Goal: Information Seeking & Learning: Compare options

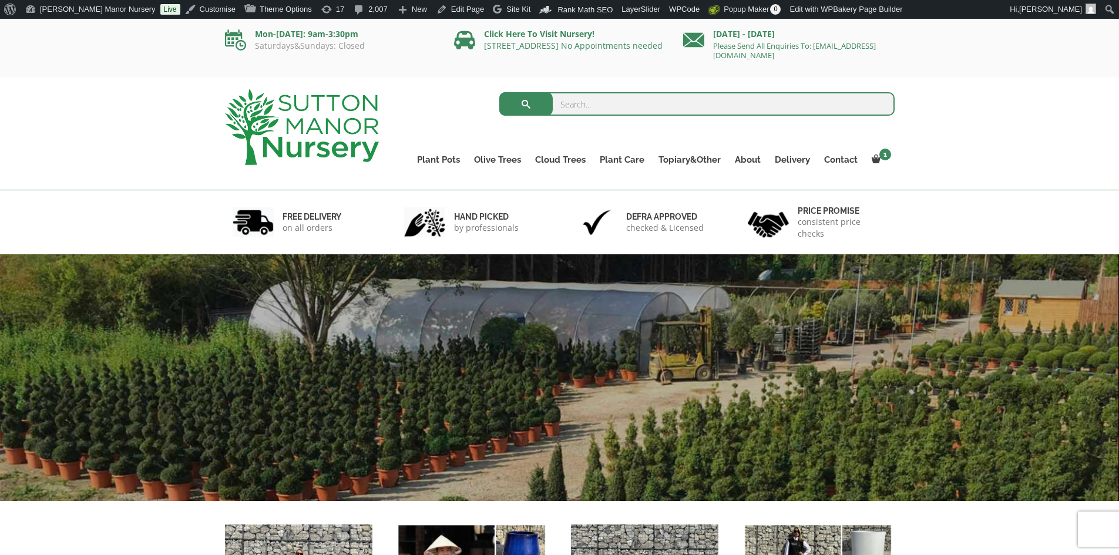
click at [587, 106] on input "search" at bounding box center [696, 103] width 395 height 23
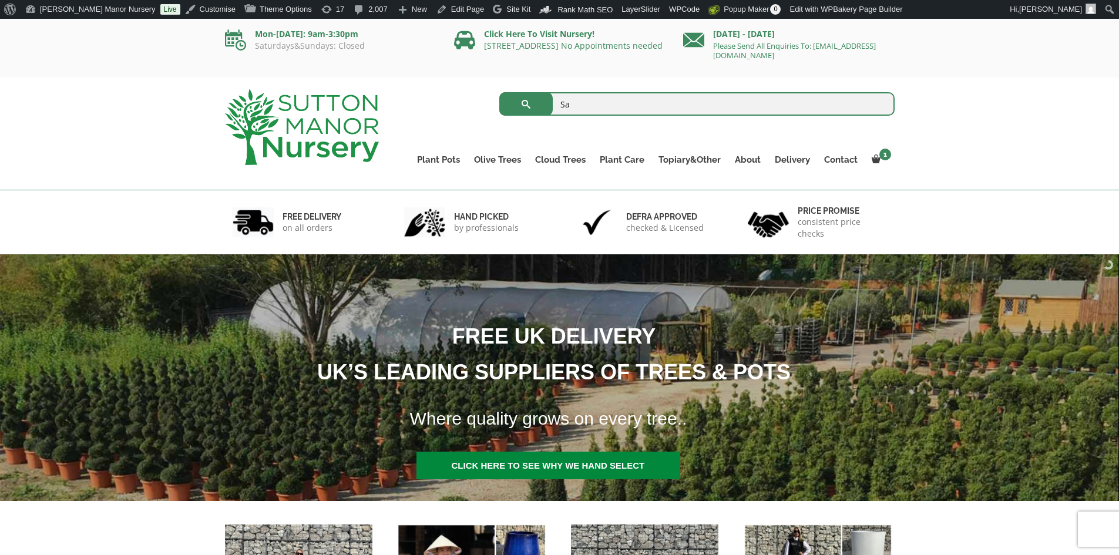
type input "S"
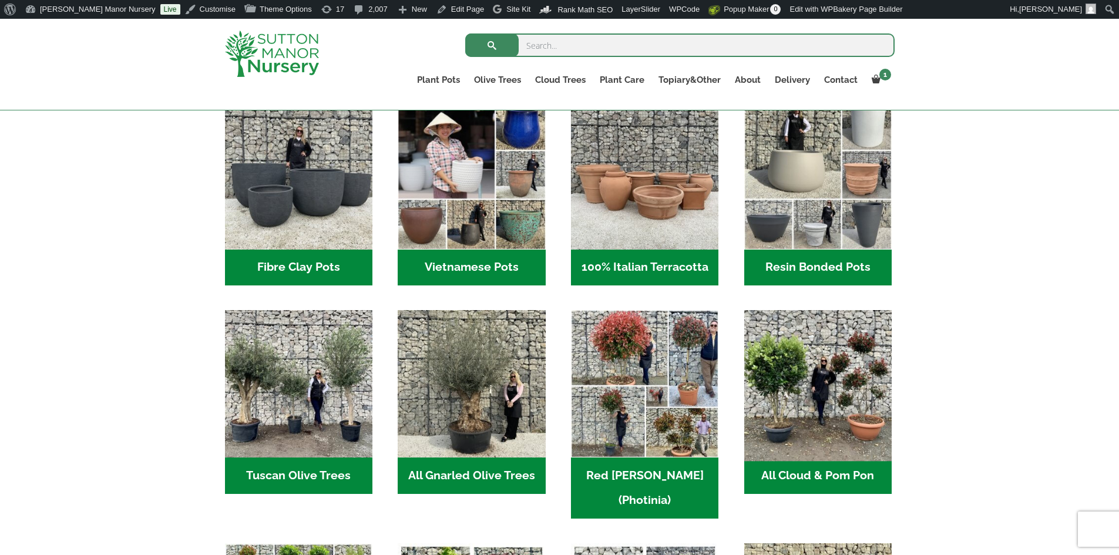
scroll to position [352, 0]
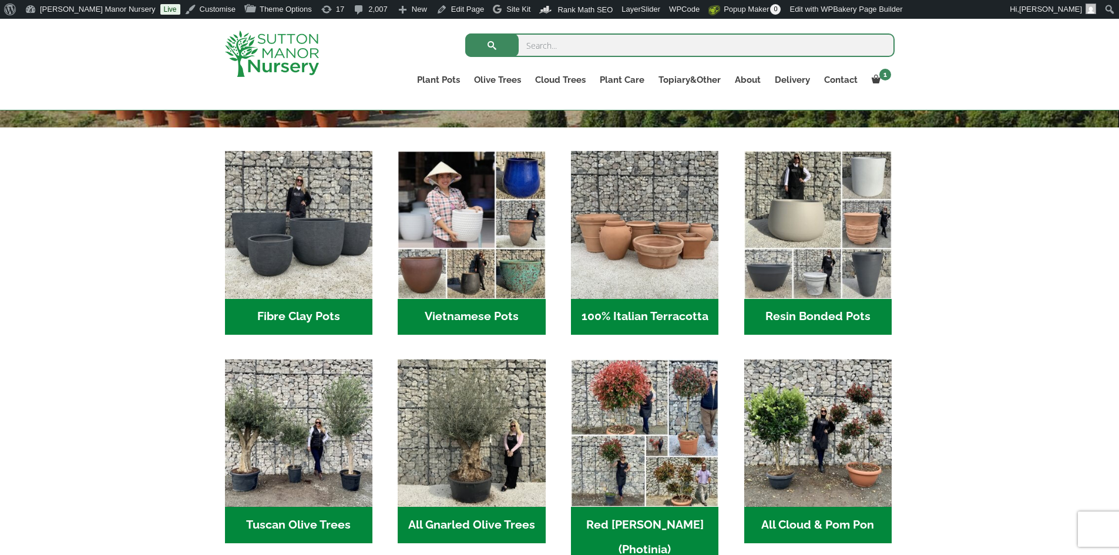
click at [793, 319] on h2 "Resin Bonded Pots (217)" at bounding box center [817, 317] width 147 height 36
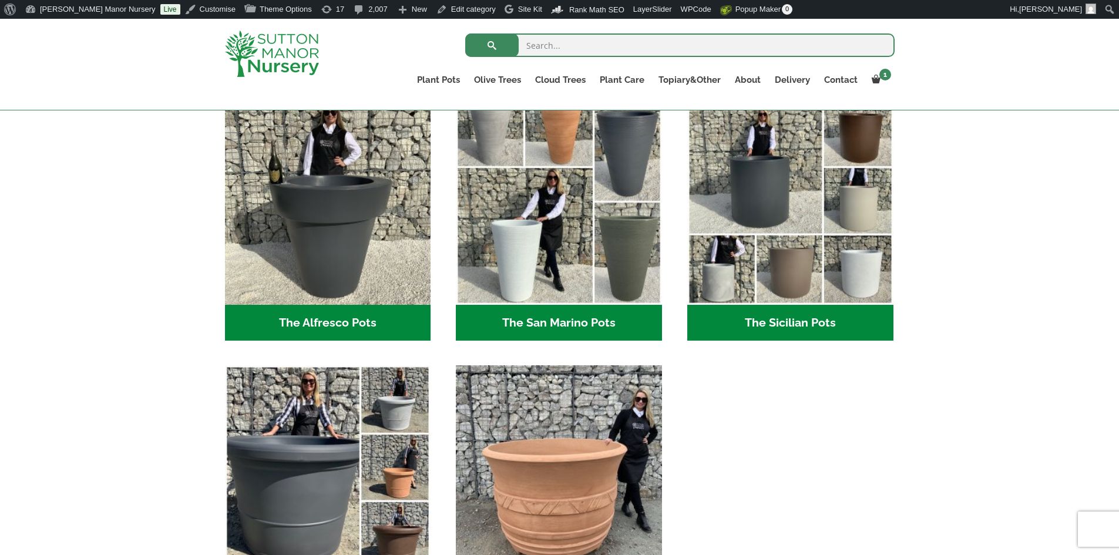
scroll to position [1468, 0]
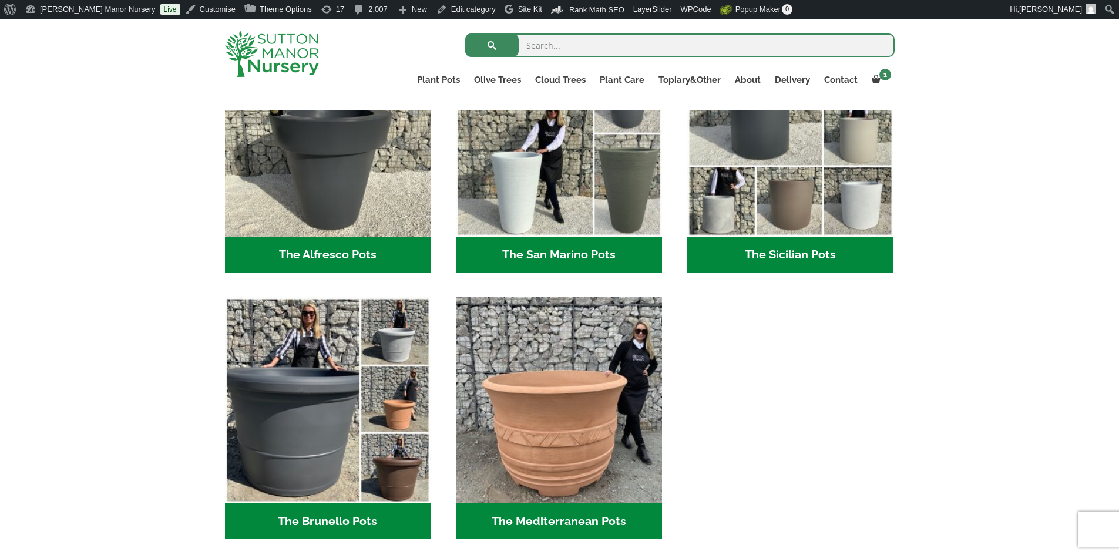
click at [567, 250] on h2 "The San Marino Pots (17)" at bounding box center [559, 255] width 206 height 36
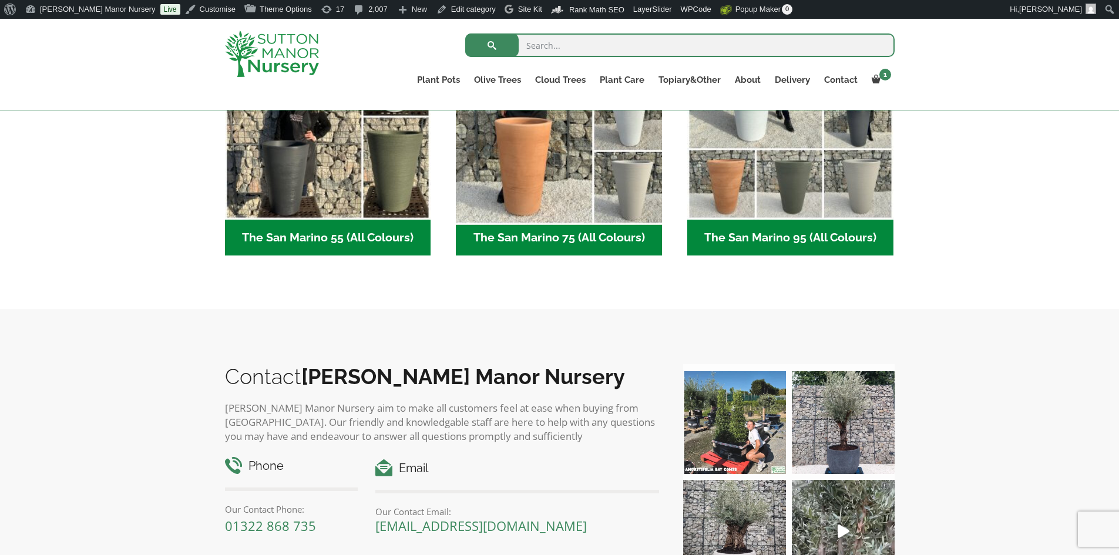
scroll to position [411, 0]
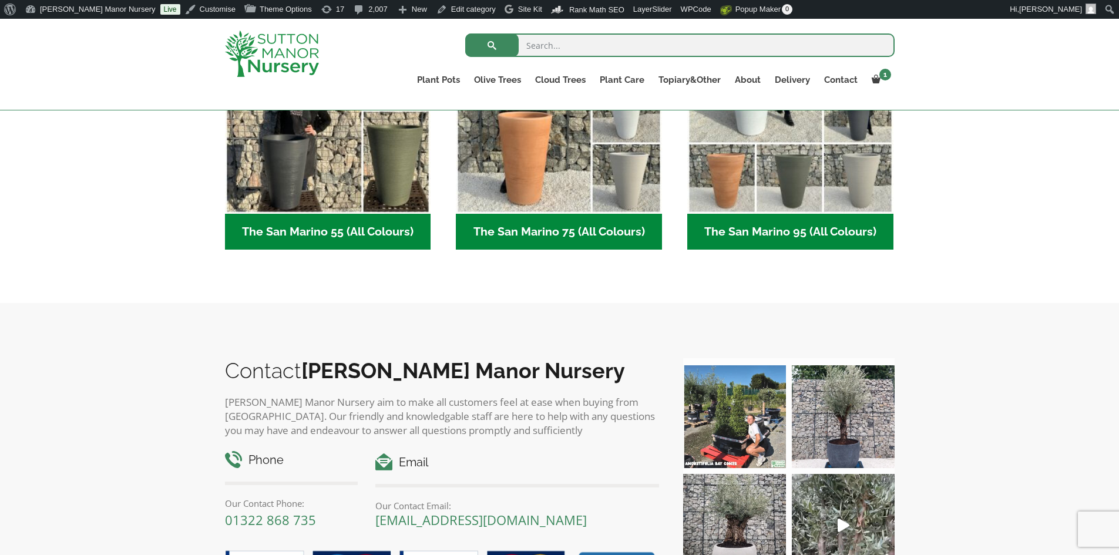
click at [742, 228] on h2 "The San Marino 95 (All Colours) (6)" at bounding box center [790, 232] width 206 height 36
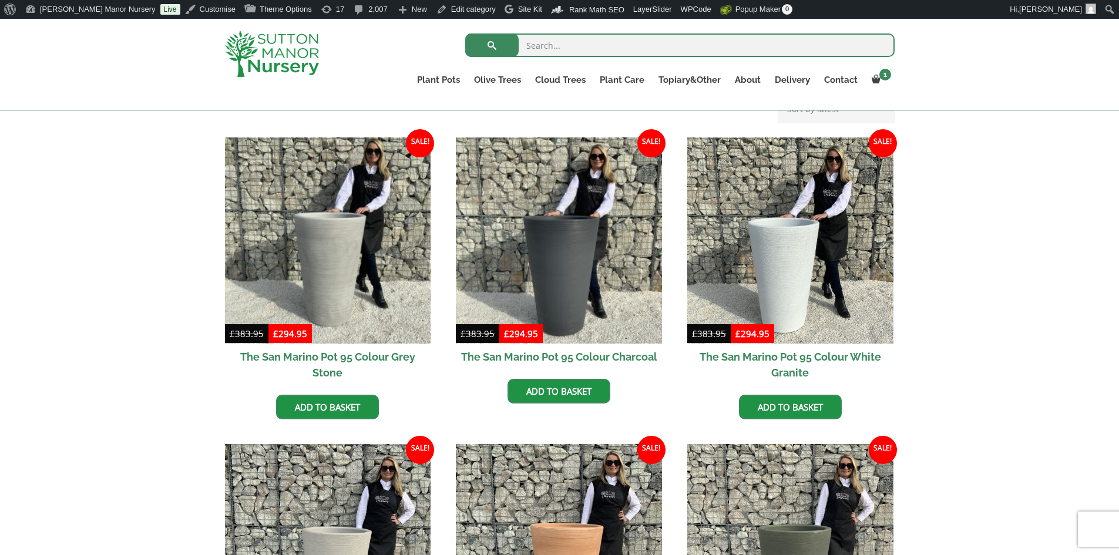
scroll to position [411, 0]
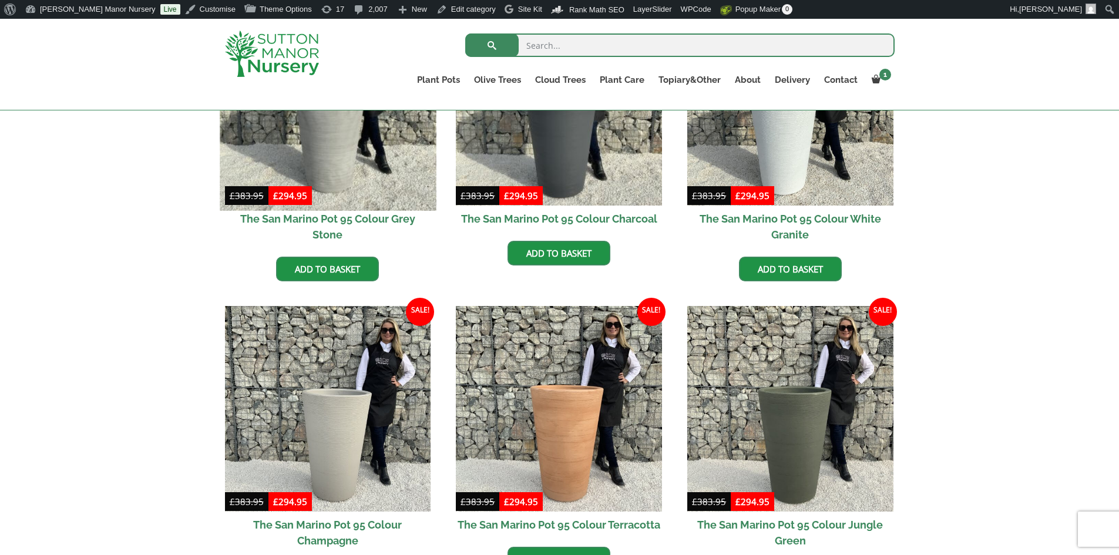
click at [359, 157] on img at bounding box center [328, 102] width 216 height 216
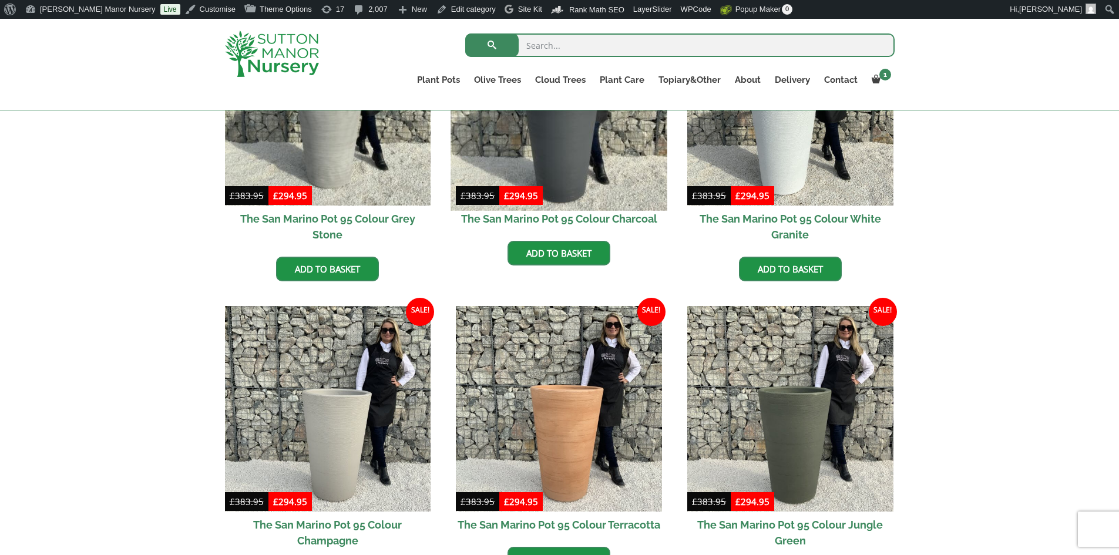
click at [588, 163] on img at bounding box center [559, 102] width 216 height 216
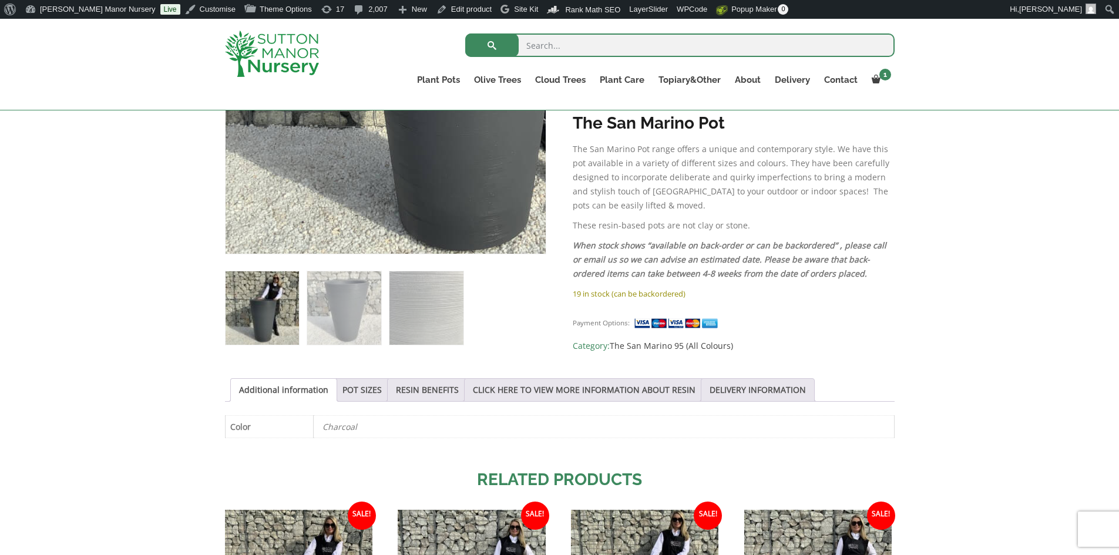
scroll to position [272, 0]
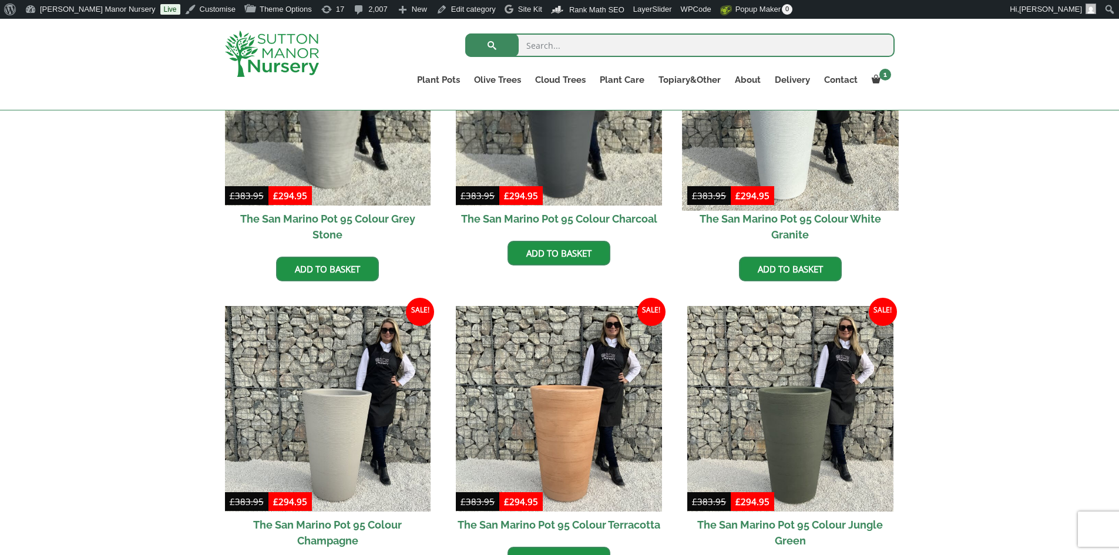
click at [791, 196] on img at bounding box center [790, 102] width 216 height 216
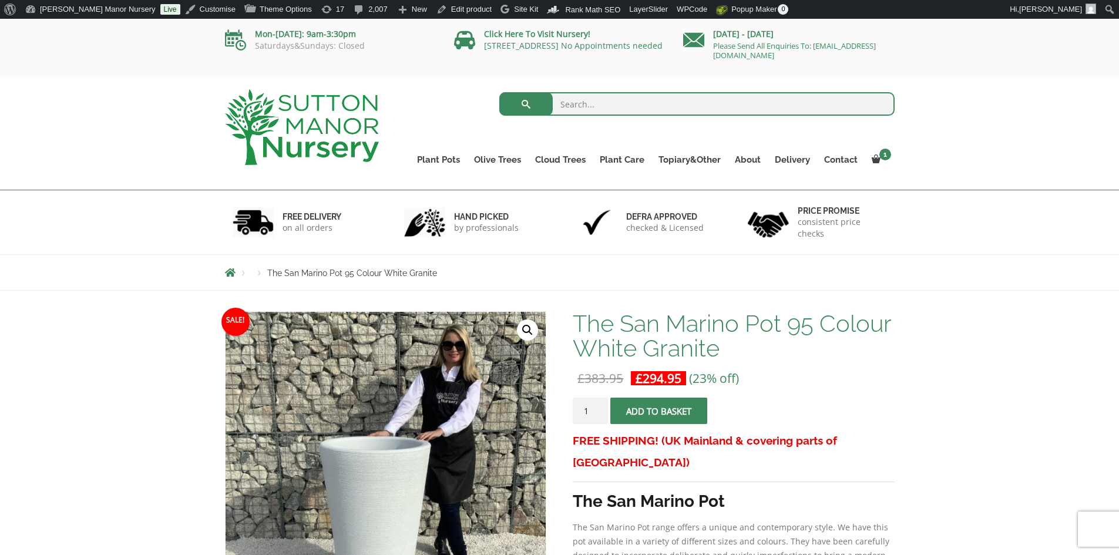
click at [342, 126] on img at bounding box center [302, 127] width 154 height 76
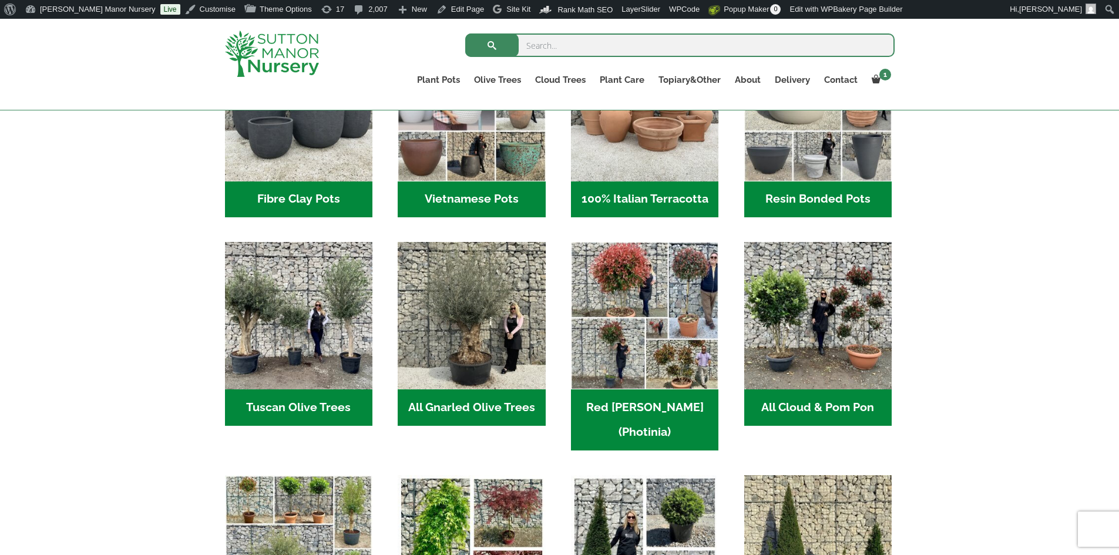
click at [817, 184] on h2 "Resin Bonded Pots (217)" at bounding box center [817, 199] width 147 height 36
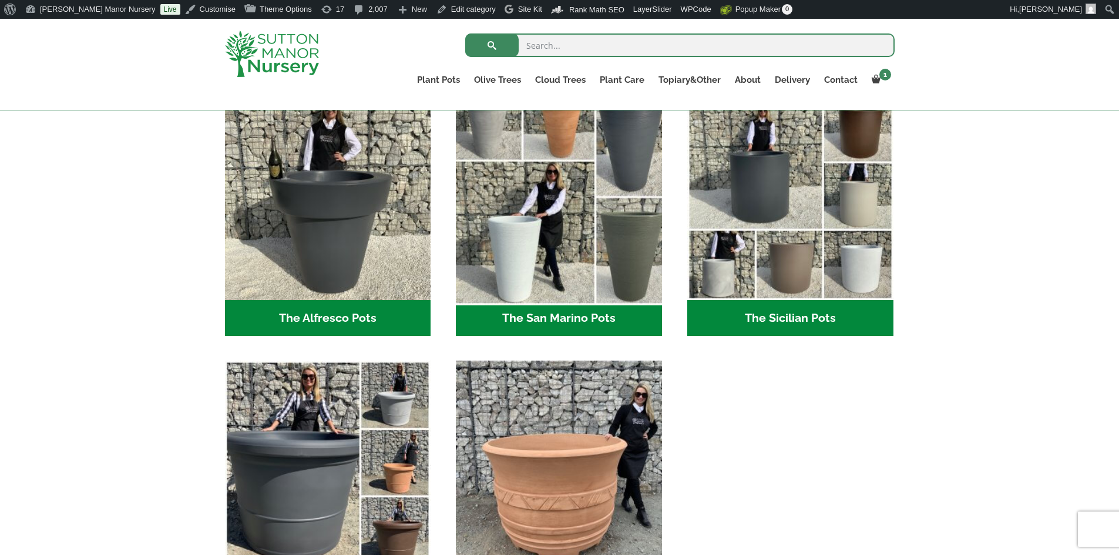
scroll to position [1409, 0]
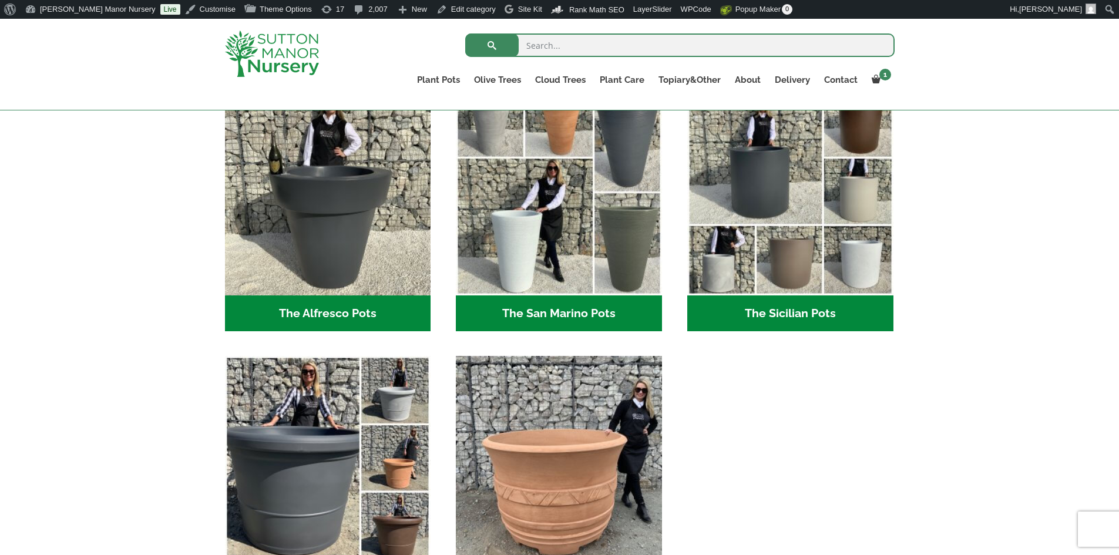
click at [819, 316] on h2 "The Sicilian Pots (18)" at bounding box center [790, 313] width 206 height 36
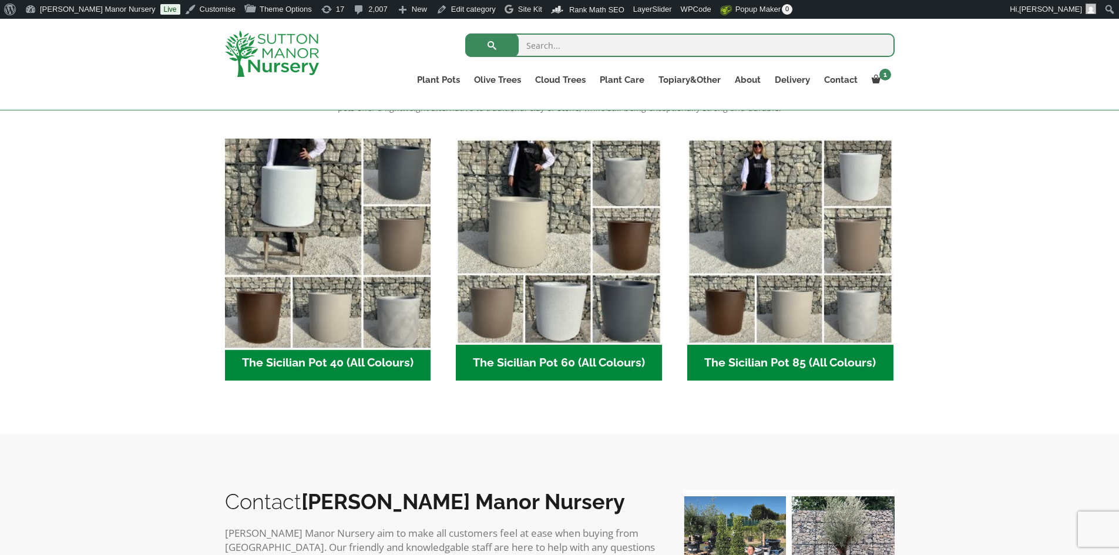
scroll to position [294, 0]
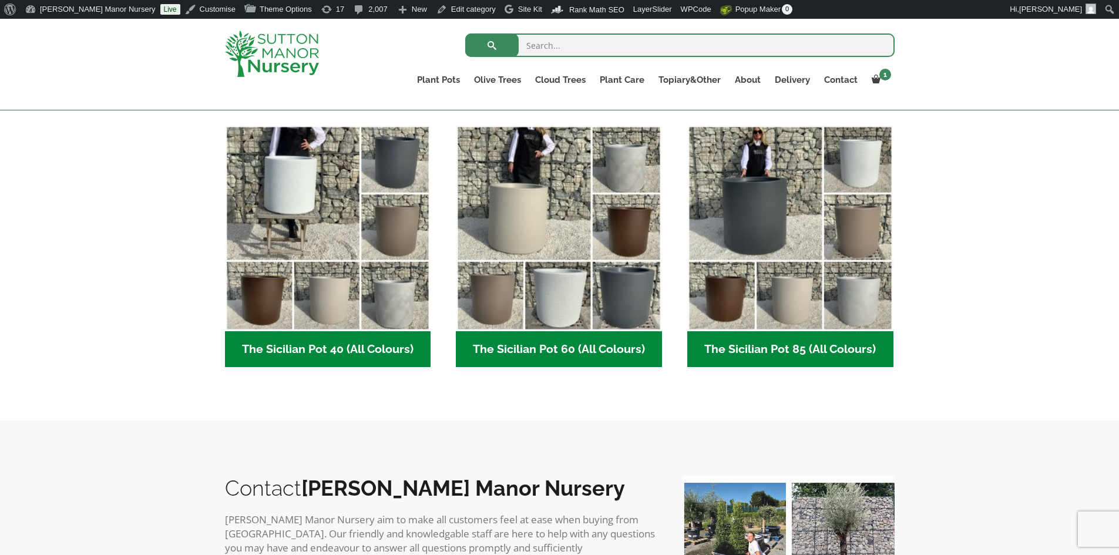
click at [357, 348] on h2 "The Sicilian Pot 40 (All Colours) (6)" at bounding box center [328, 349] width 206 height 36
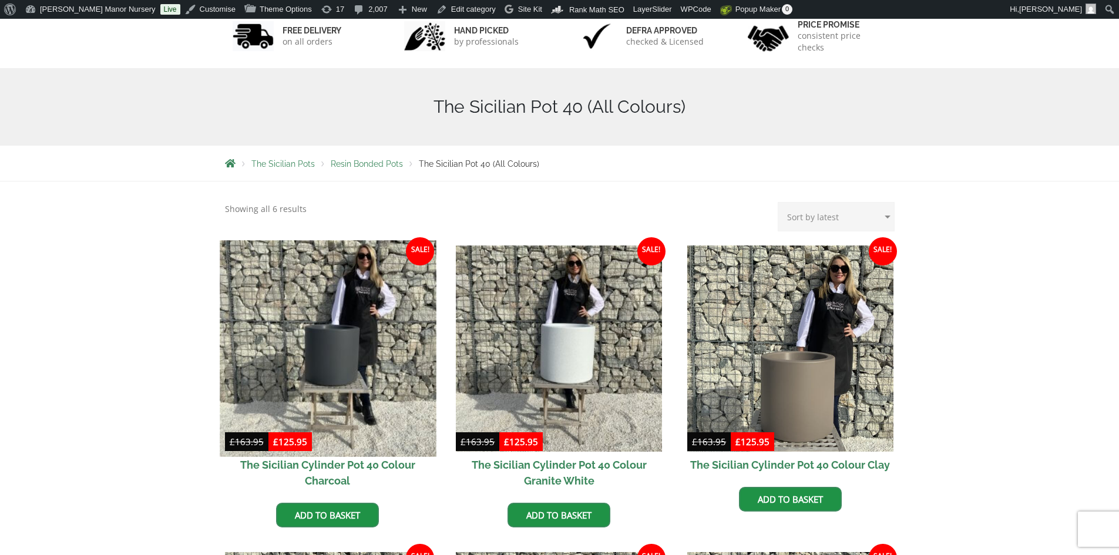
scroll to position [235, 0]
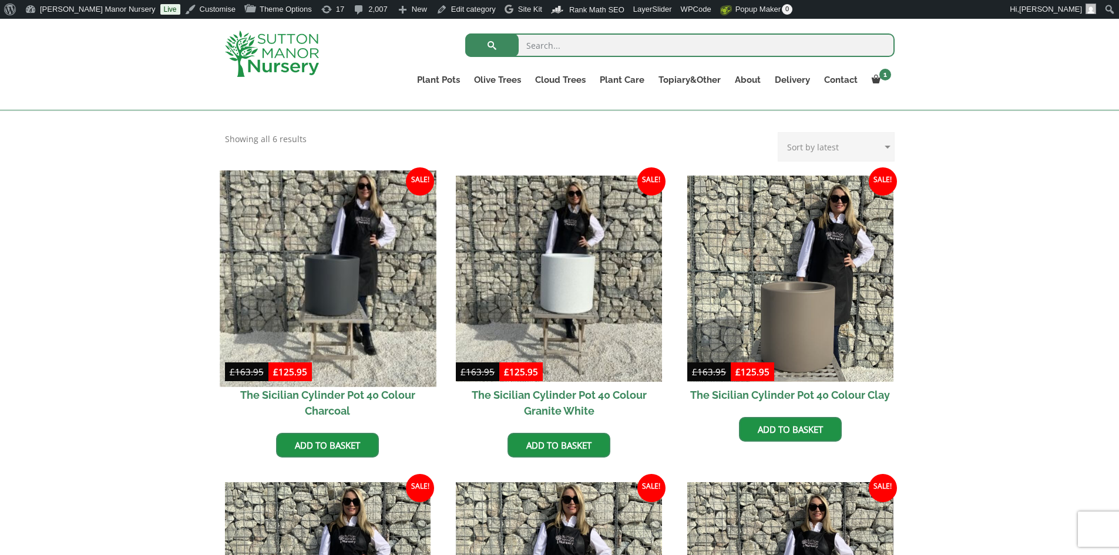
click at [348, 257] on img at bounding box center [328, 278] width 216 height 216
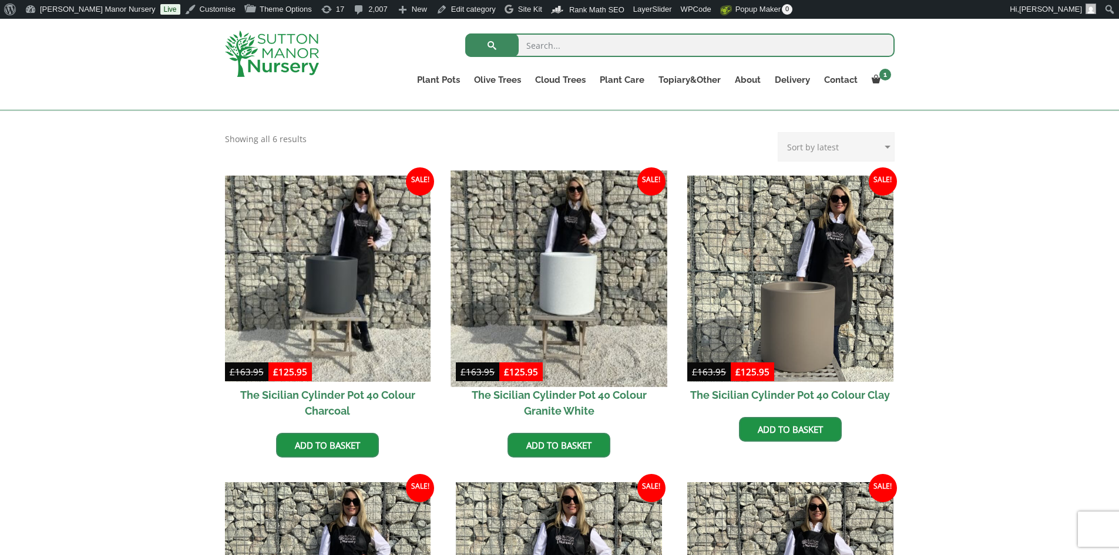
click at [573, 338] on img at bounding box center [559, 278] width 216 height 216
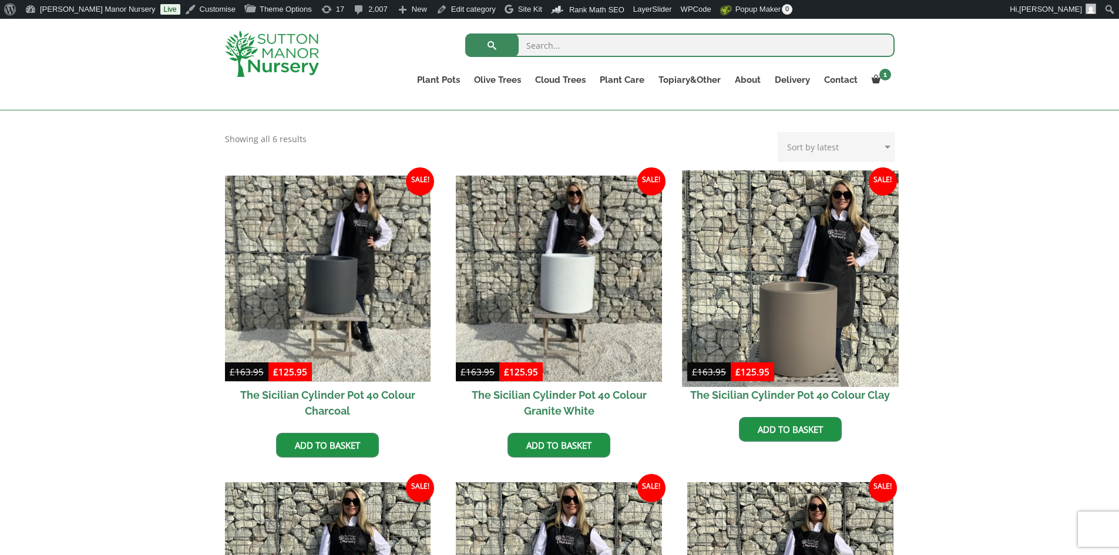
click at [789, 301] on img at bounding box center [790, 278] width 216 height 216
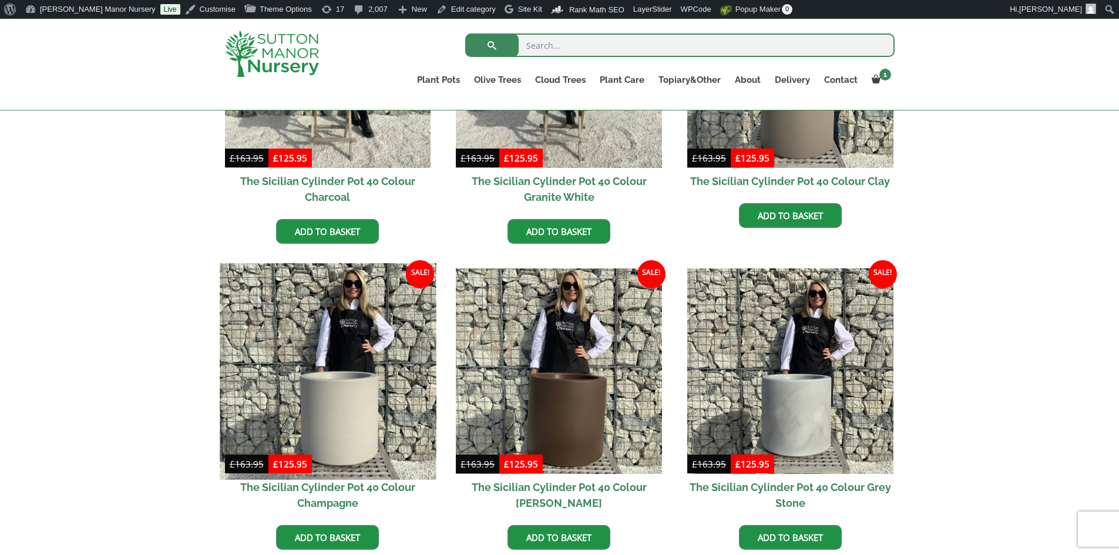
scroll to position [470, 0]
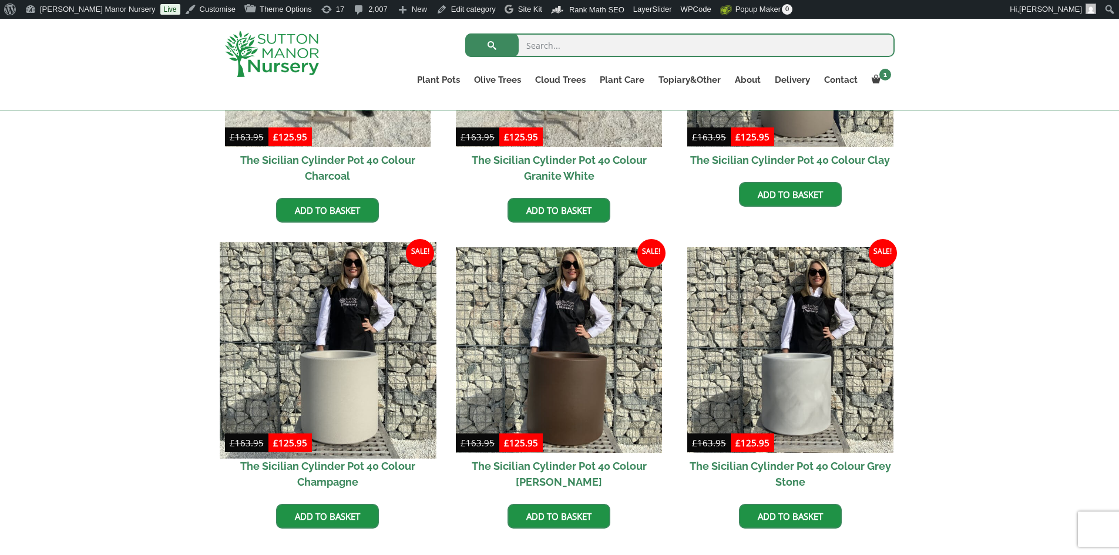
click at [398, 325] on img at bounding box center [328, 350] width 216 height 216
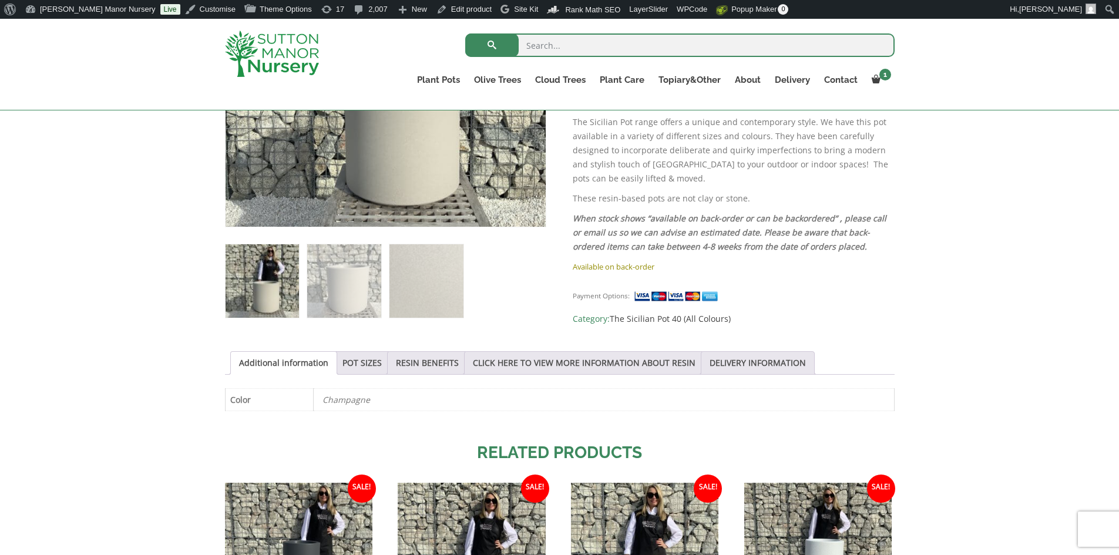
scroll to position [294, 0]
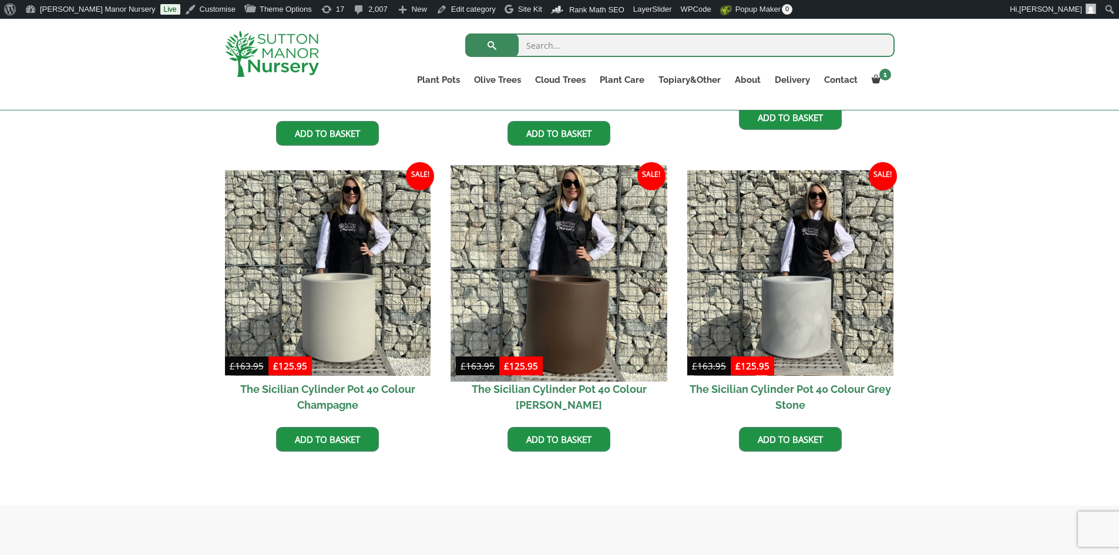
scroll to position [587, 0]
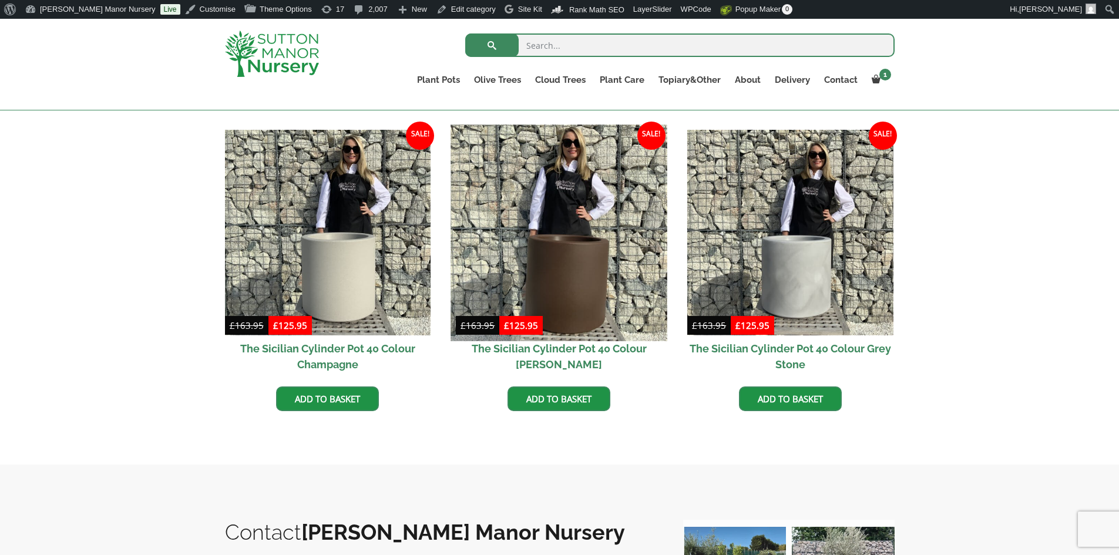
click at [544, 246] on img at bounding box center [559, 232] width 216 height 216
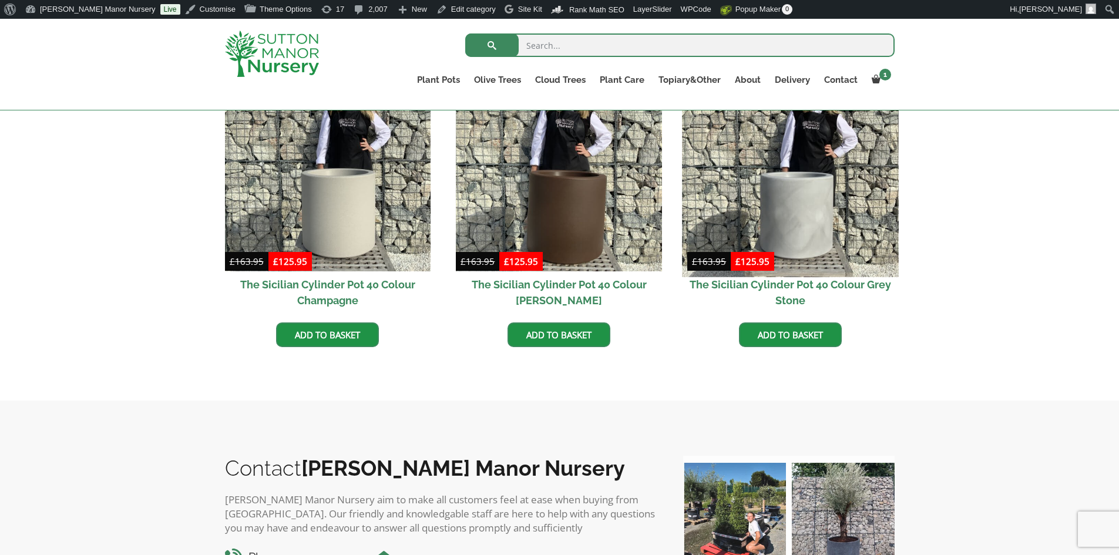
scroll to position [646, 0]
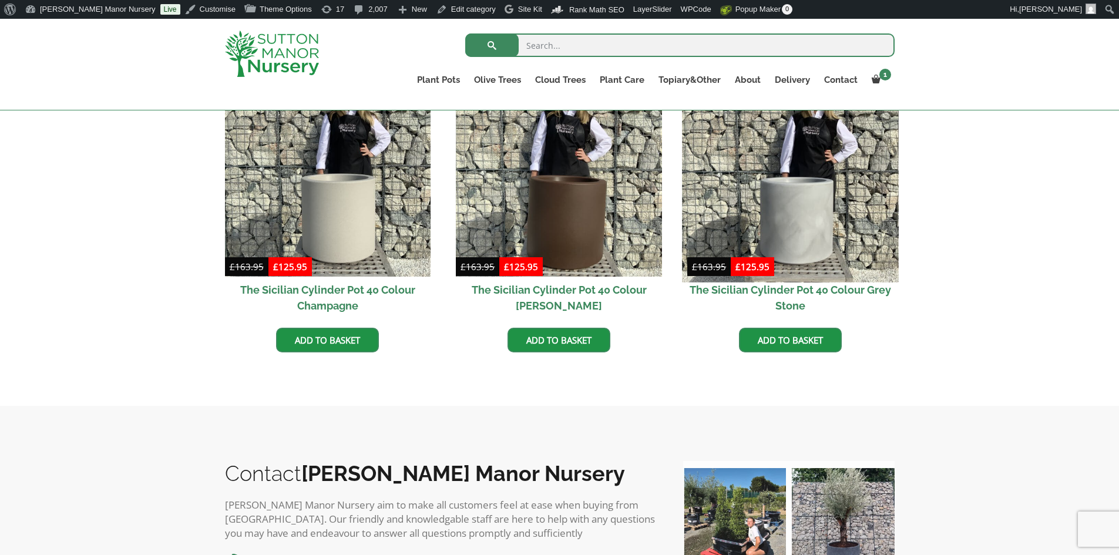
click at [789, 206] on img at bounding box center [790, 174] width 216 height 216
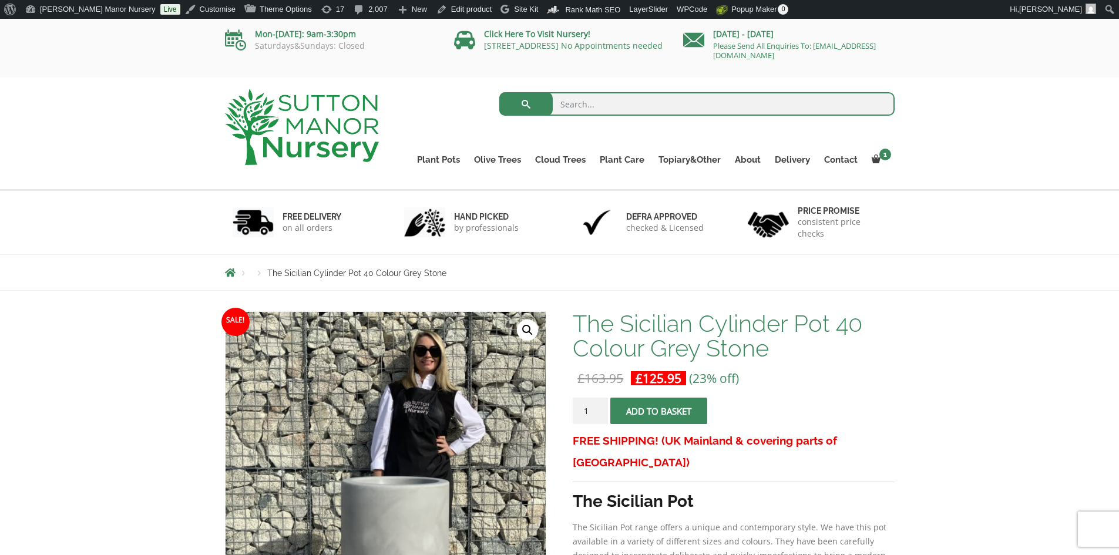
click at [292, 120] on img at bounding box center [302, 127] width 154 height 76
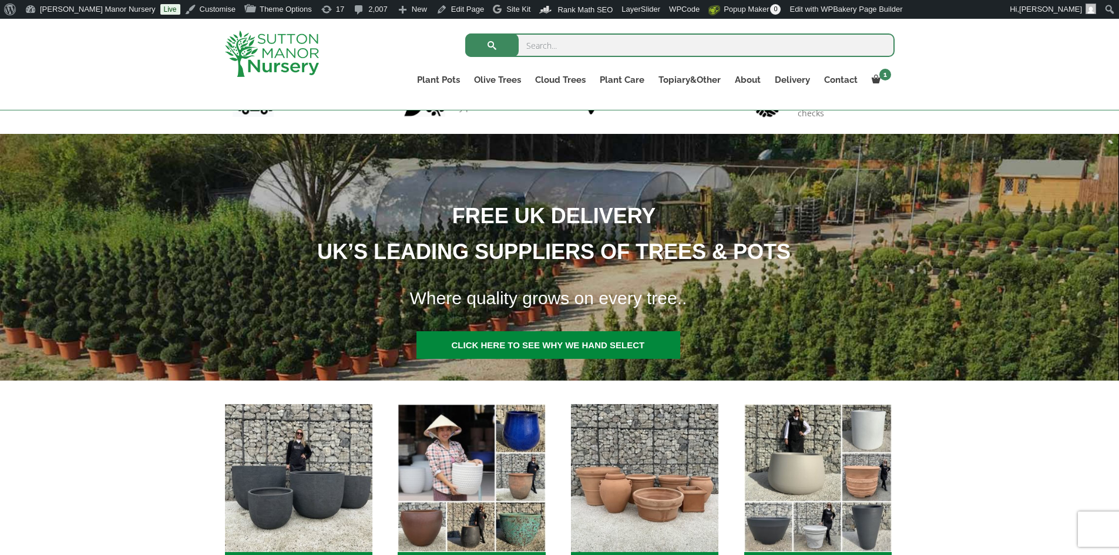
scroll to position [176, 0]
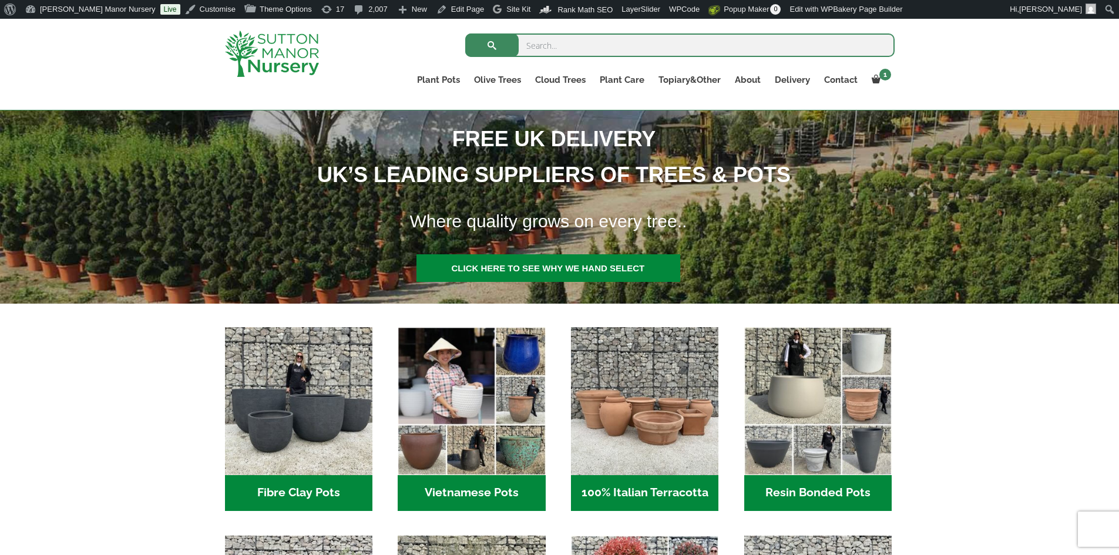
click at [810, 487] on h2 "Resin Bonded Pots (217)" at bounding box center [817, 493] width 147 height 36
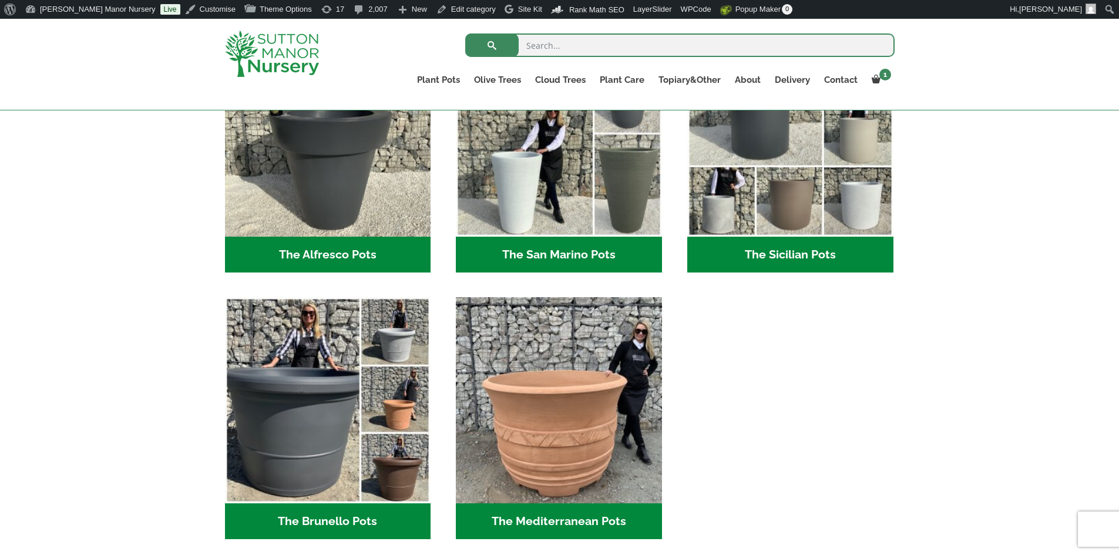
scroll to position [1409, 0]
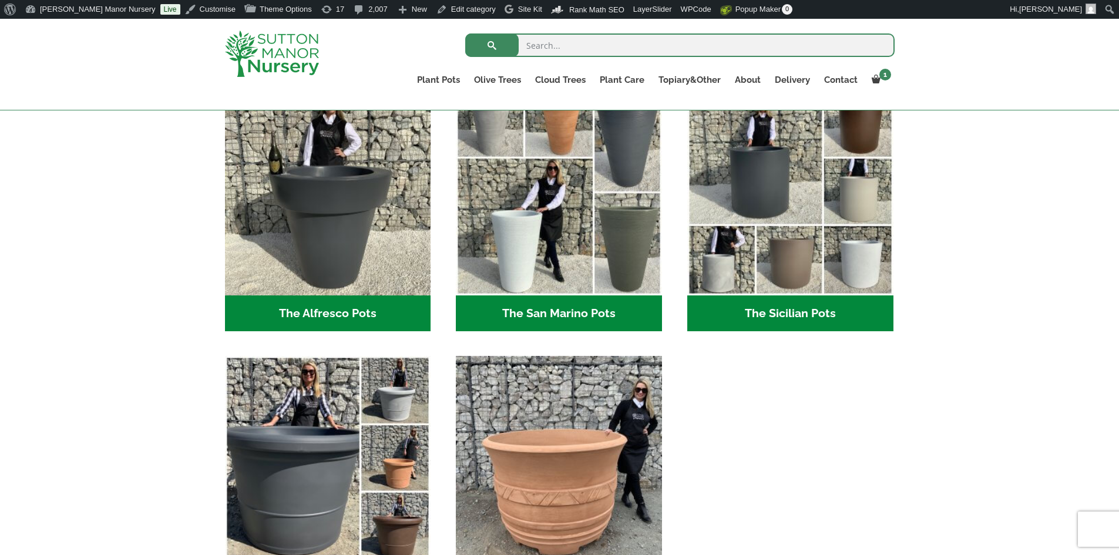
click at [782, 305] on h2 "The Sicilian Pots (18)" at bounding box center [790, 313] width 206 height 36
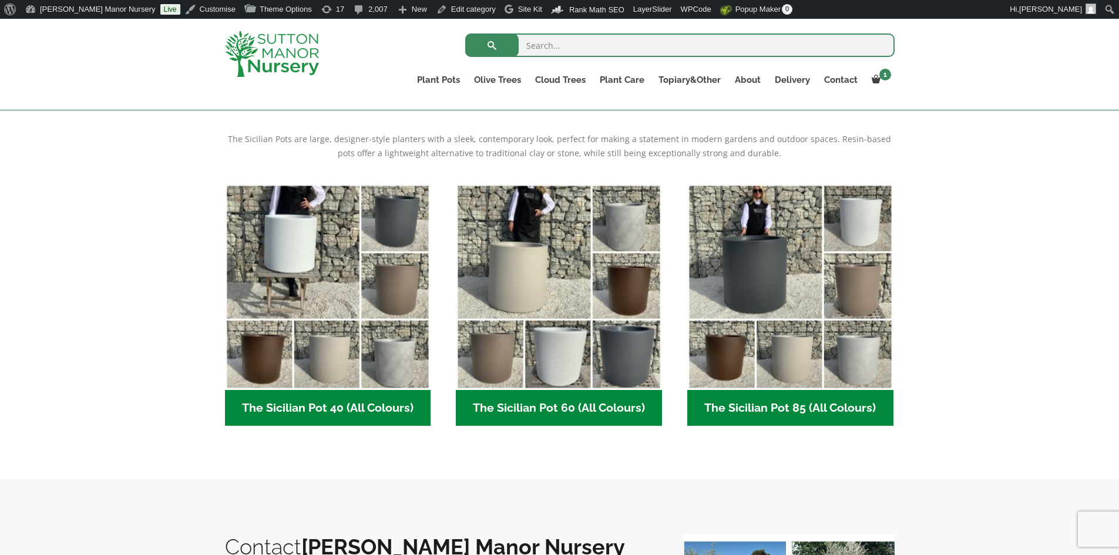
scroll to position [294, 0]
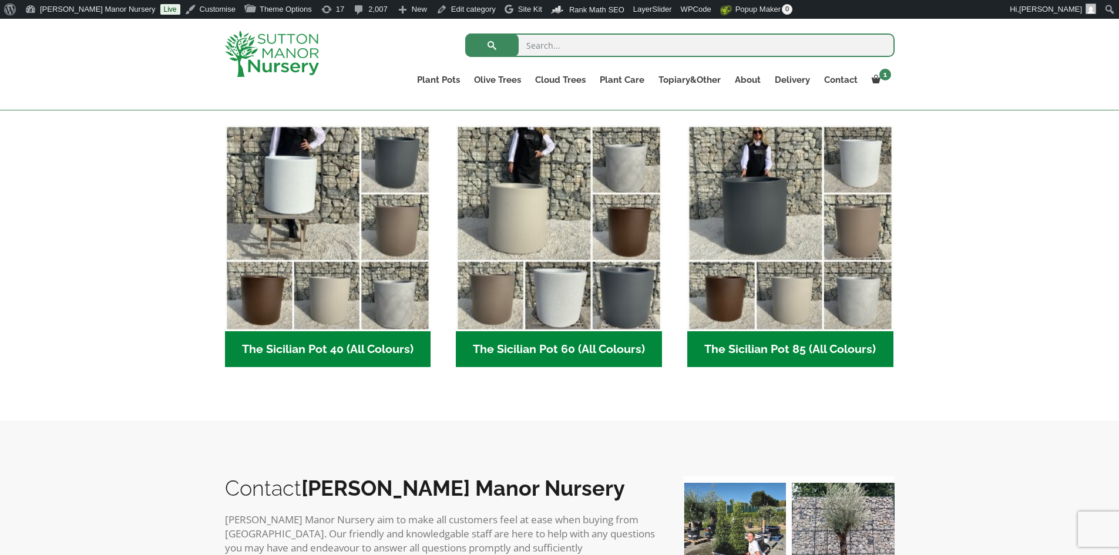
click at [588, 346] on h2 "The Sicilian Pot 60 (All Colours) (6)" at bounding box center [559, 349] width 206 height 36
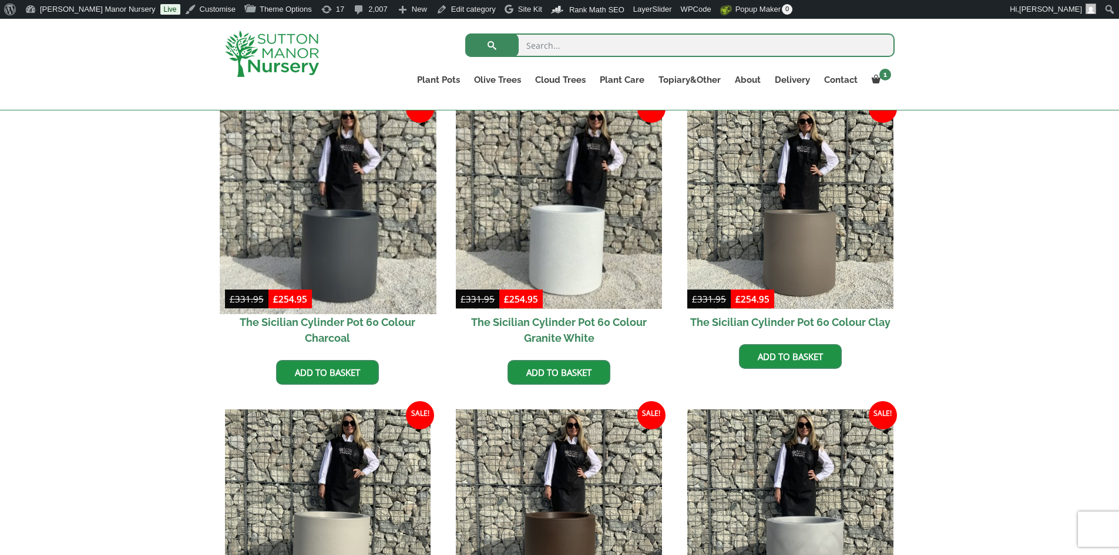
scroll to position [411, 0]
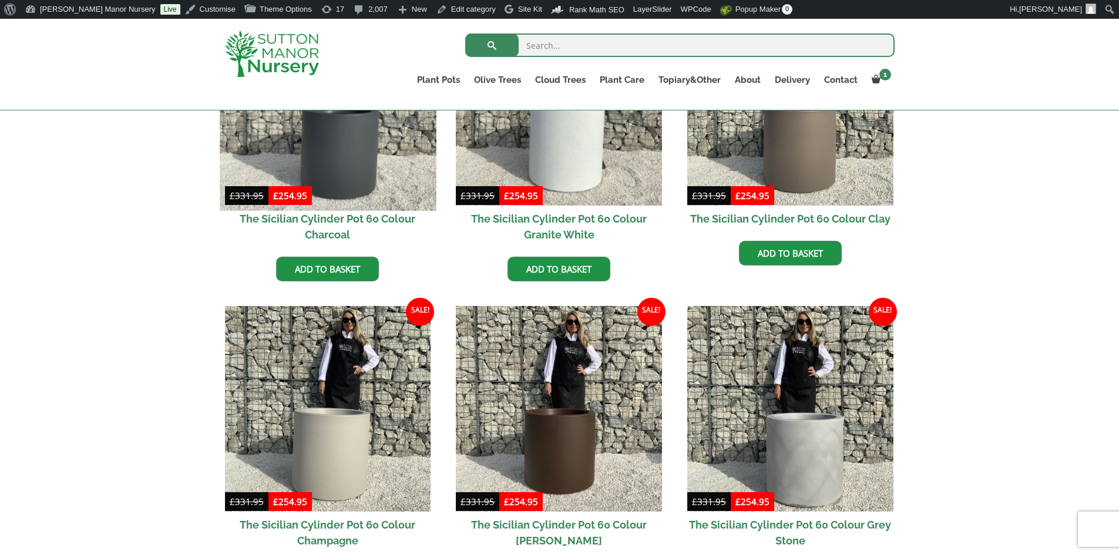
click at [365, 139] on img at bounding box center [328, 102] width 216 height 216
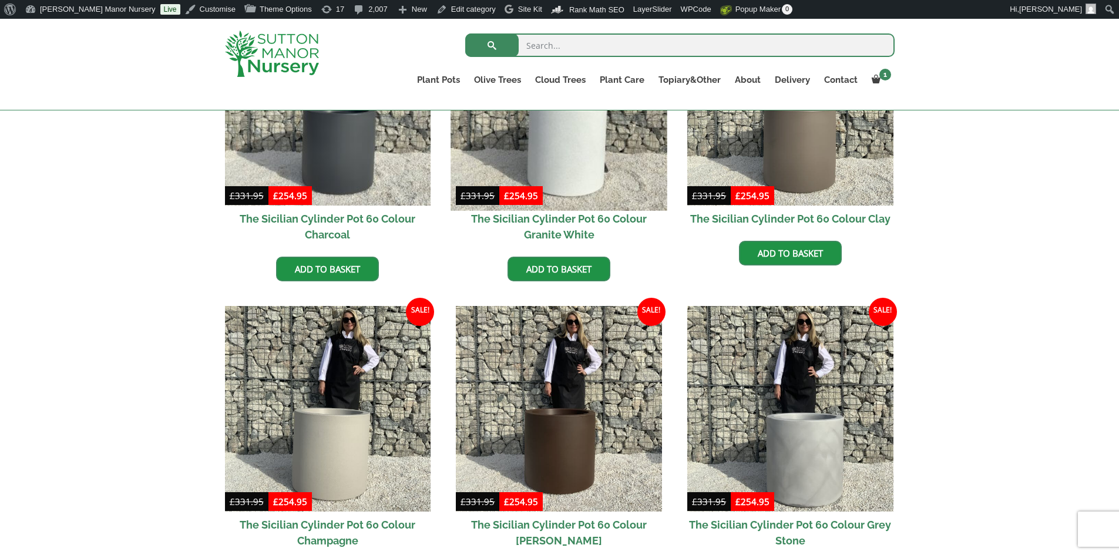
scroll to position [432, 0]
click at [572, 169] on img at bounding box center [559, 102] width 216 height 216
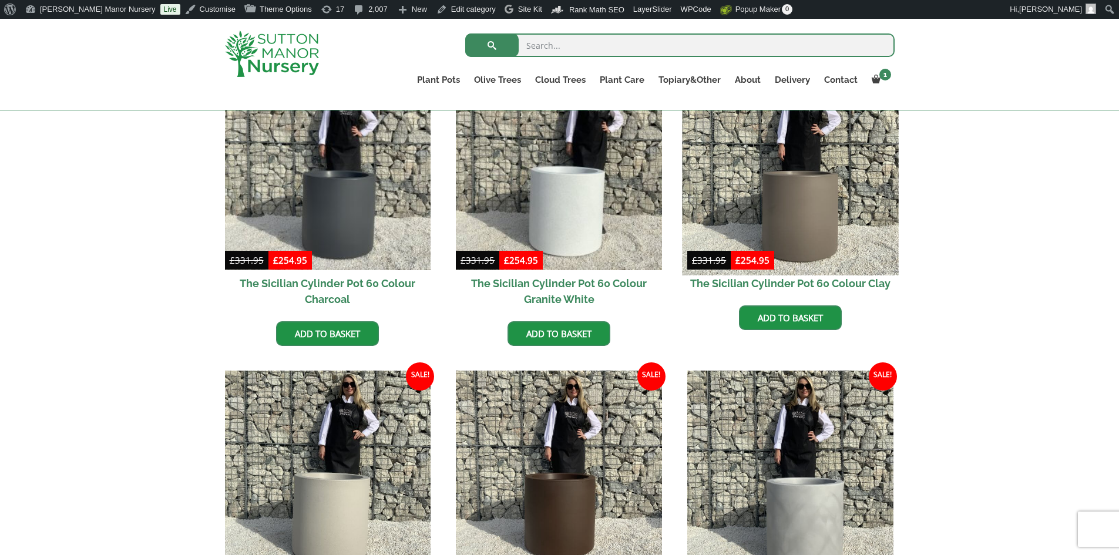
scroll to position [235, 0]
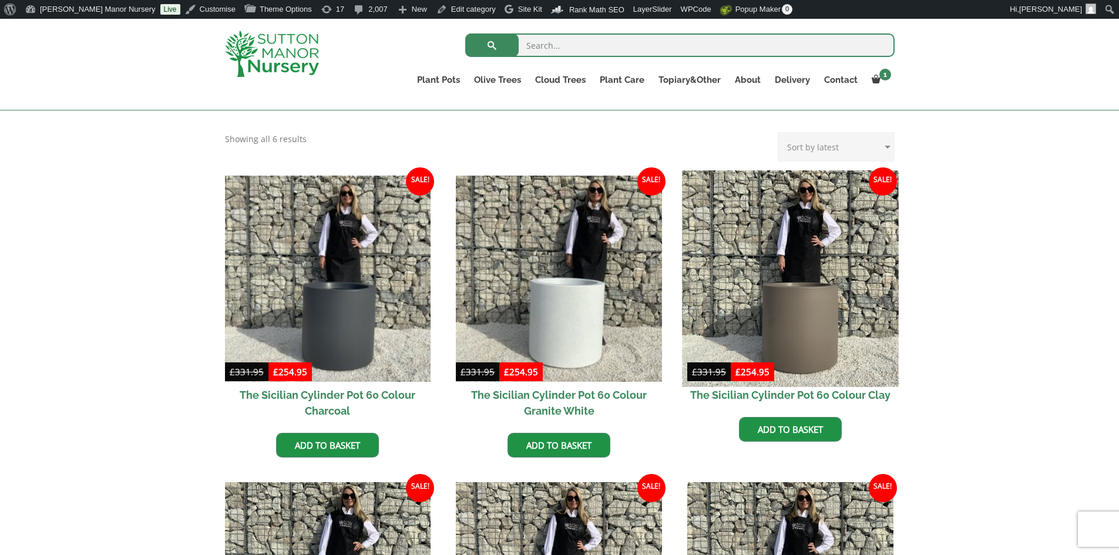
click at [823, 298] on img at bounding box center [790, 278] width 216 height 216
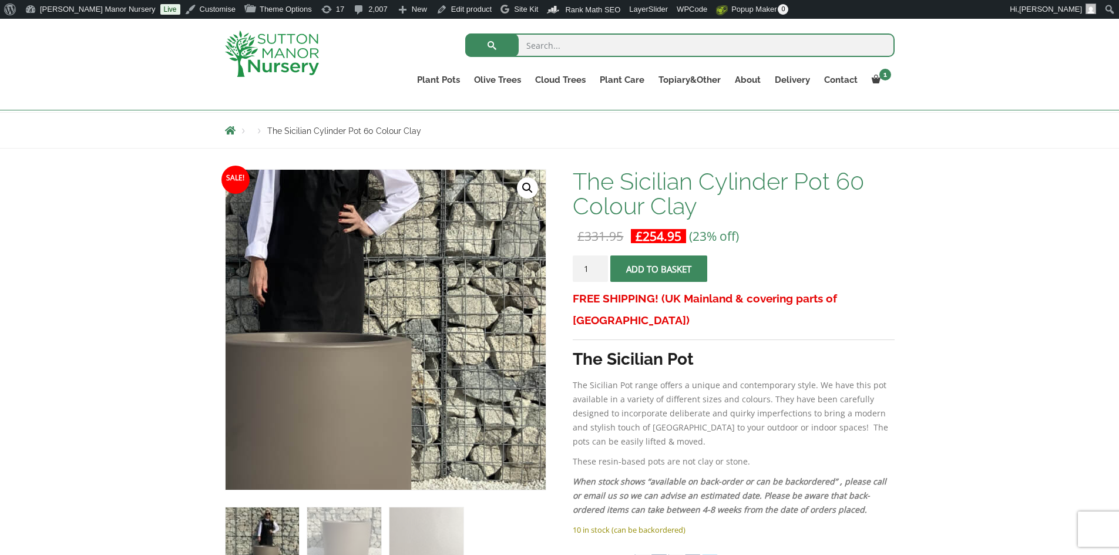
scroll to position [59, 0]
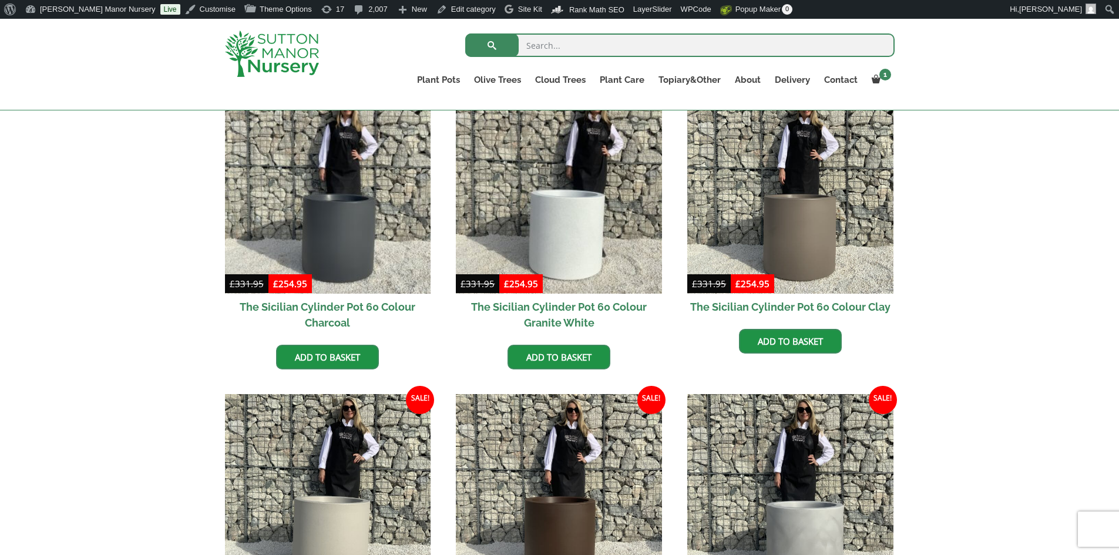
scroll to position [411, 0]
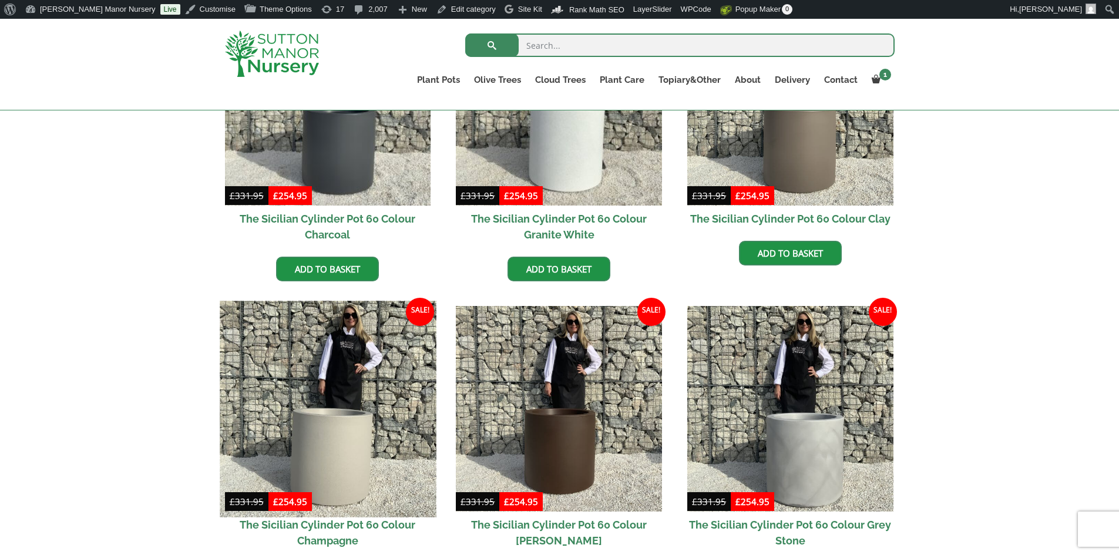
click at [332, 335] on img at bounding box center [328, 409] width 216 height 216
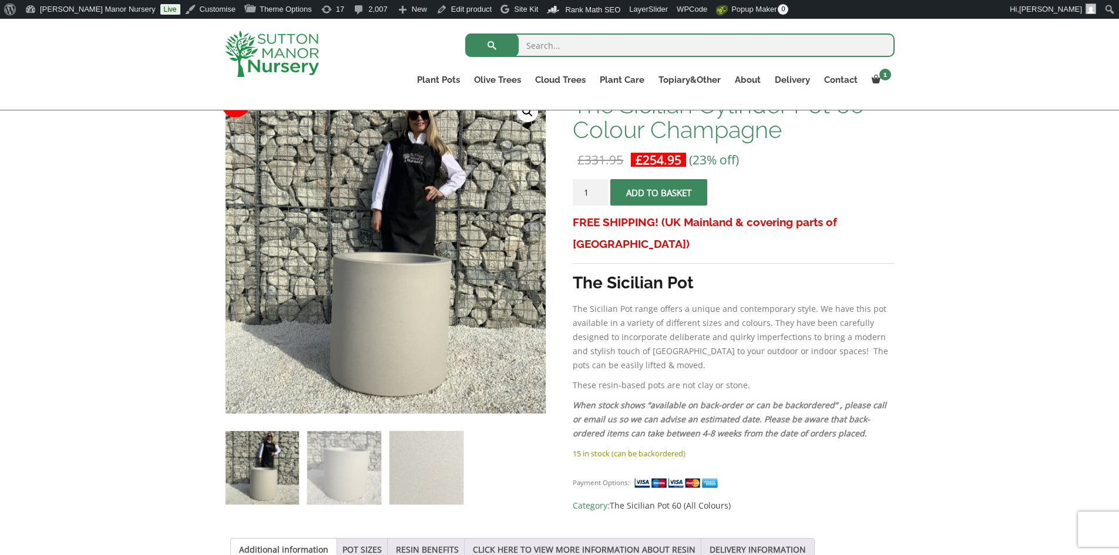
scroll to position [176, 0]
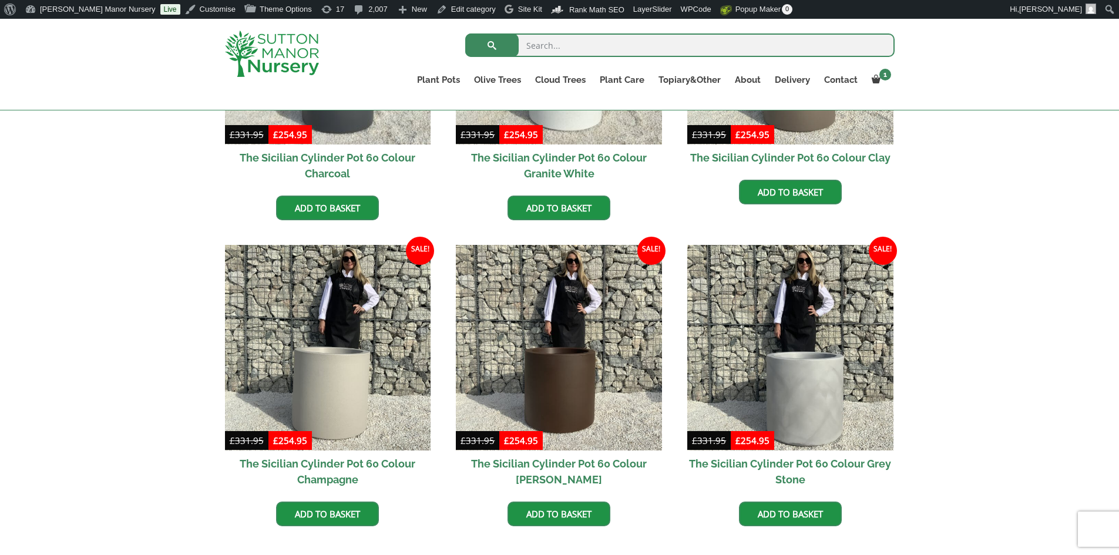
scroll to position [587, 0]
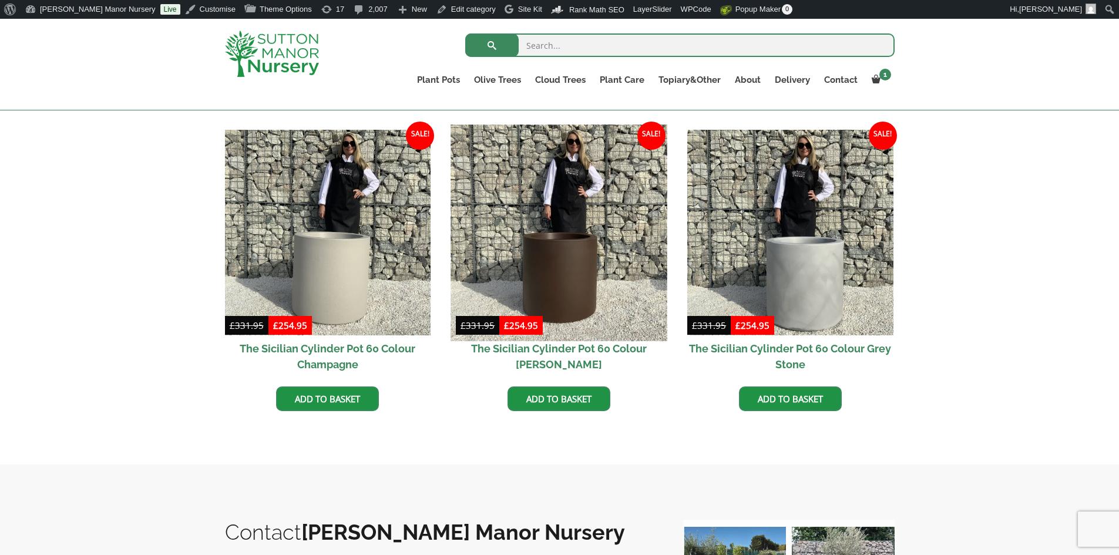
click at [548, 236] on img at bounding box center [559, 232] width 216 height 216
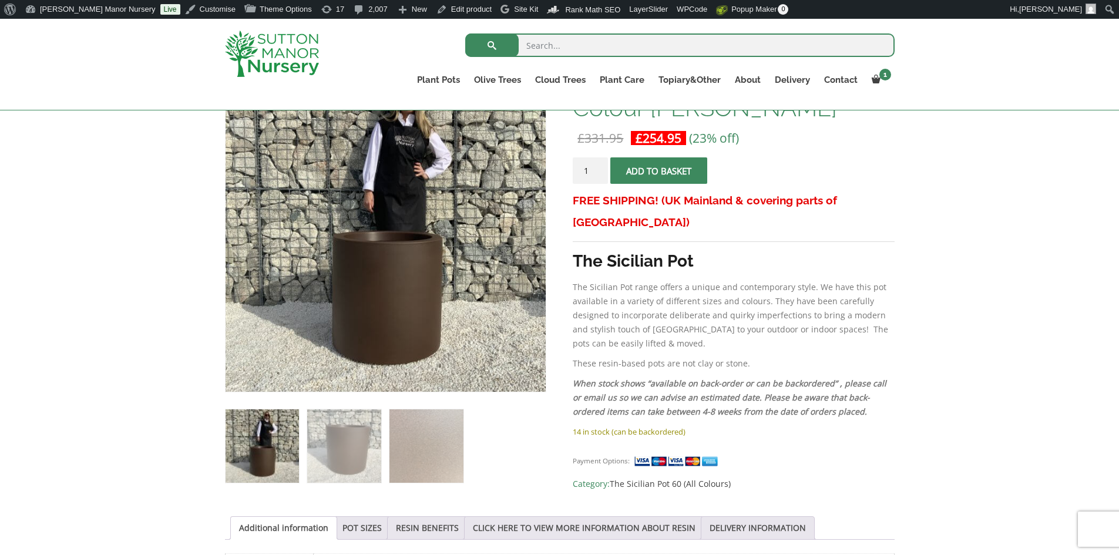
scroll to position [117, 0]
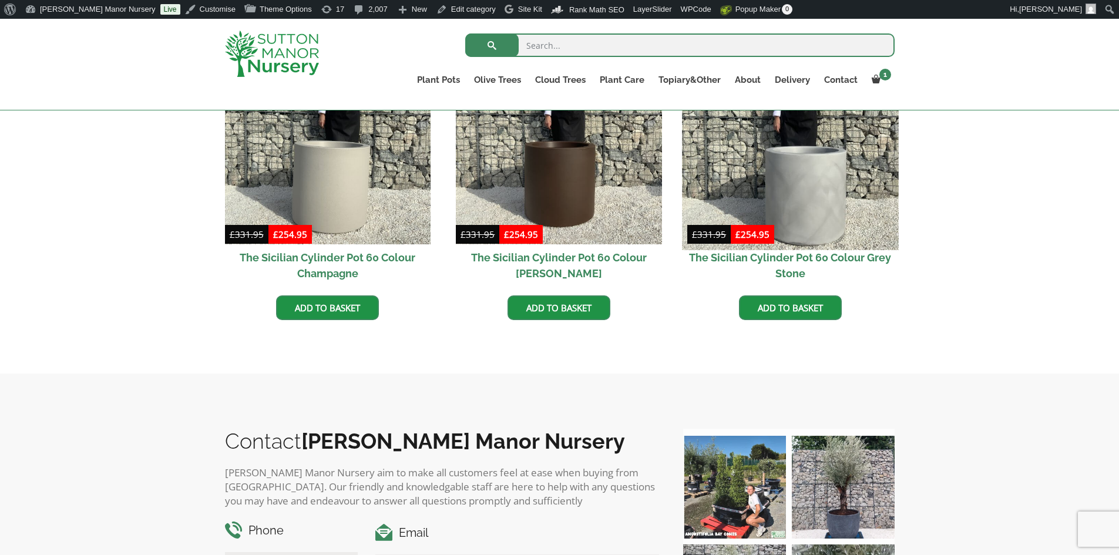
scroll to position [587, 0]
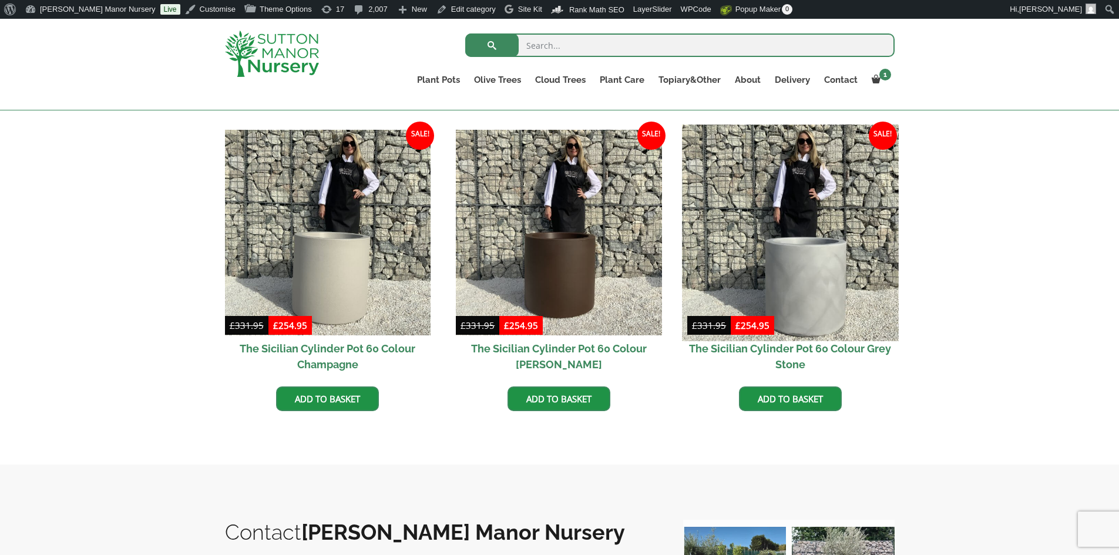
click at [726, 245] on img at bounding box center [790, 232] width 216 height 216
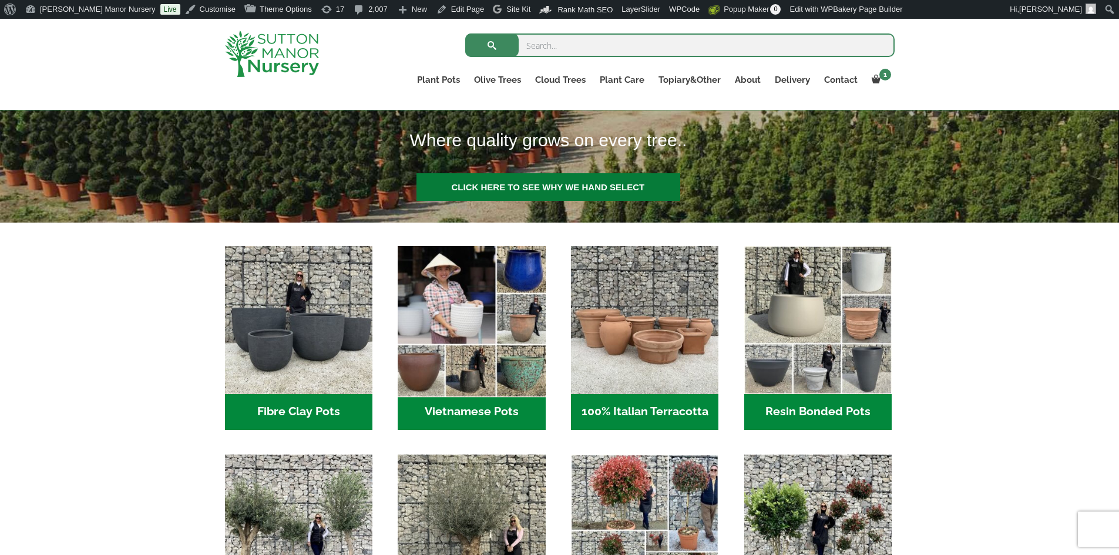
scroll to position [411, 0]
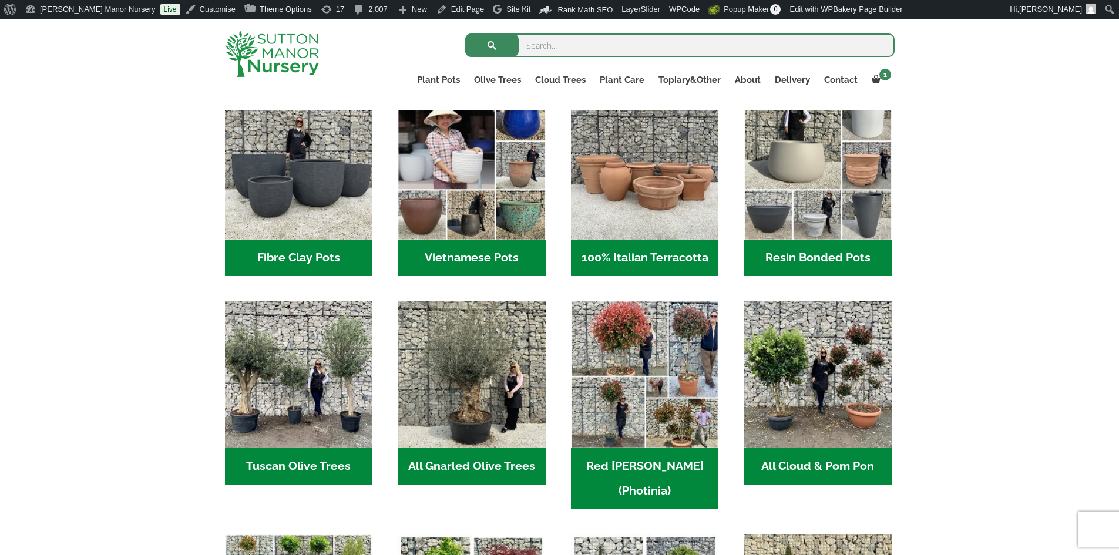
click at [824, 255] on h2 "Resin Bonded Pots (217)" at bounding box center [817, 258] width 147 height 36
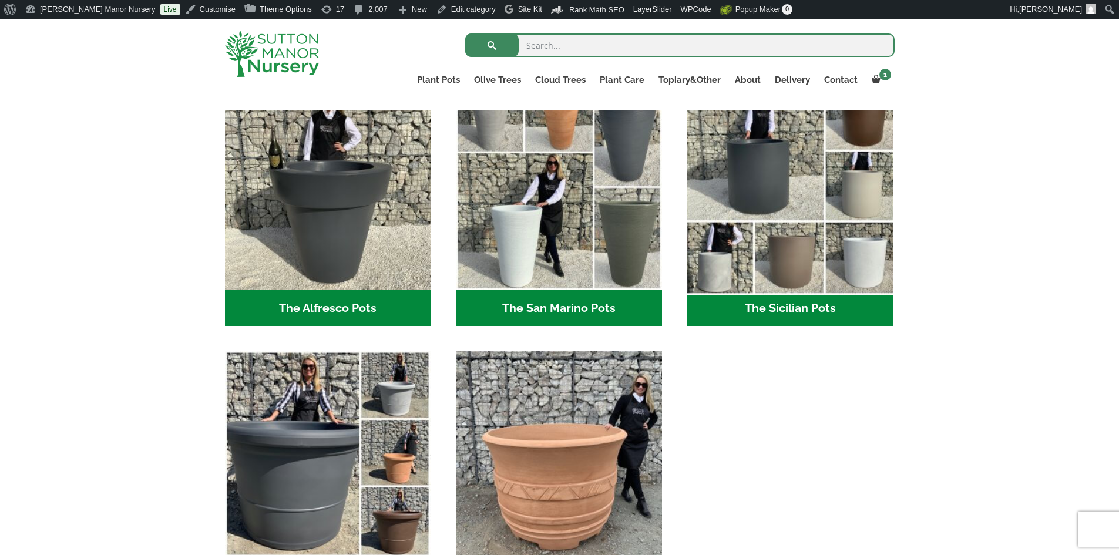
scroll to position [1447, 0]
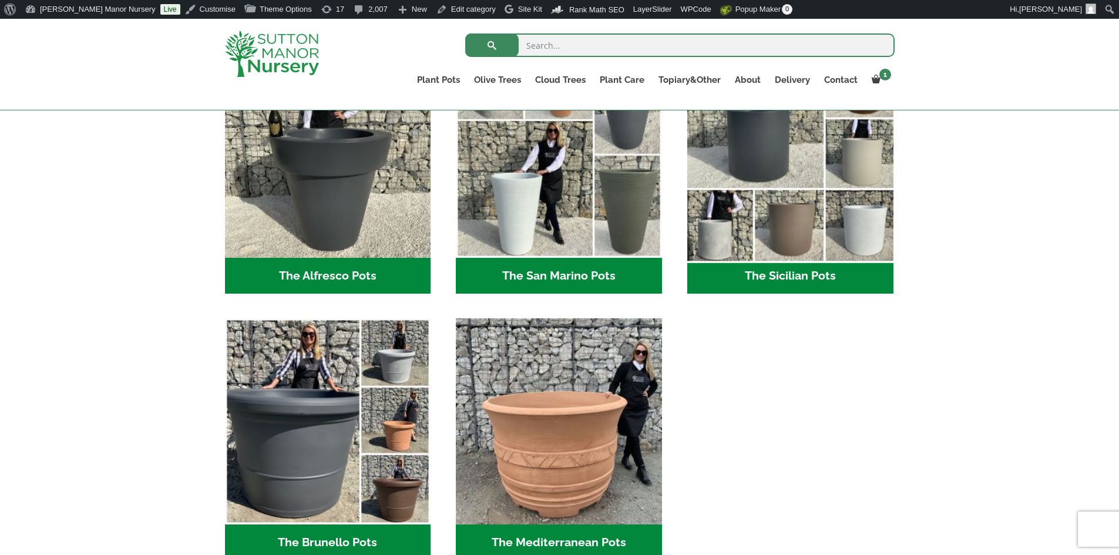
click at [812, 271] on h2 "The Sicilian Pots (18)" at bounding box center [790, 276] width 206 height 36
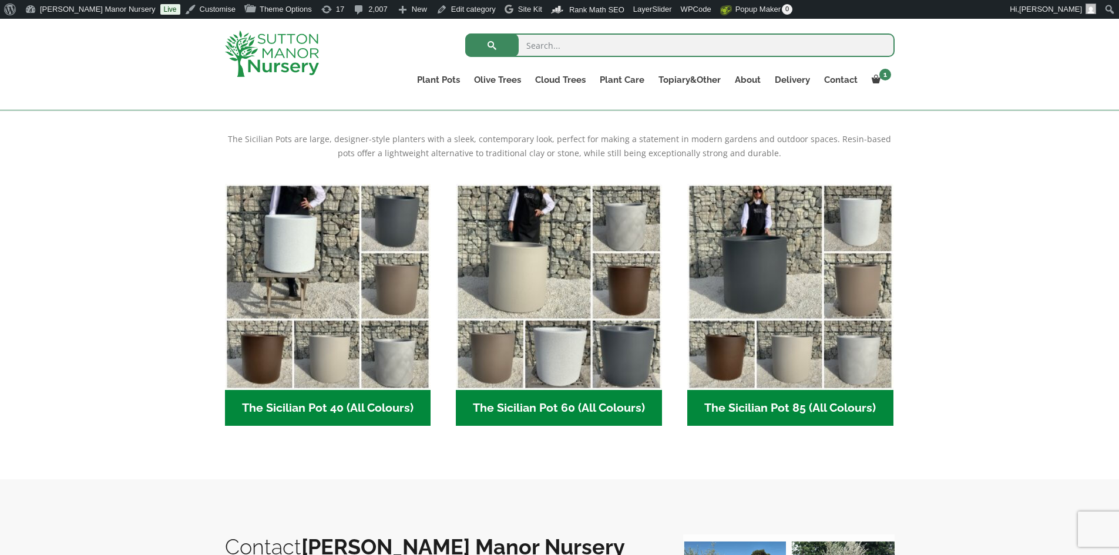
scroll to position [294, 0]
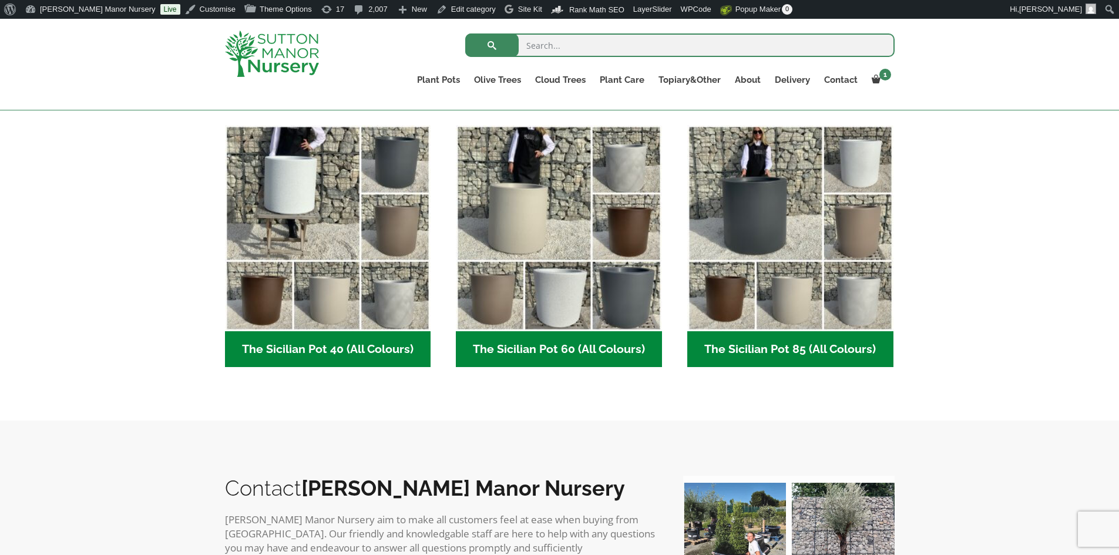
click at [867, 351] on h2 "The Sicilian Pot 85 (All Colours) (6)" at bounding box center [790, 349] width 206 height 36
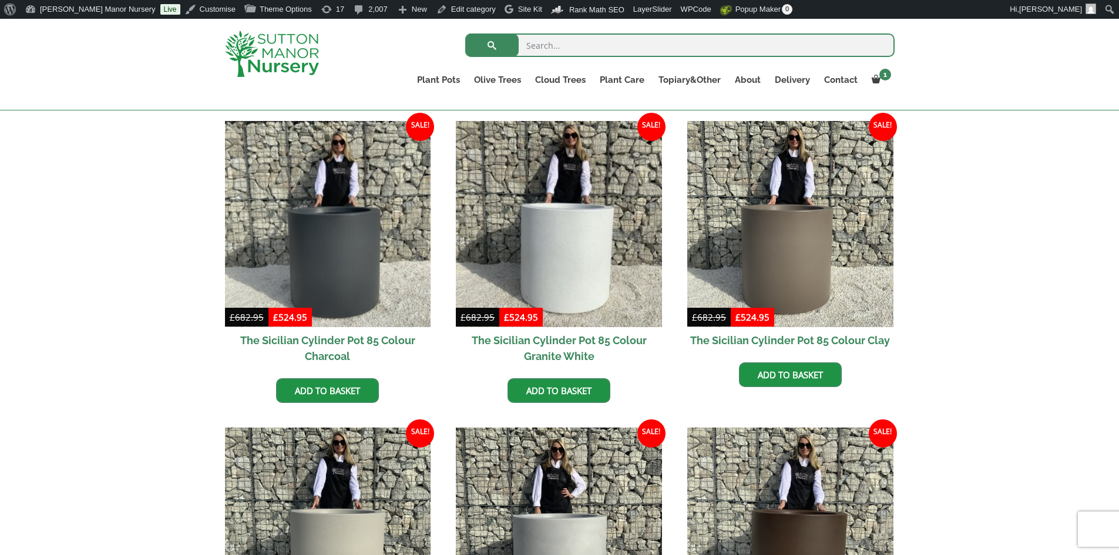
scroll to position [352, 0]
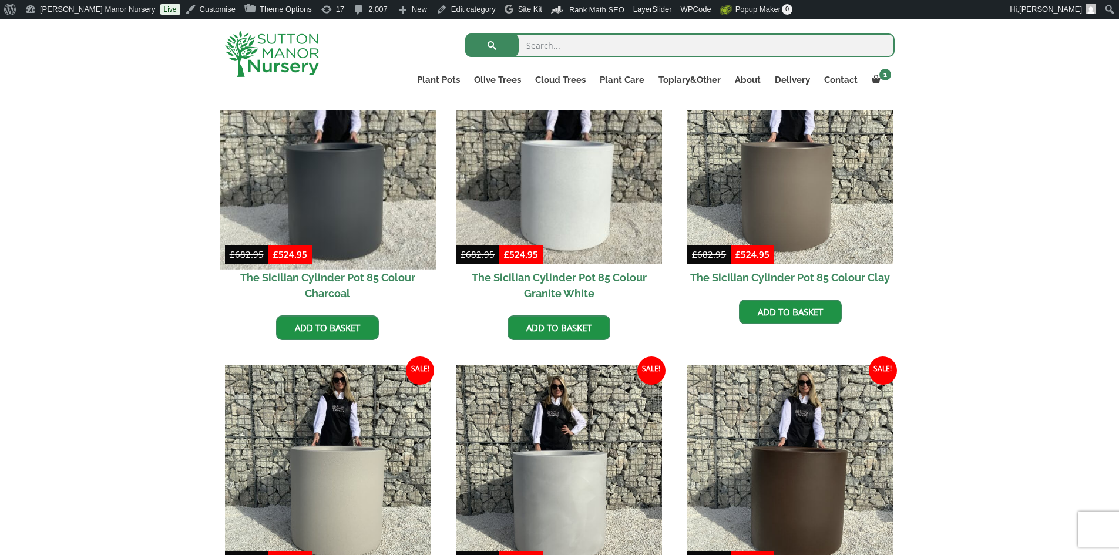
click at [400, 233] on img at bounding box center [328, 161] width 216 height 216
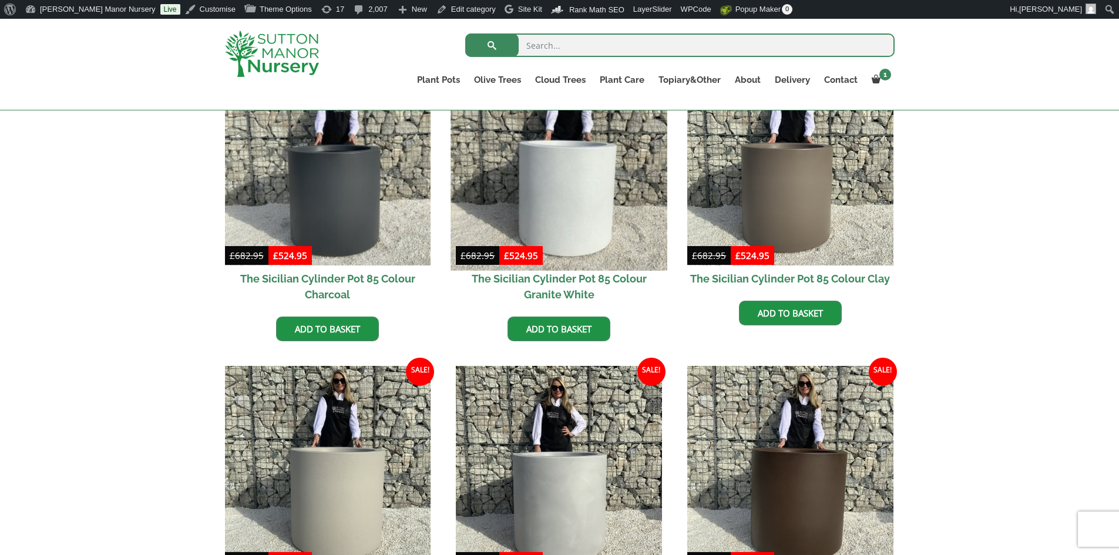
click at [560, 173] on img at bounding box center [559, 162] width 216 height 216
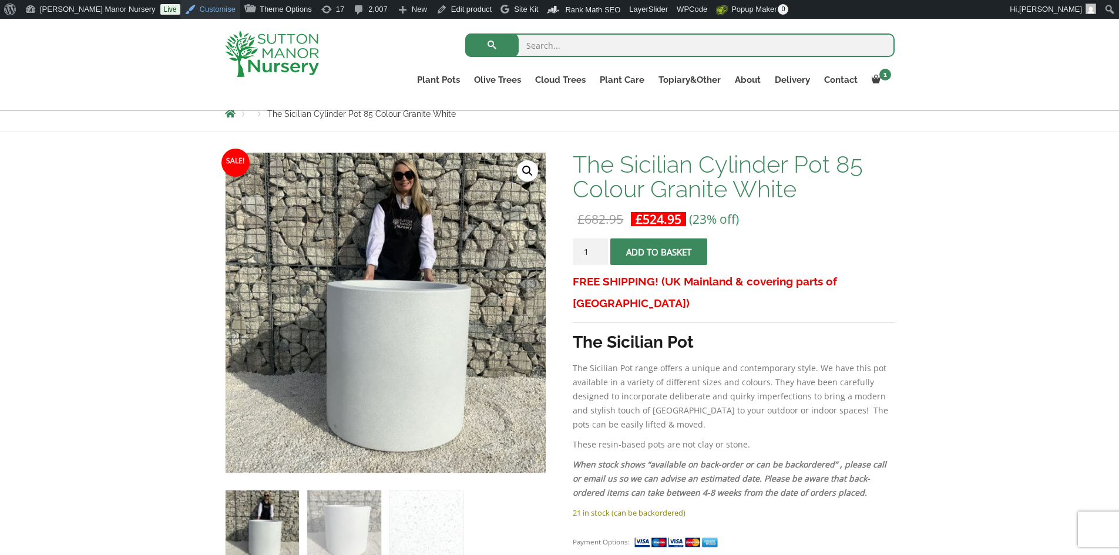
scroll to position [117, 0]
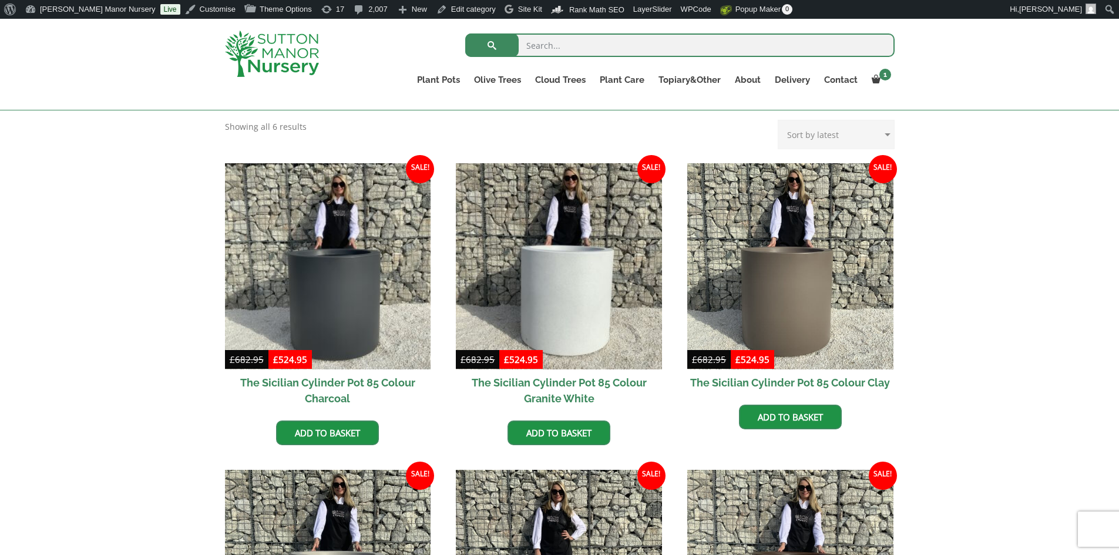
scroll to position [233, 0]
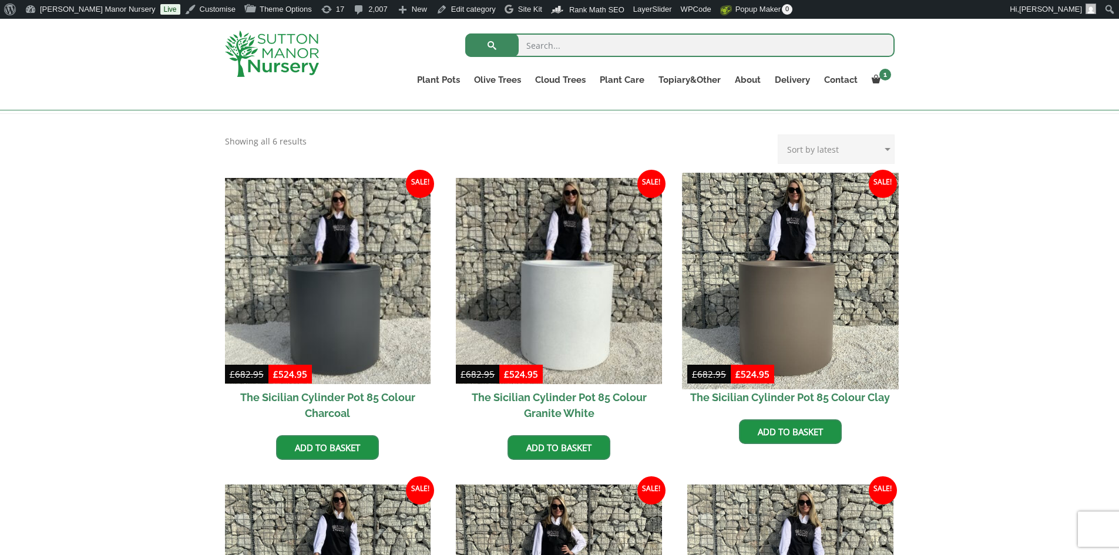
click at [771, 282] on img at bounding box center [790, 281] width 216 height 216
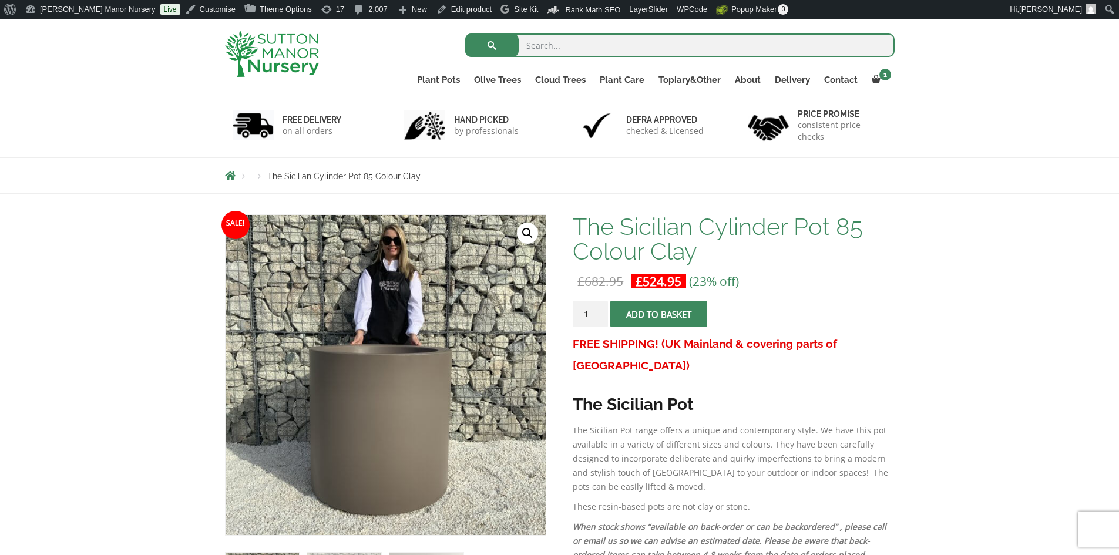
scroll to position [59, 0]
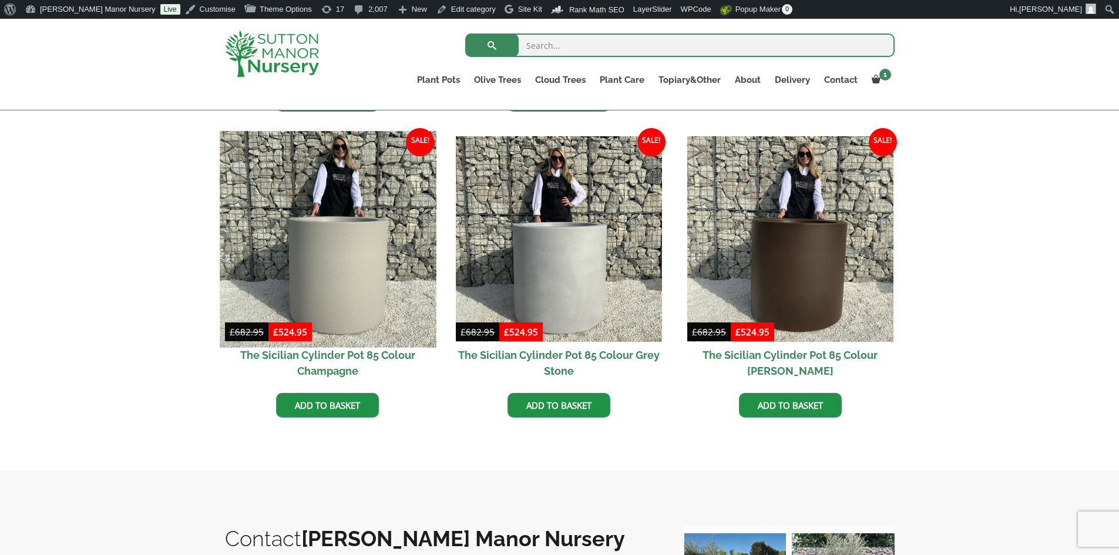
scroll to position [585, 0]
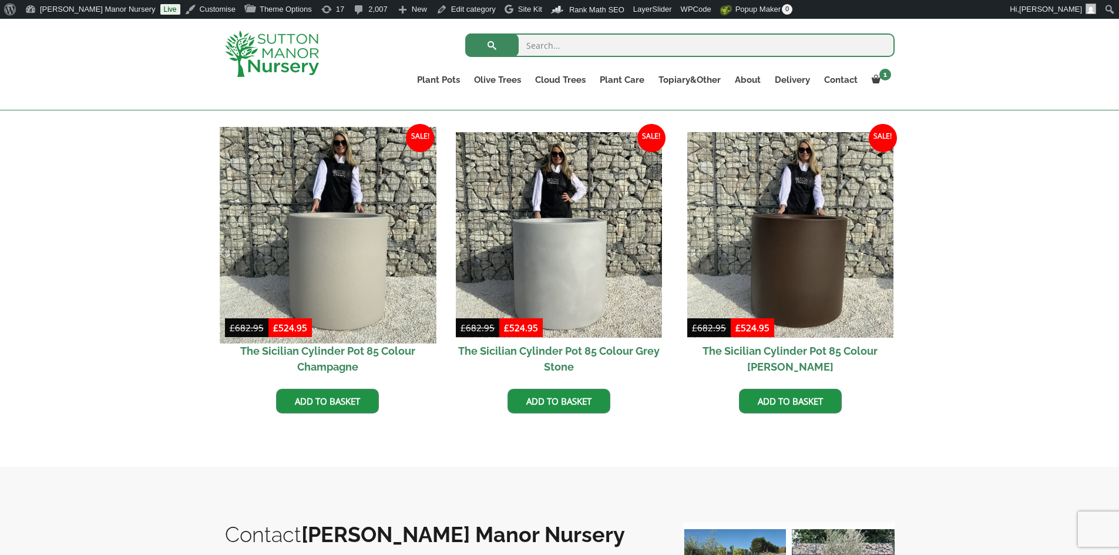
click at [331, 213] on img at bounding box center [328, 235] width 216 height 216
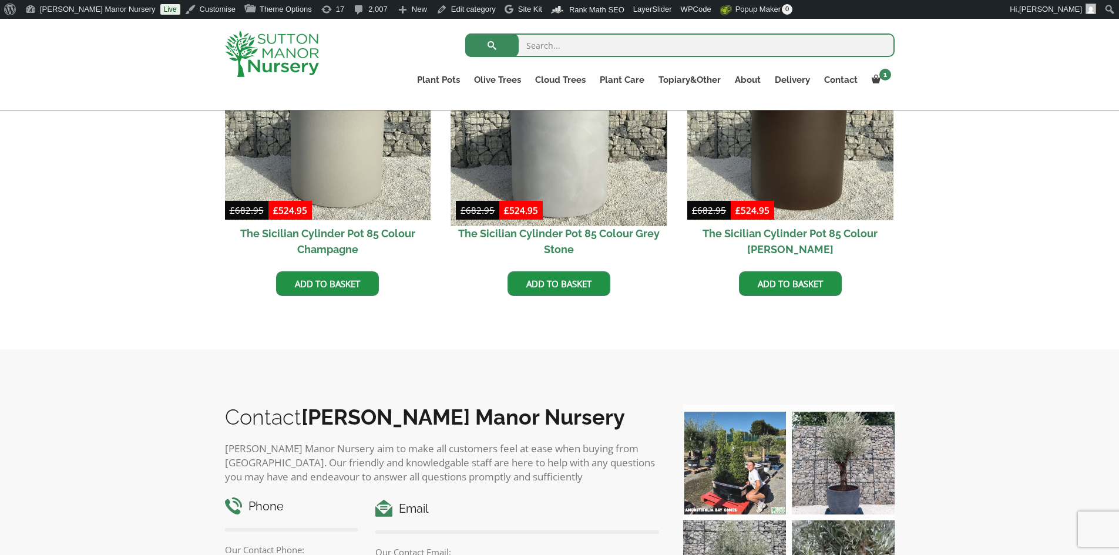
click at [557, 158] on img at bounding box center [559, 117] width 216 height 216
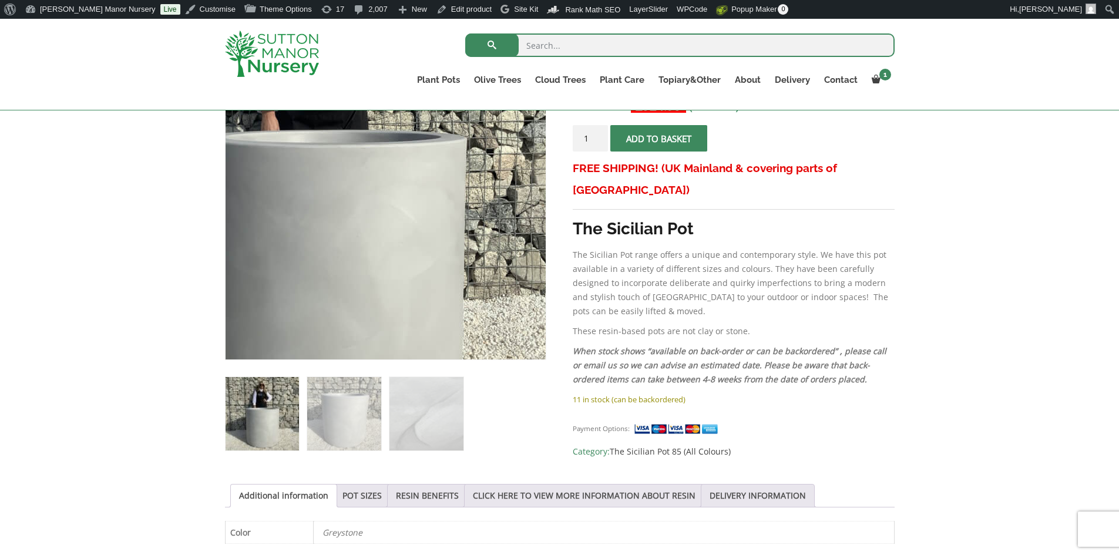
scroll to position [235, 0]
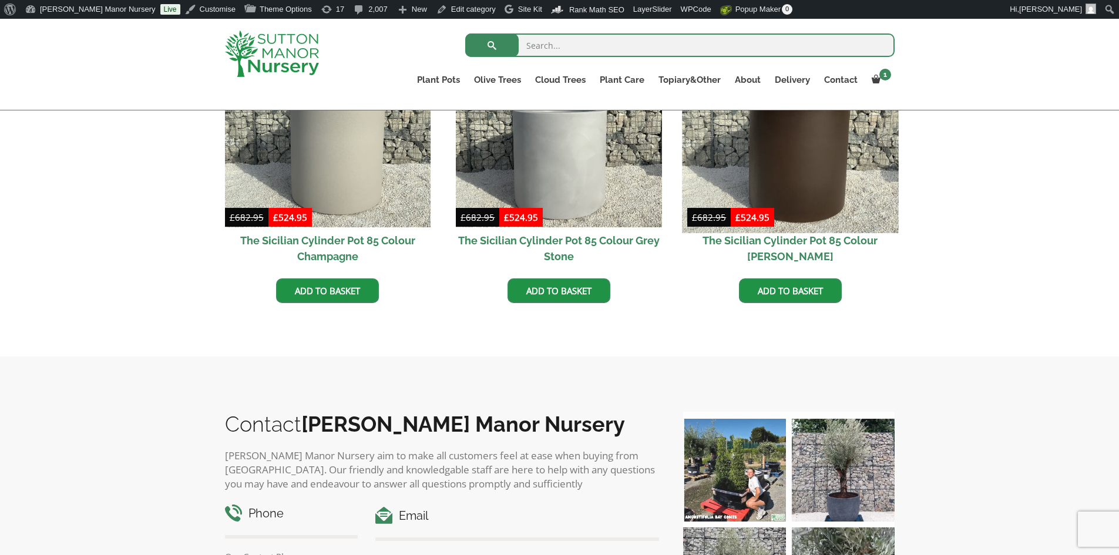
click at [786, 170] on img at bounding box center [790, 124] width 216 height 216
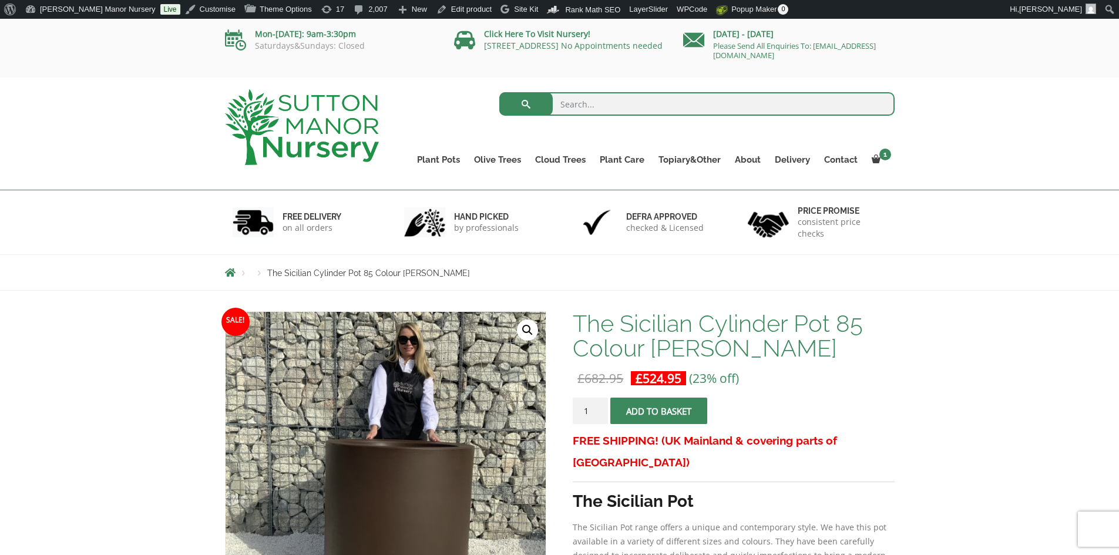
click at [346, 118] on img at bounding box center [302, 127] width 154 height 76
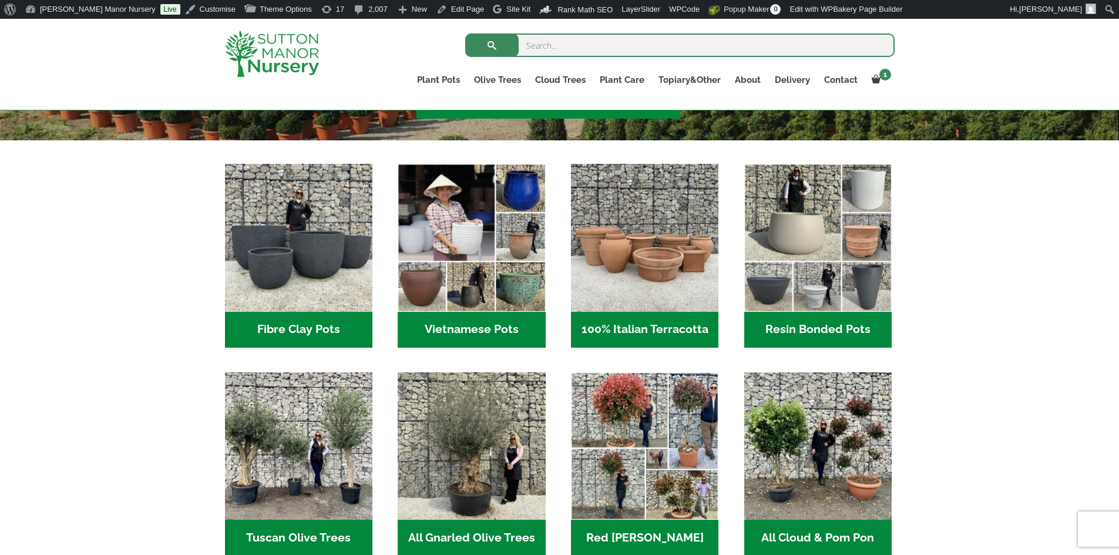
scroll to position [352, 0]
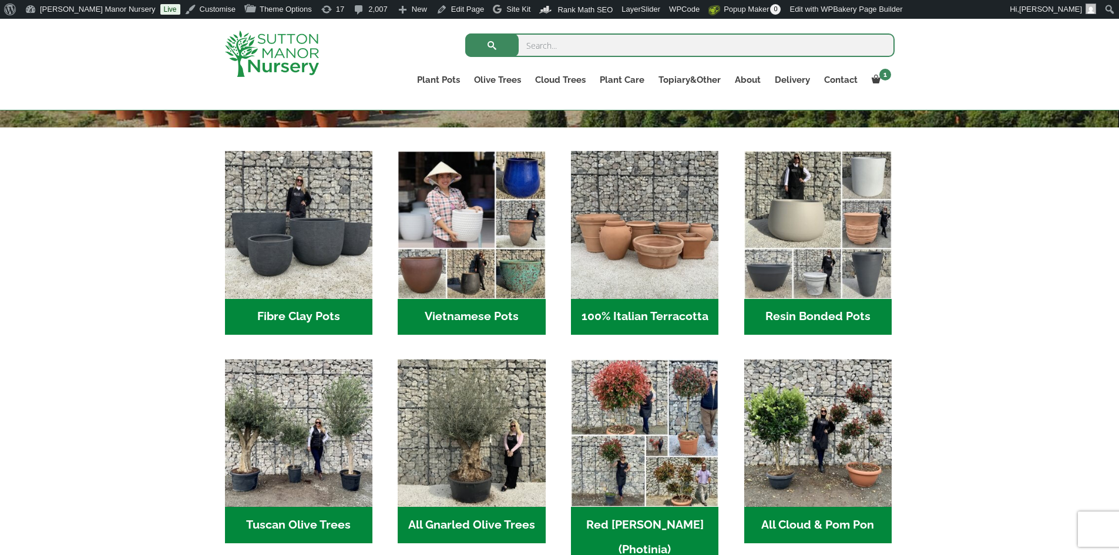
click at [830, 310] on h2 "Resin Bonded Pots (217)" at bounding box center [817, 317] width 147 height 36
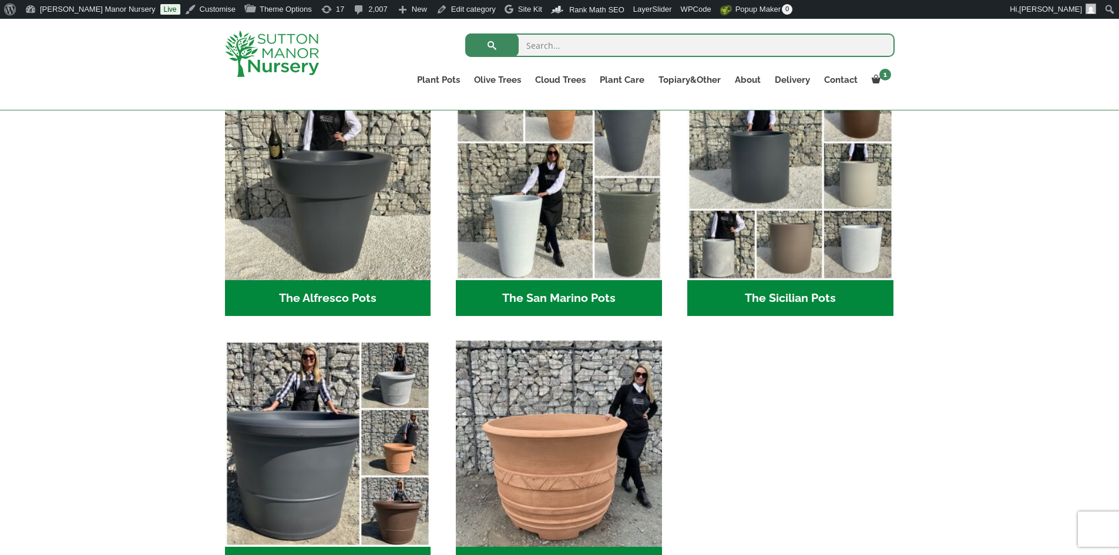
scroll to position [1527, 0]
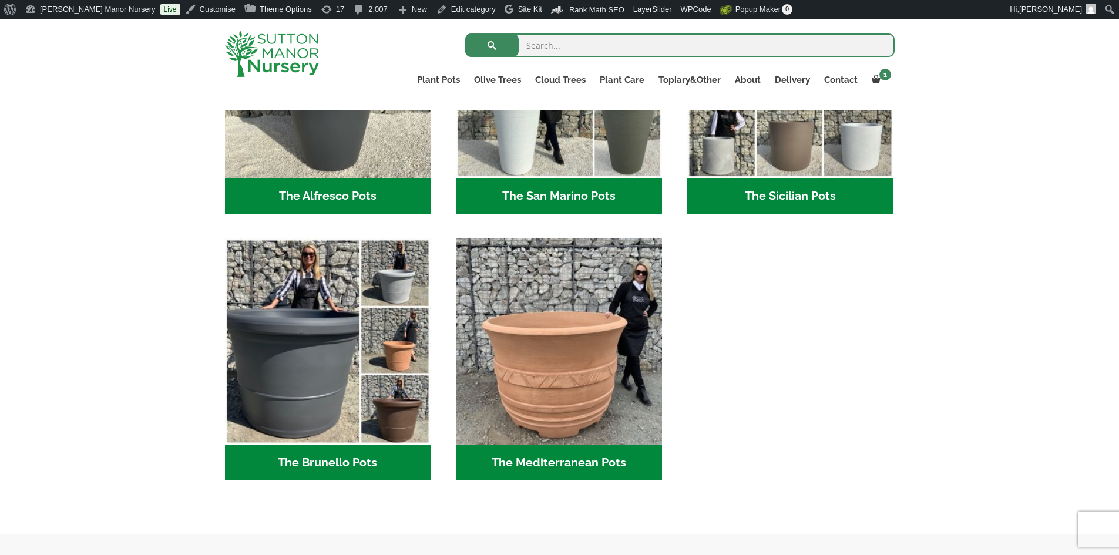
click at [376, 468] on h2 "The Brunello Pots (15)" at bounding box center [328, 463] width 206 height 36
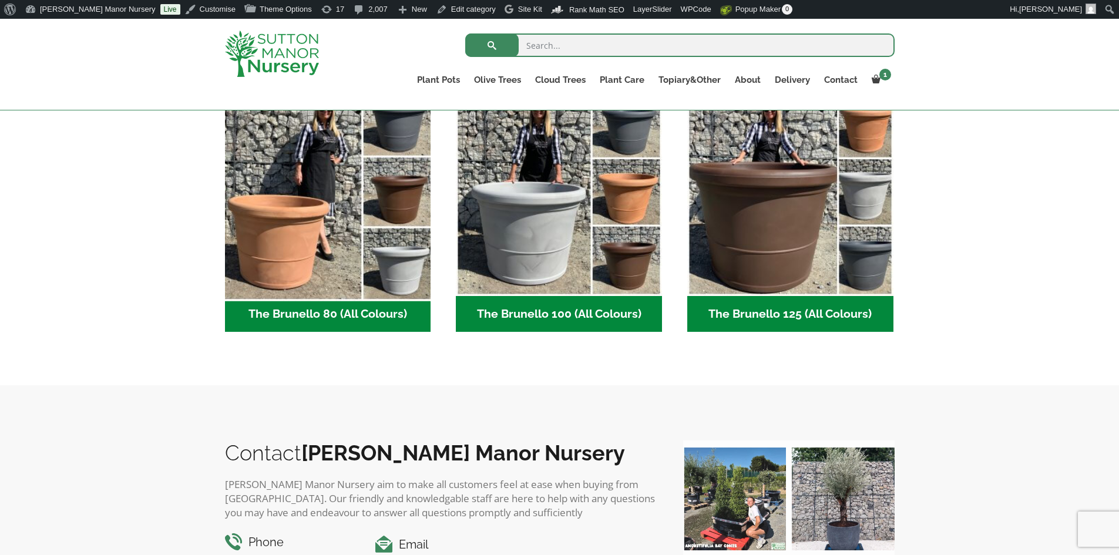
scroll to position [411, 0]
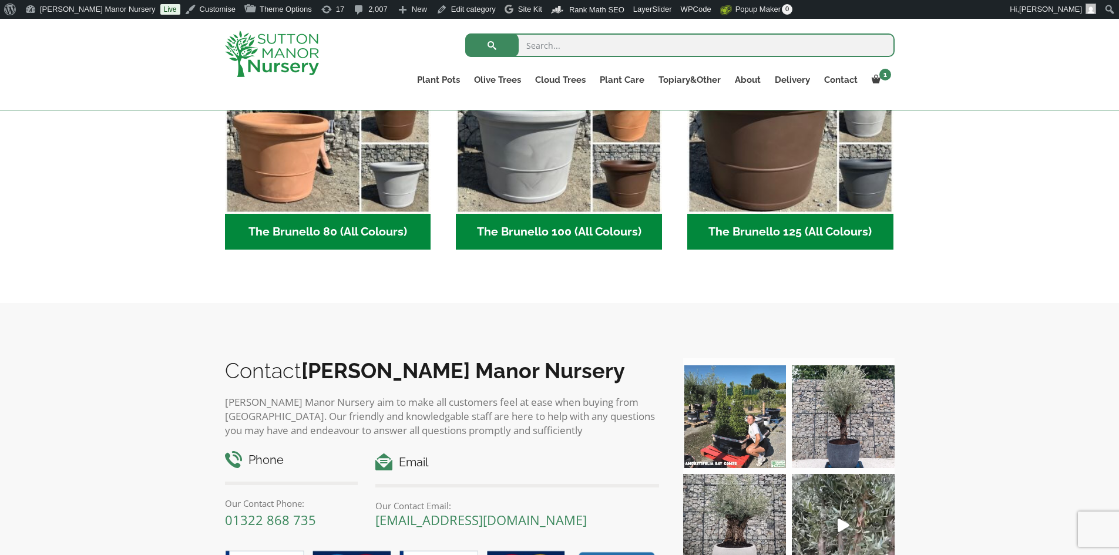
click at [371, 233] on h2 "The Brunello 80 (All Colours) (5)" at bounding box center [328, 232] width 206 height 36
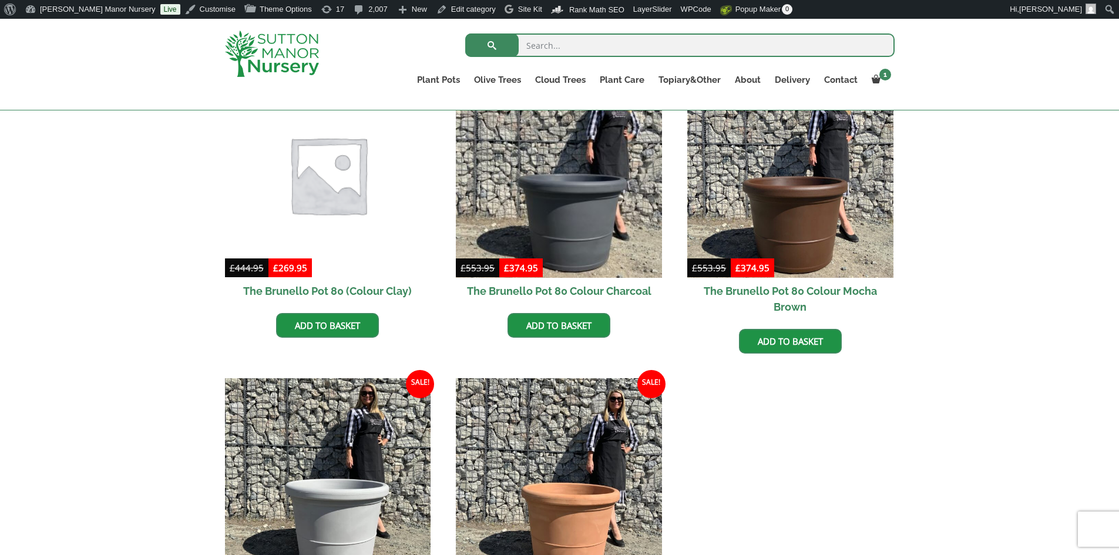
scroll to position [352, 0]
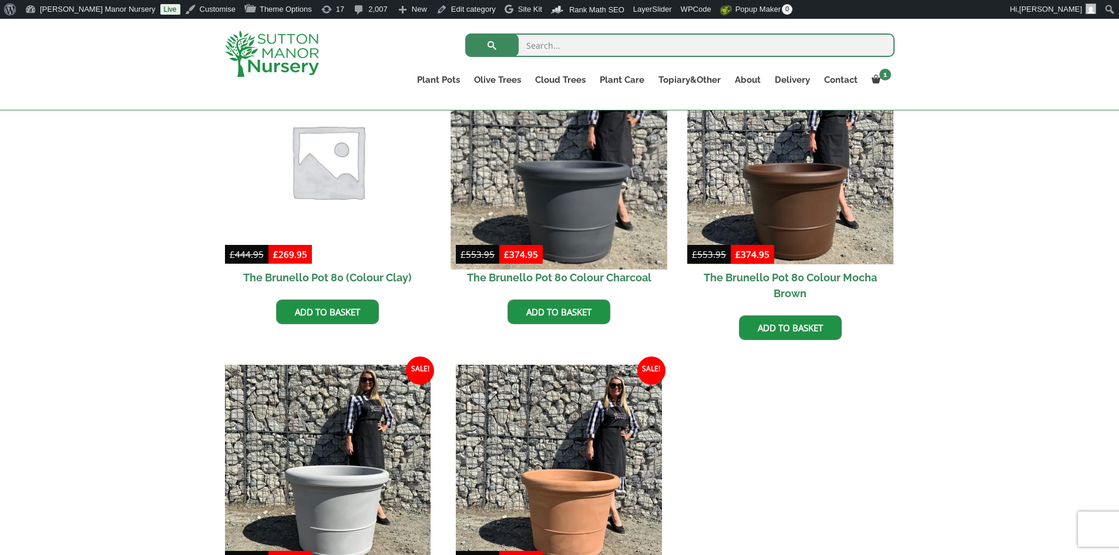
click at [523, 200] on img at bounding box center [559, 161] width 216 height 216
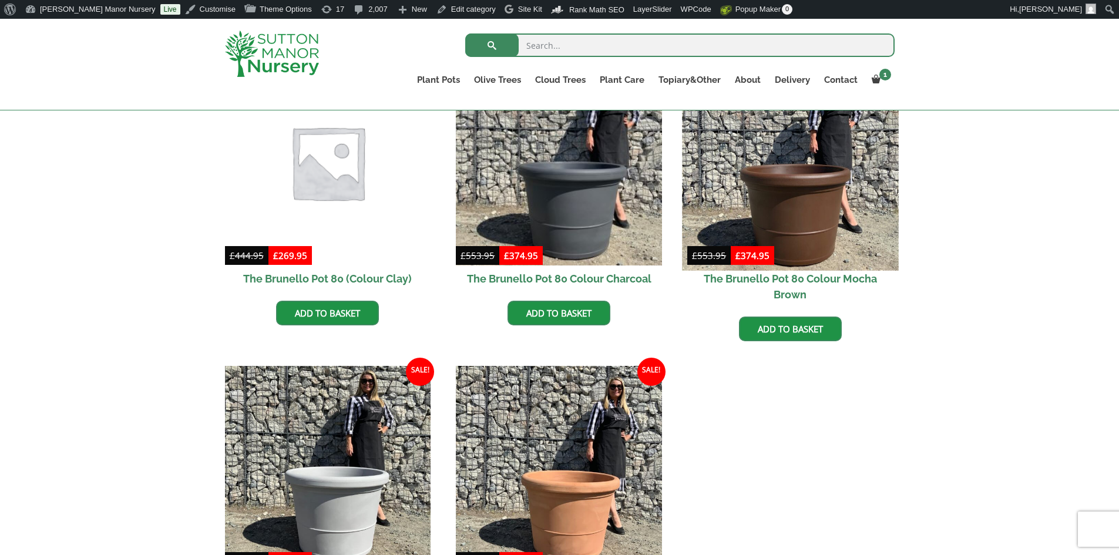
click at [759, 197] on img at bounding box center [790, 162] width 216 height 216
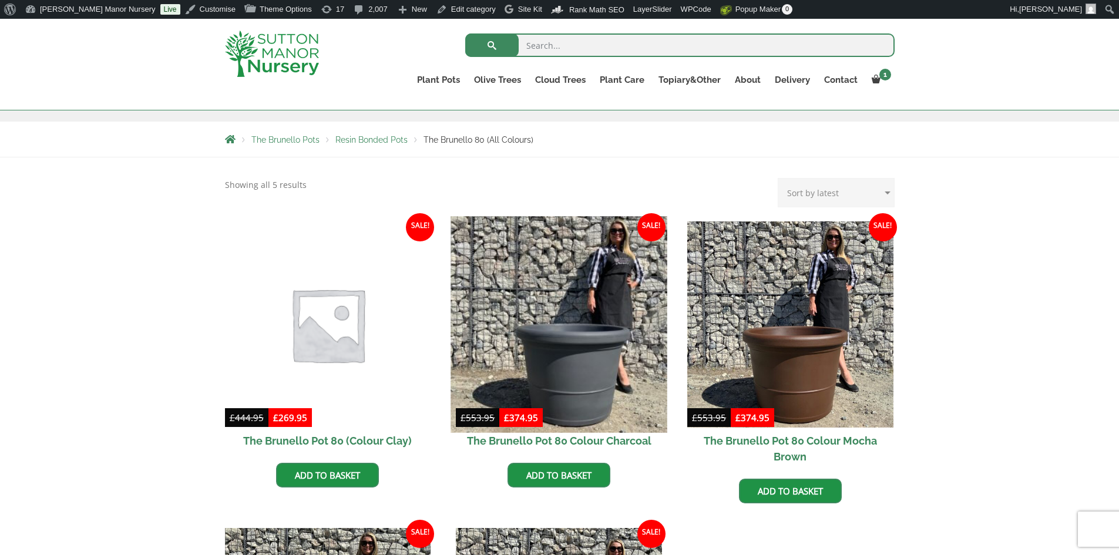
scroll to position [174, 0]
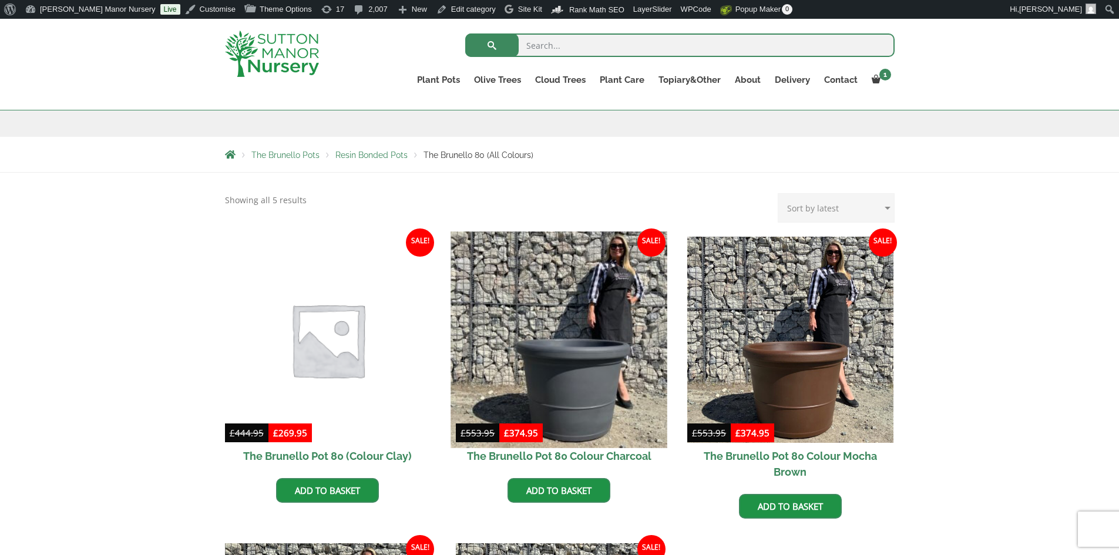
click at [601, 301] on img at bounding box center [559, 339] width 216 height 216
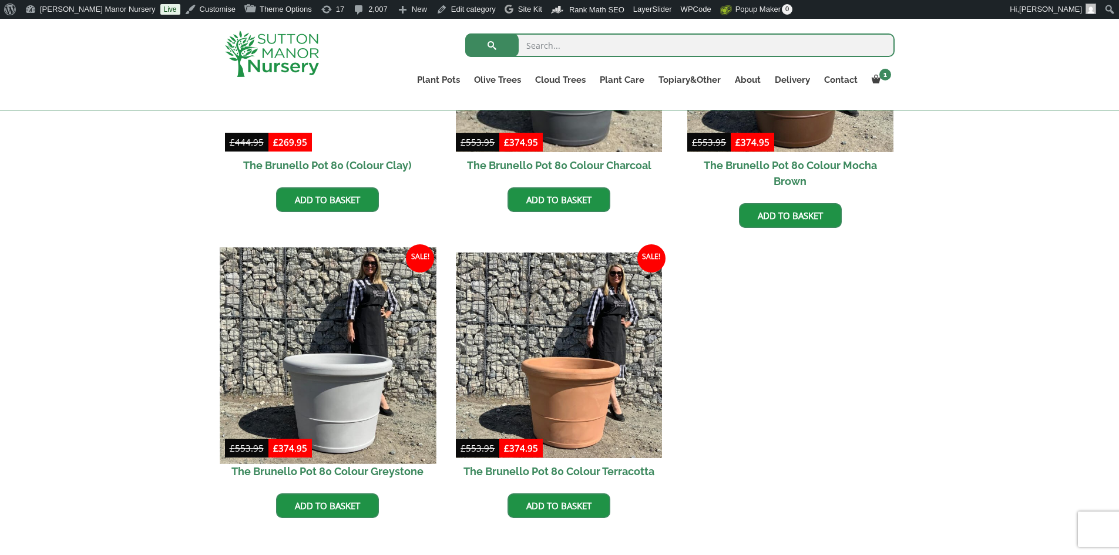
scroll to position [467, 0]
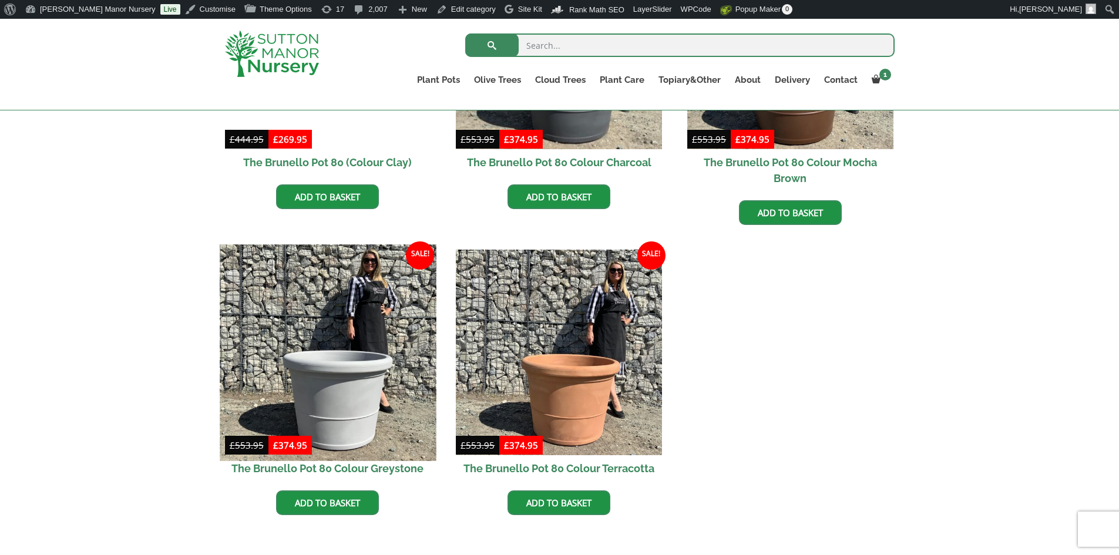
click at [336, 369] on img at bounding box center [328, 352] width 216 height 216
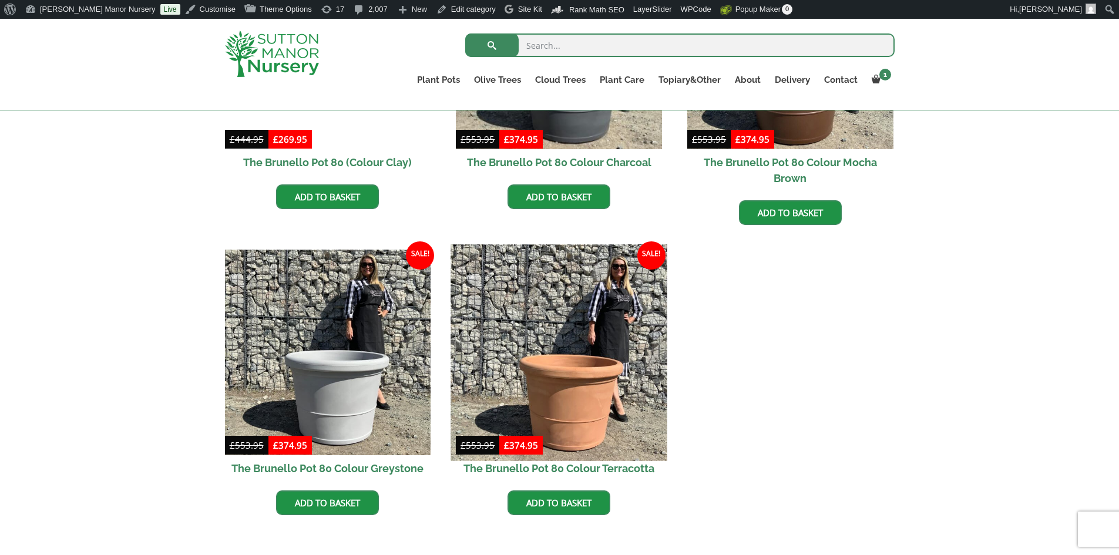
click at [599, 361] on img at bounding box center [559, 352] width 216 height 216
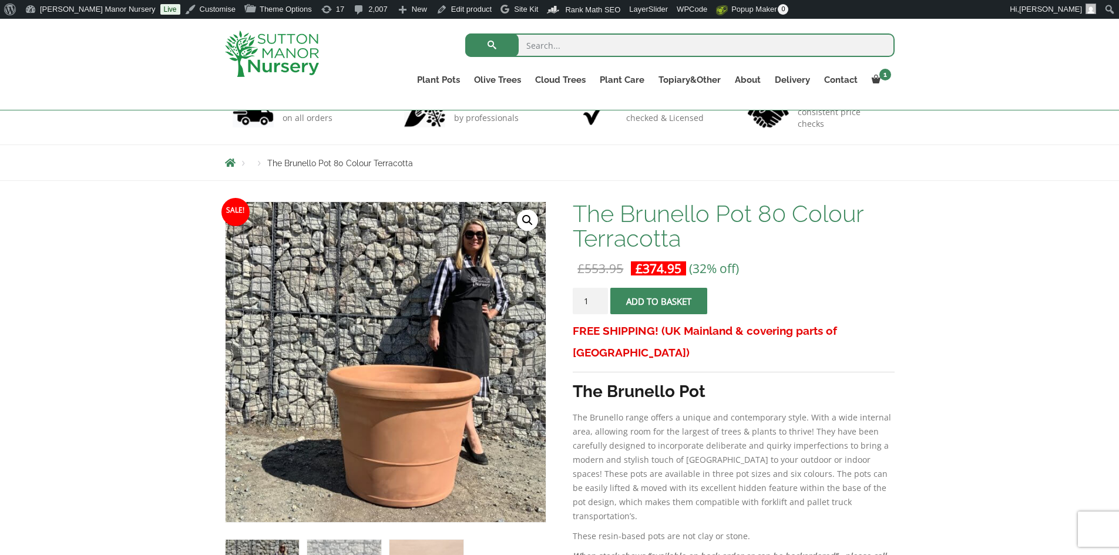
scroll to position [117, 0]
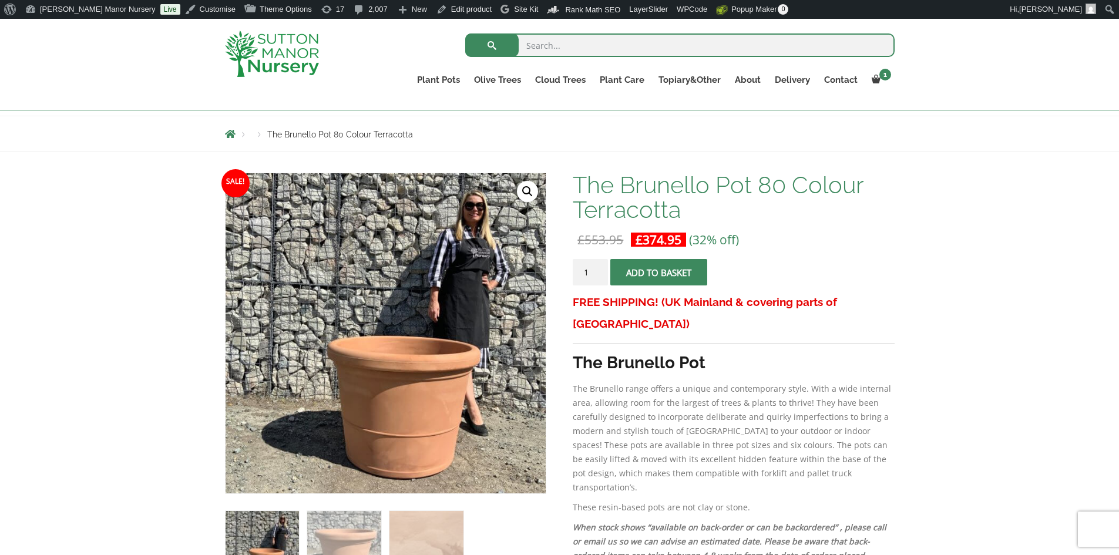
click at [288, 63] on img at bounding box center [272, 54] width 94 height 46
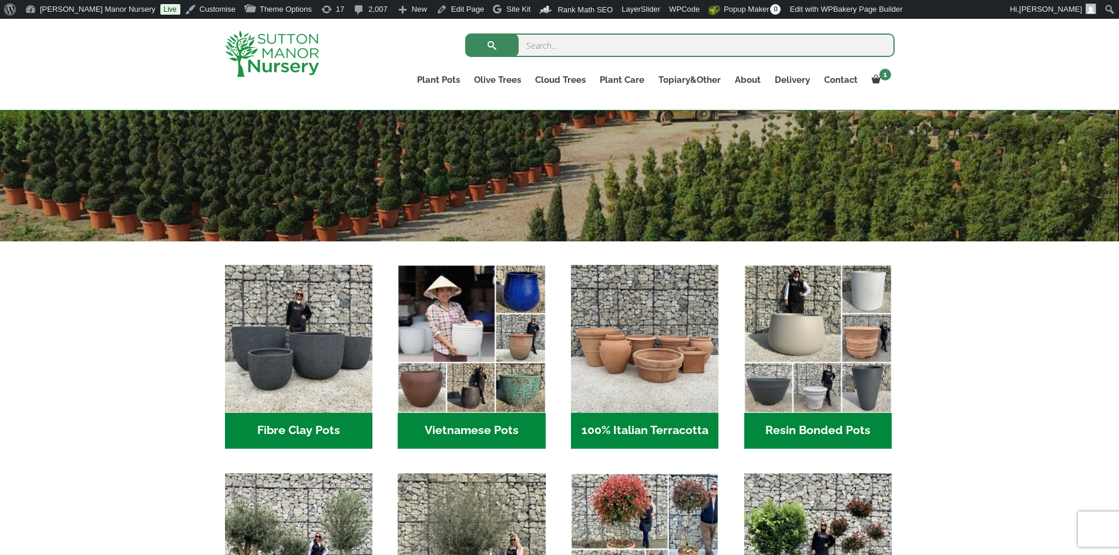
scroll to position [352, 0]
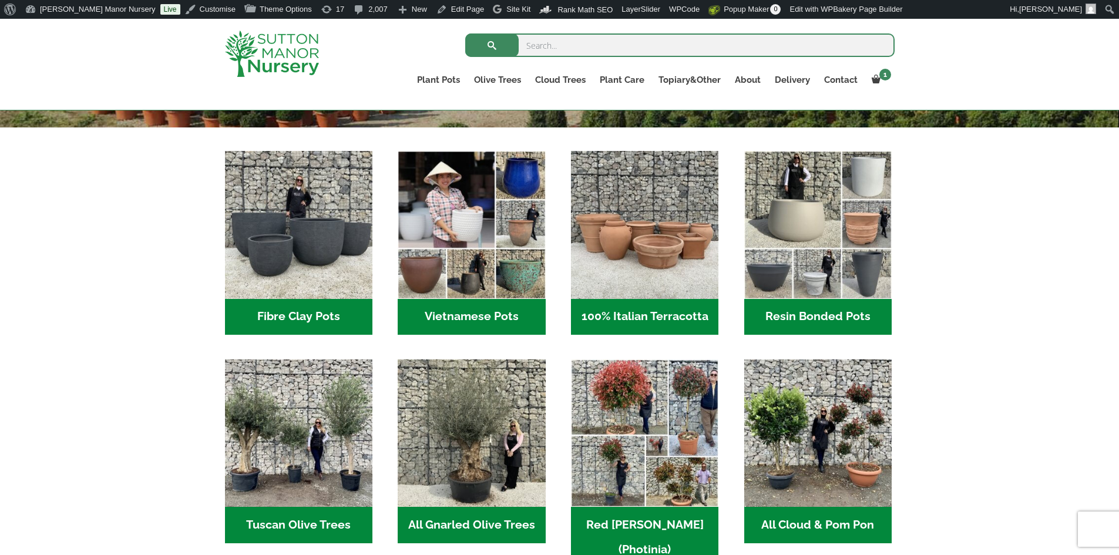
click at [796, 315] on h2 "Resin Bonded Pots (218)" at bounding box center [817, 317] width 147 height 36
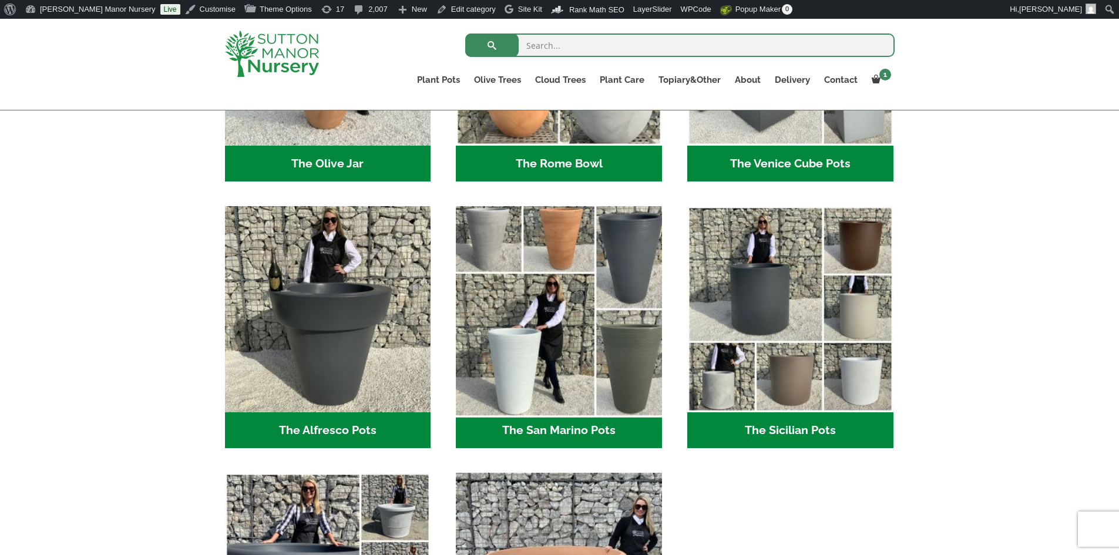
scroll to position [1468, 0]
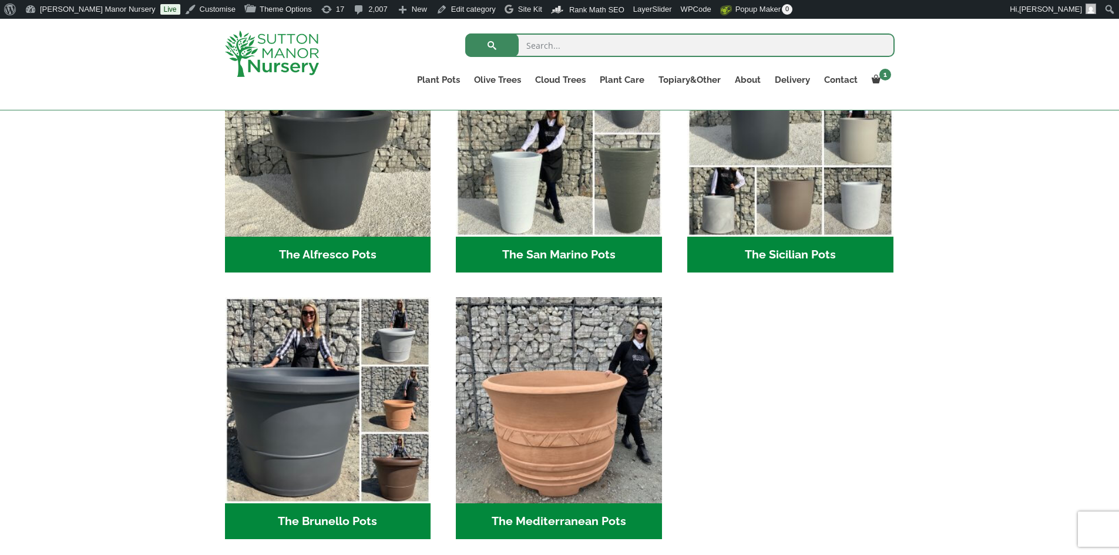
click at [352, 525] on h2 "The Brunello Pots (15)" at bounding box center [328, 521] width 206 height 36
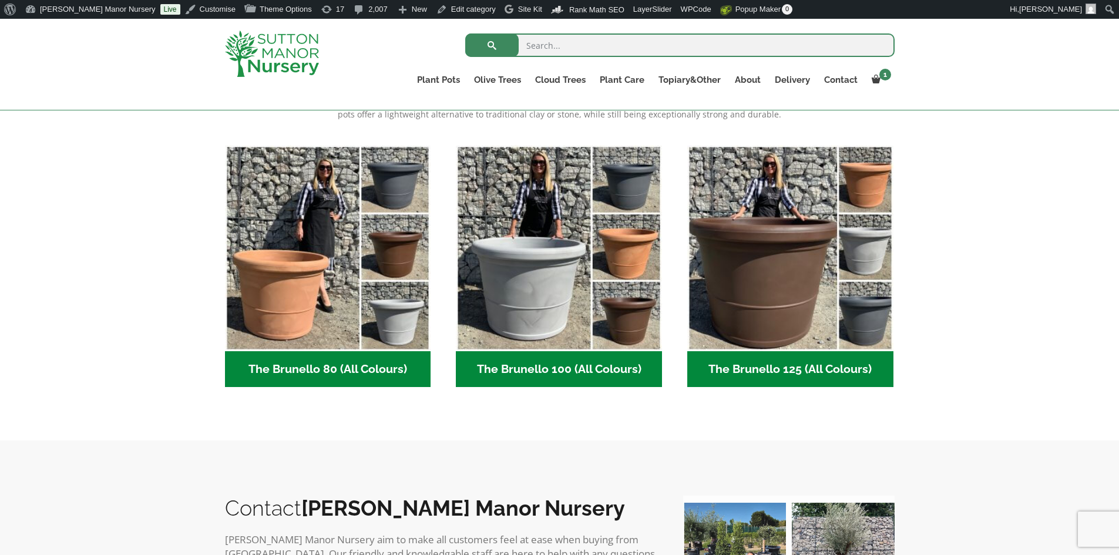
scroll to position [411, 0]
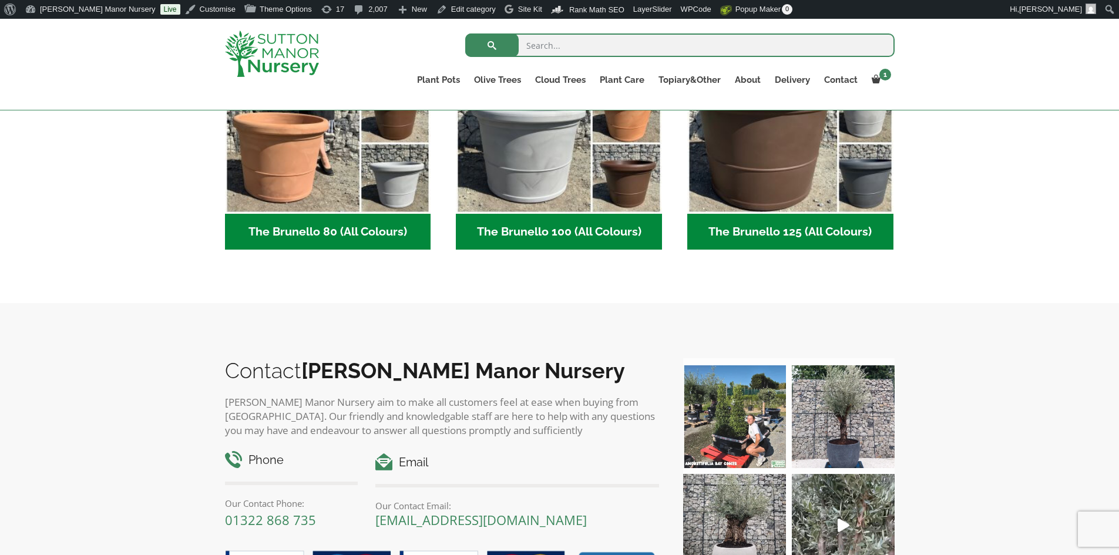
click at [590, 235] on h2 "The Brunello 100 (All Colours) (5)" at bounding box center [559, 232] width 206 height 36
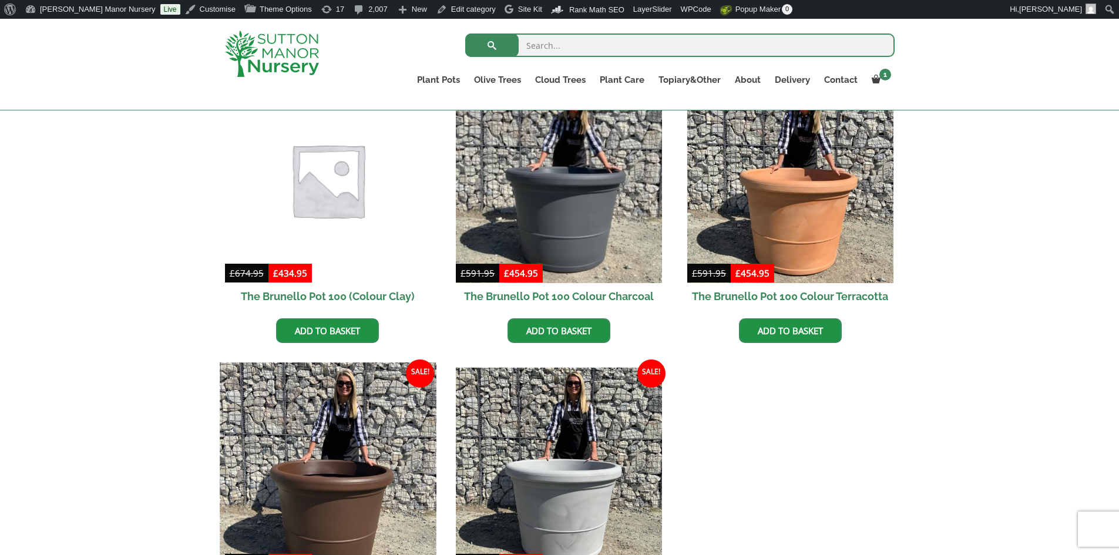
scroll to position [411, 0]
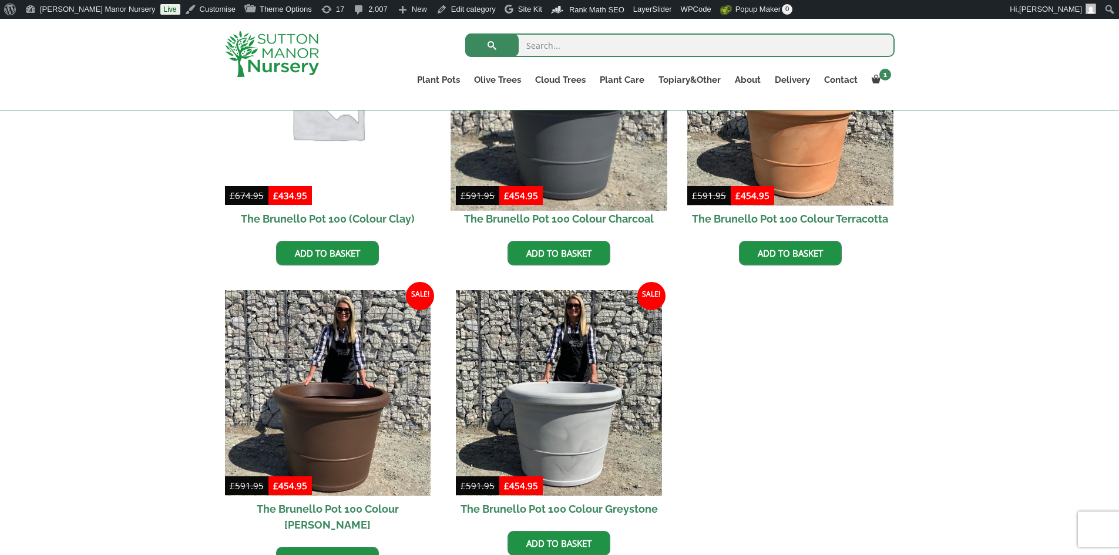
click at [588, 160] on img at bounding box center [559, 102] width 216 height 216
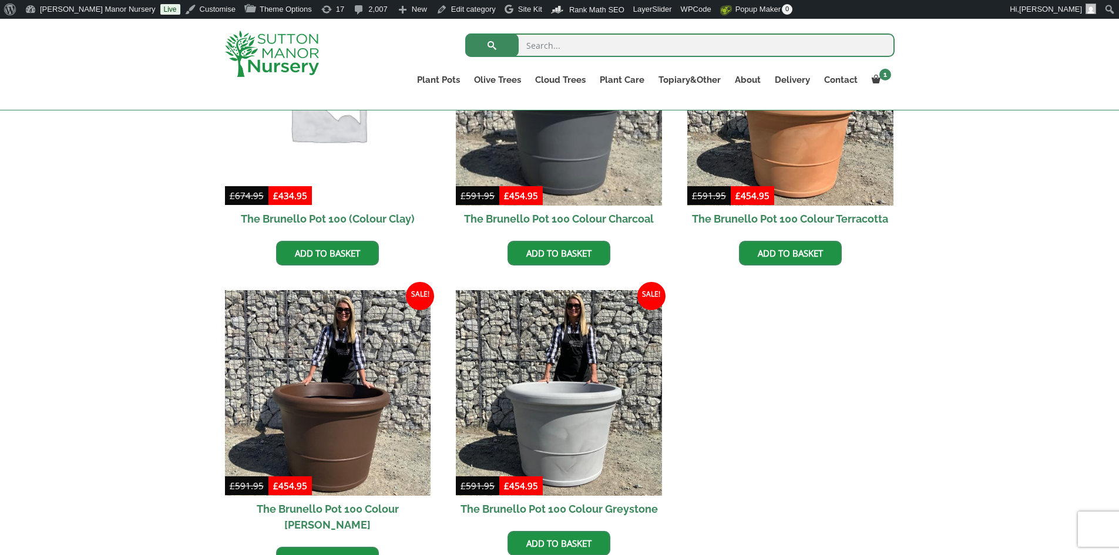
click at [359, 146] on img at bounding box center [328, 102] width 216 height 216
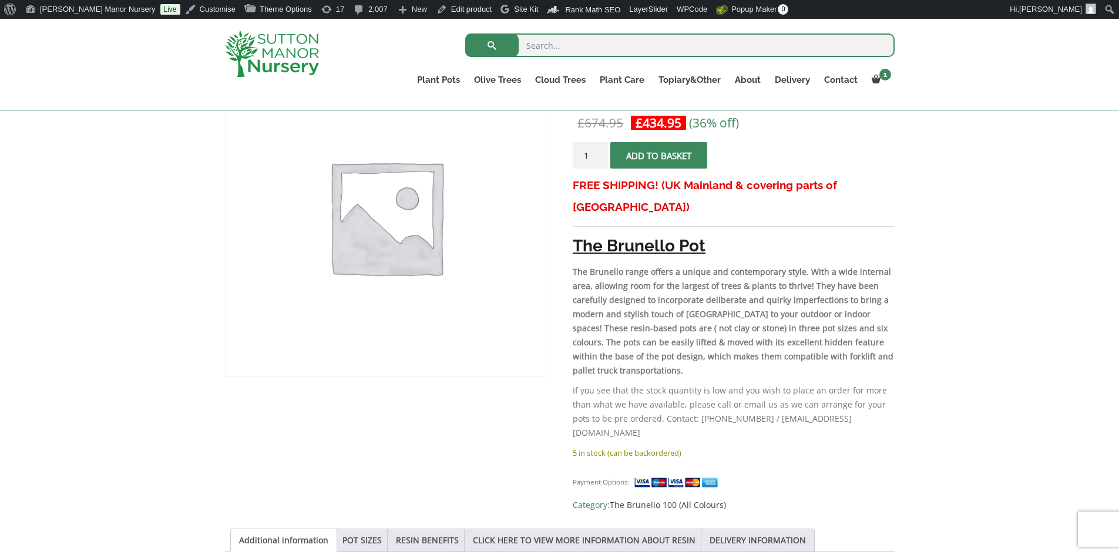
scroll to position [117, 0]
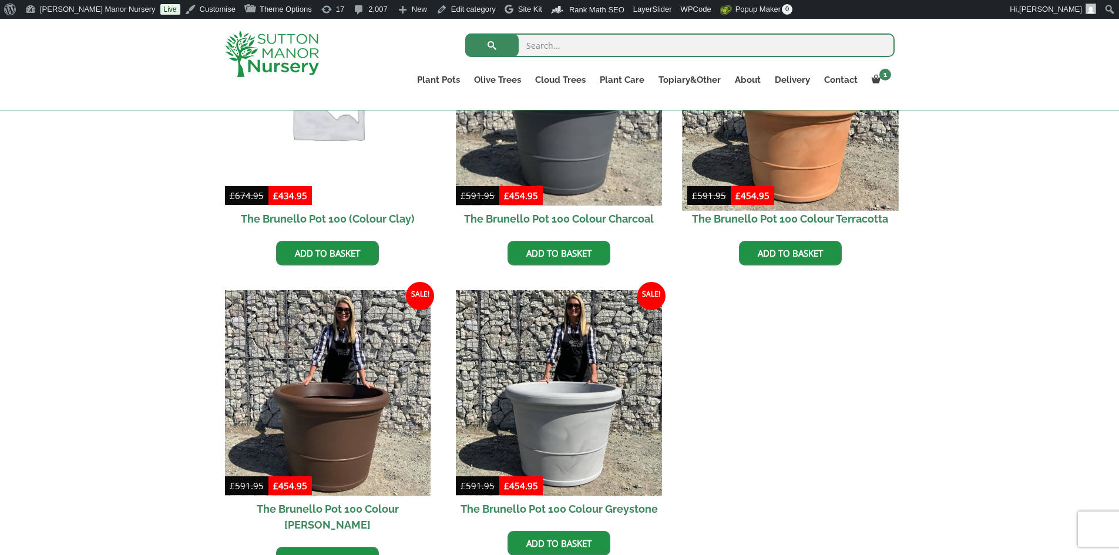
click at [763, 147] on img at bounding box center [790, 102] width 216 height 216
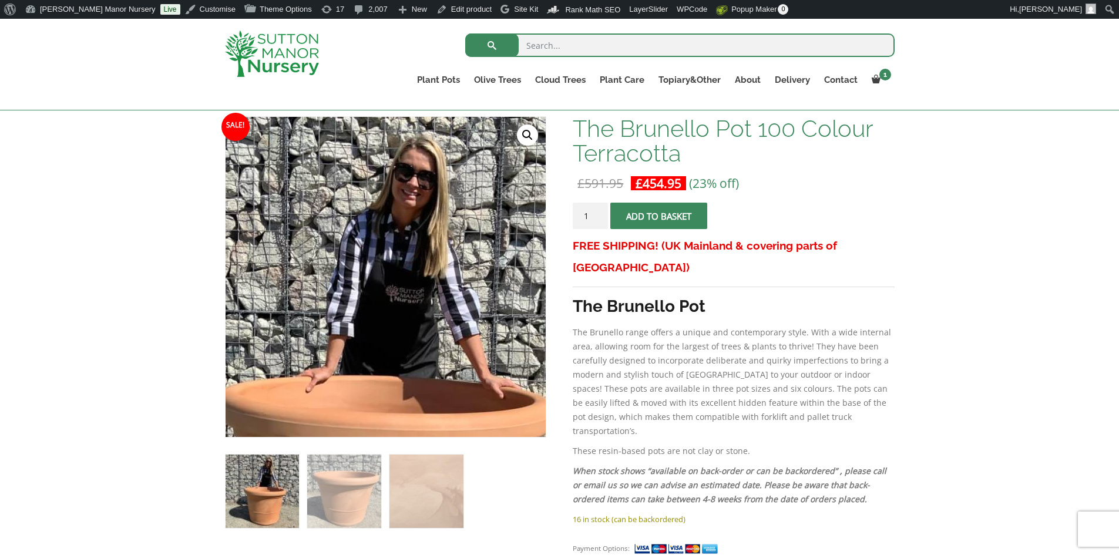
scroll to position [59, 0]
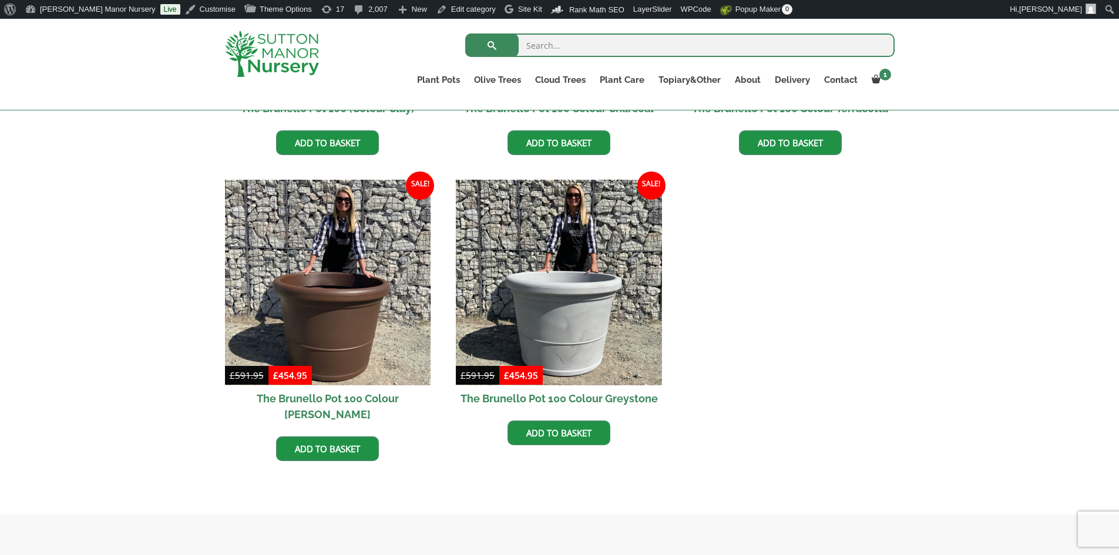
scroll to position [646, 0]
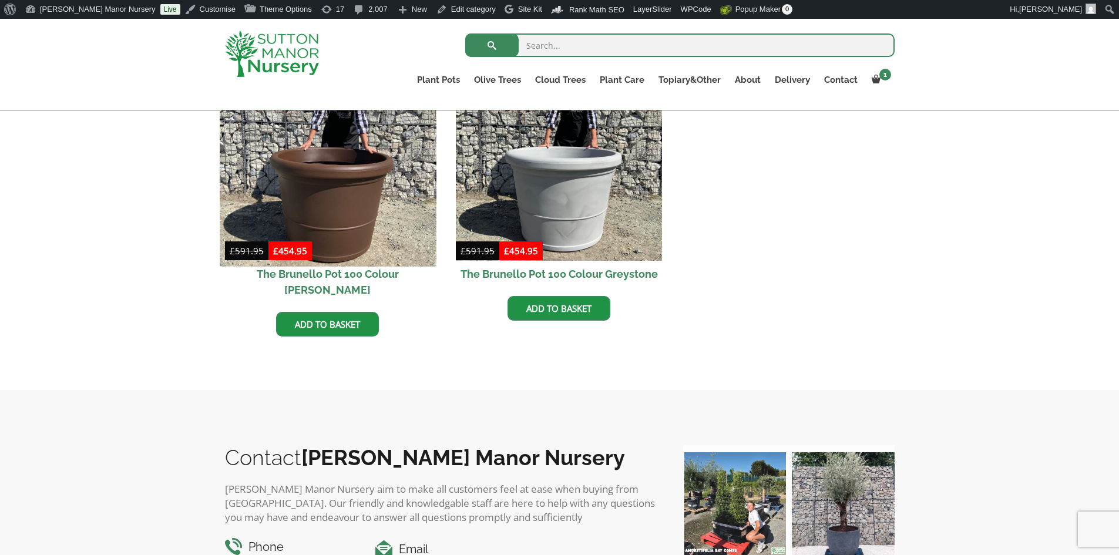
click at [343, 205] on img at bounding box center [328, 158] width 216 height 216
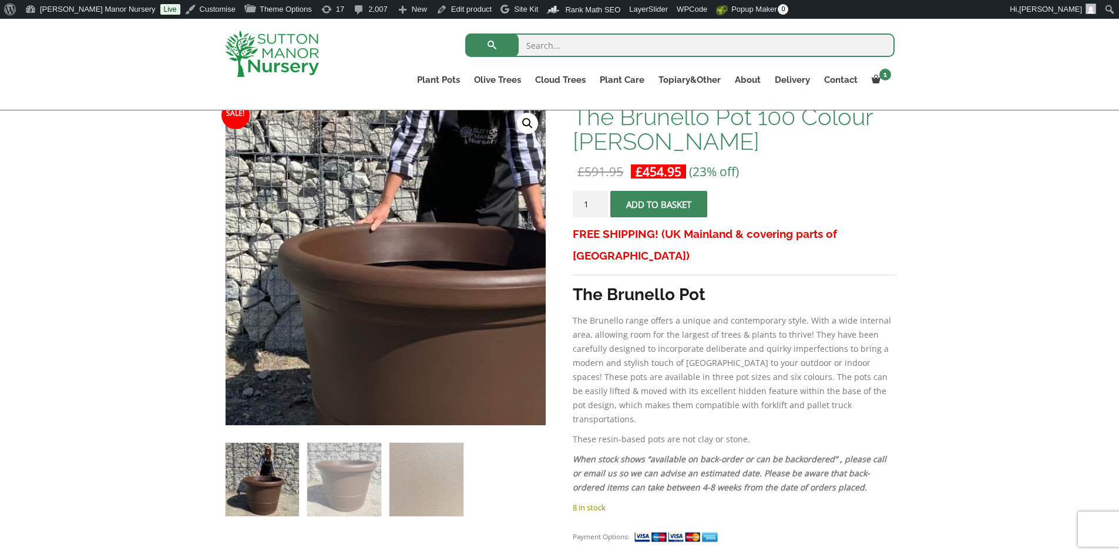
scroll to position [59, 0]
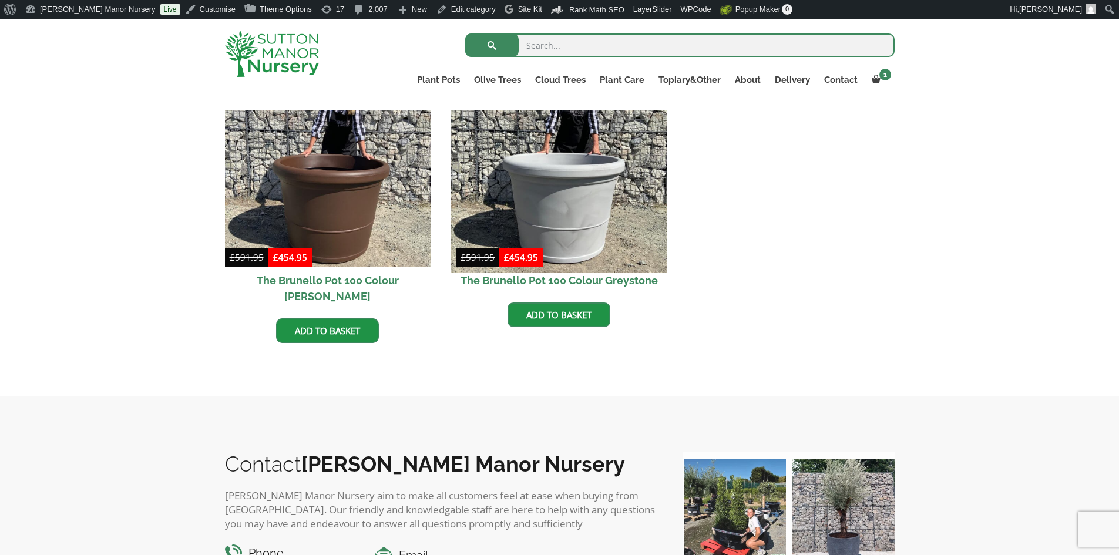
click at [580, 223] on img at bounding box center [559, 164] width 216 height 216
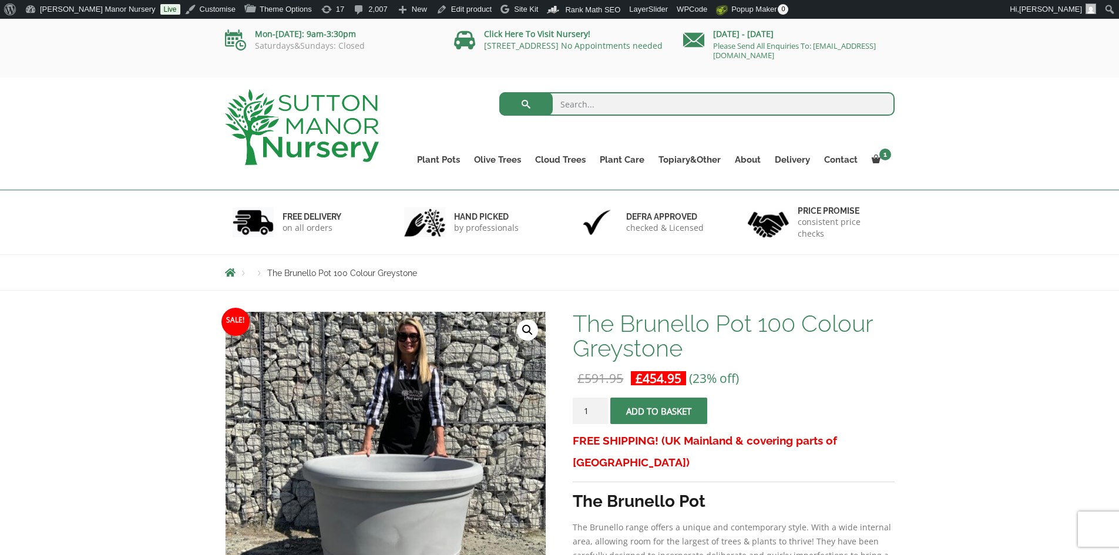
click at [329, 146] on img at bounding box center [302, 127] width 154 height 76
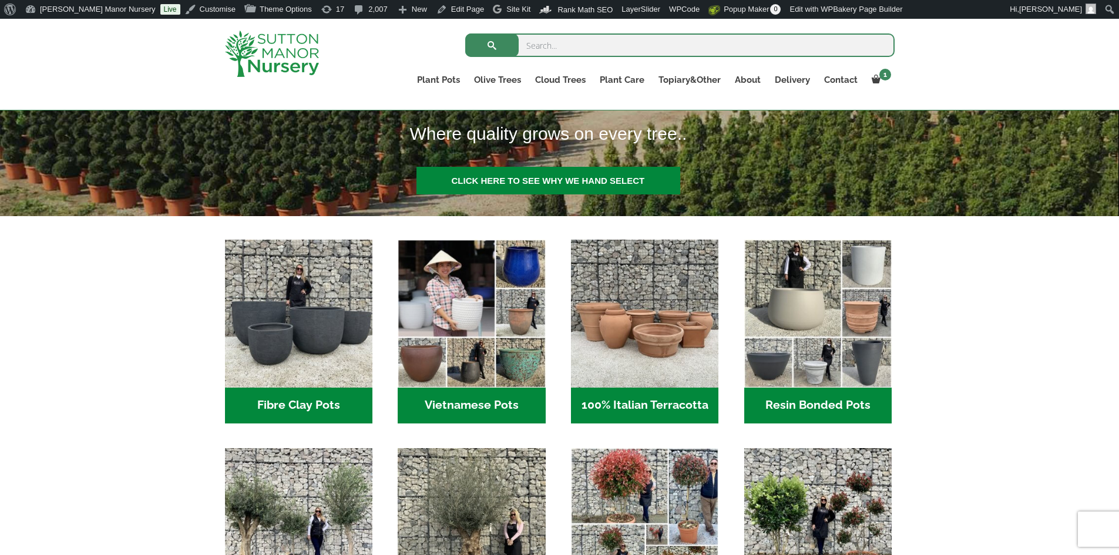
scroll to position [352, 0]
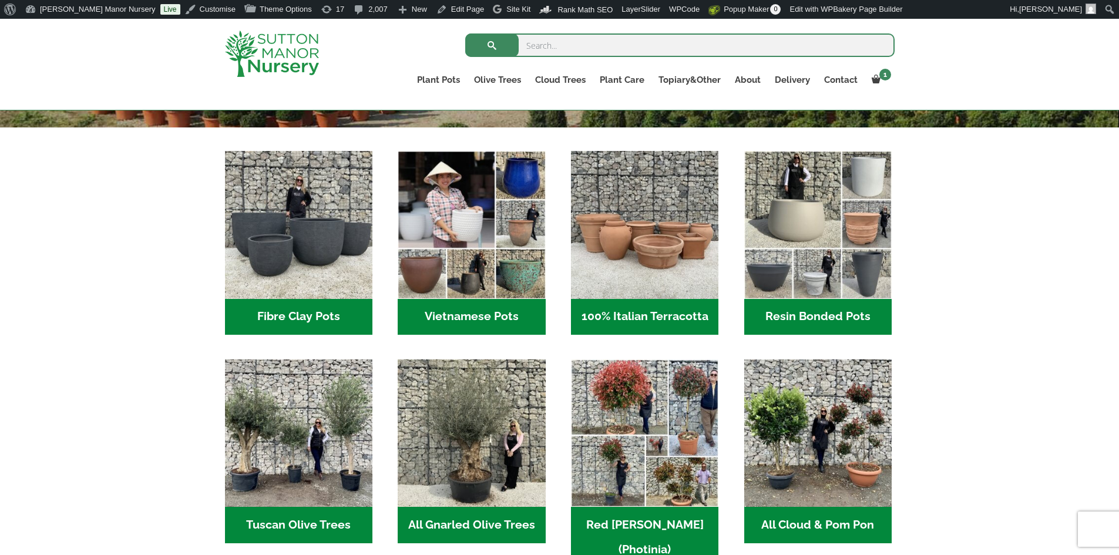
click at [824, 314] on h2 "Resin Bonded Pots (218)" at bounding box center [817, 317] width 147 height 36
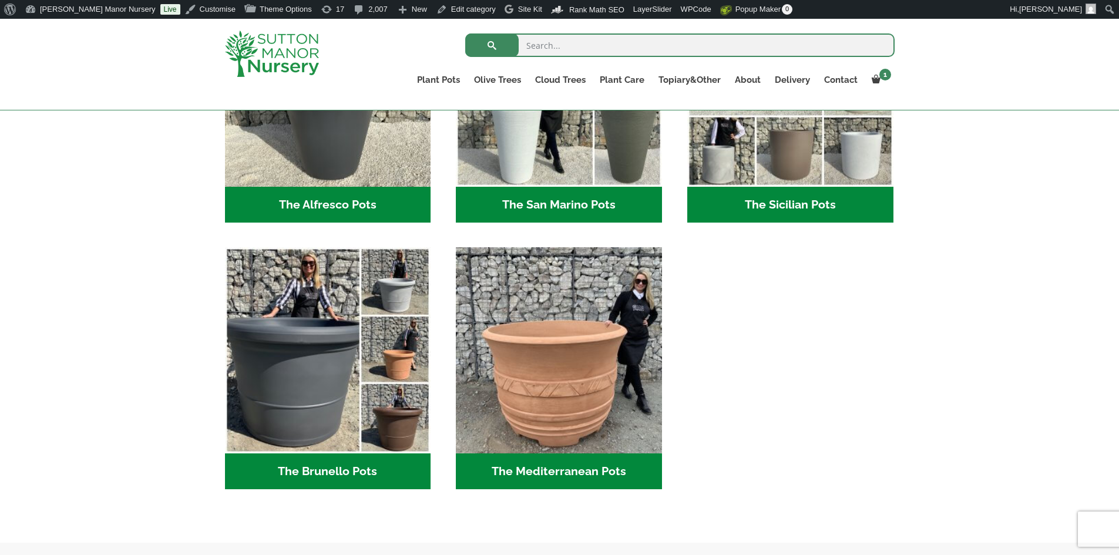
scroll to position [1623, 0]
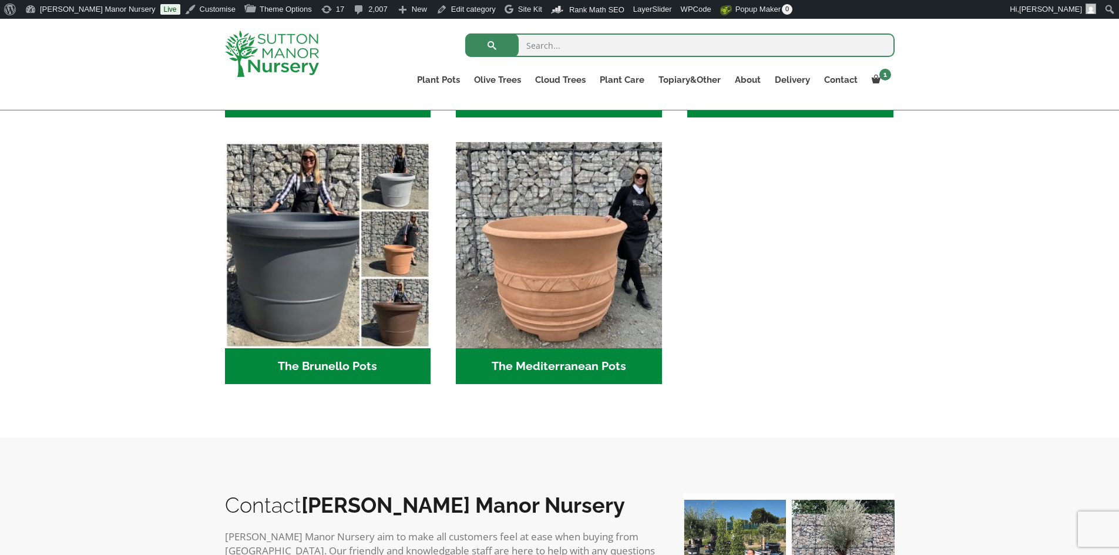
click at [349, 373] on h2 "The Brunello Pots (15)" at bounding box center [328, 366] width 206 height 36
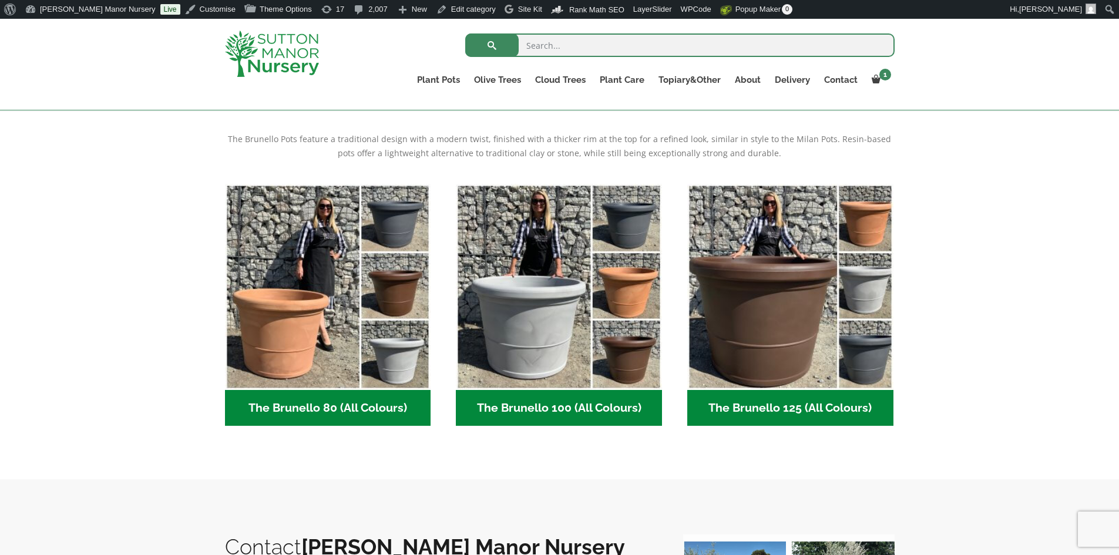
scroll to position [411, 0]
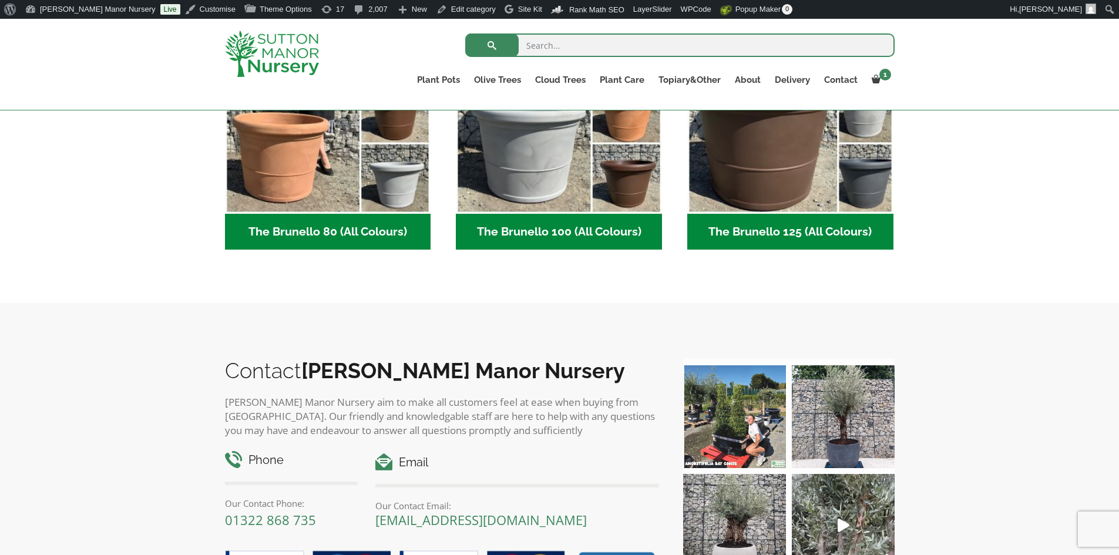
click at [797, 242] on h2 "The Brunello 125 (All Colours) (5)" at bounding box center [790, 232] width 206 height 36
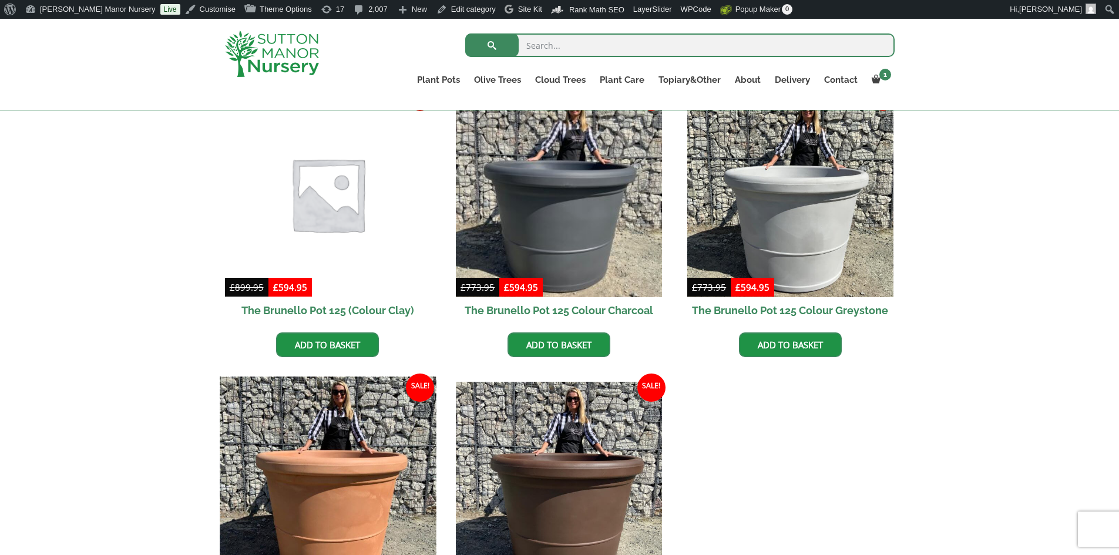
scroll to position [411, 0]
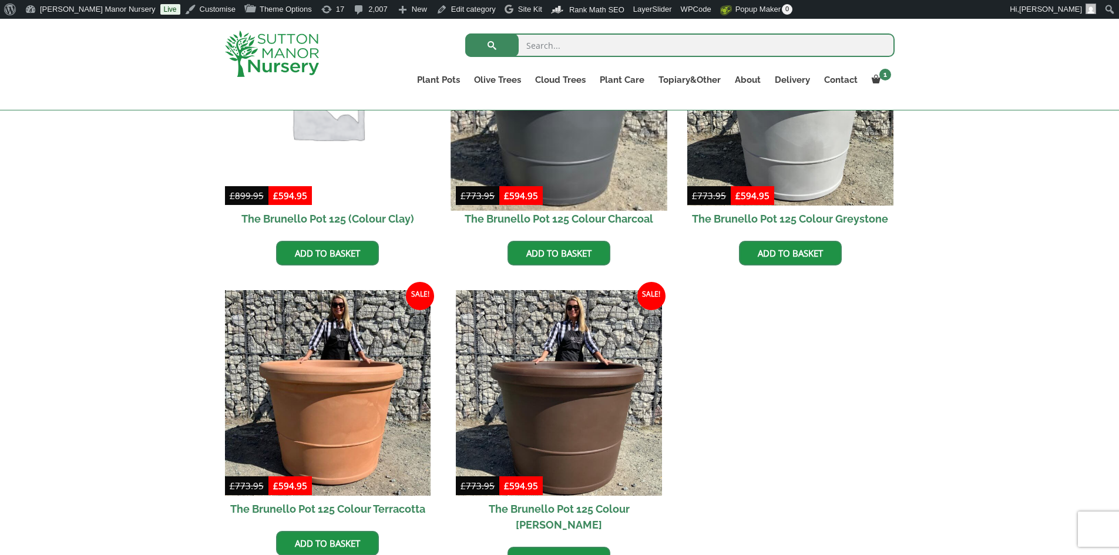
click at [621, 143] on img at bounding box center [559, 102] width 216 height 216
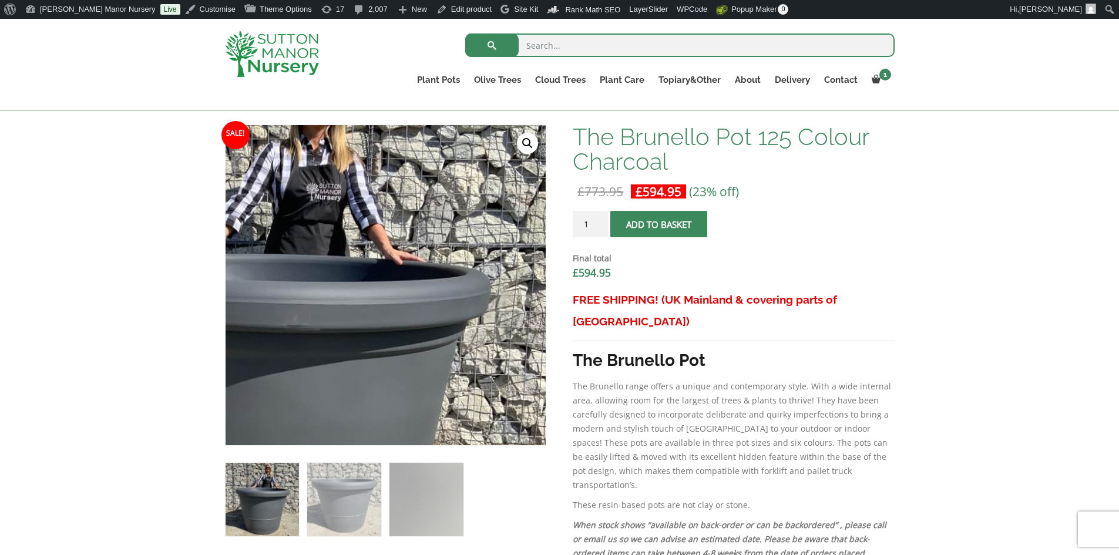
scroll to position [235, 0]
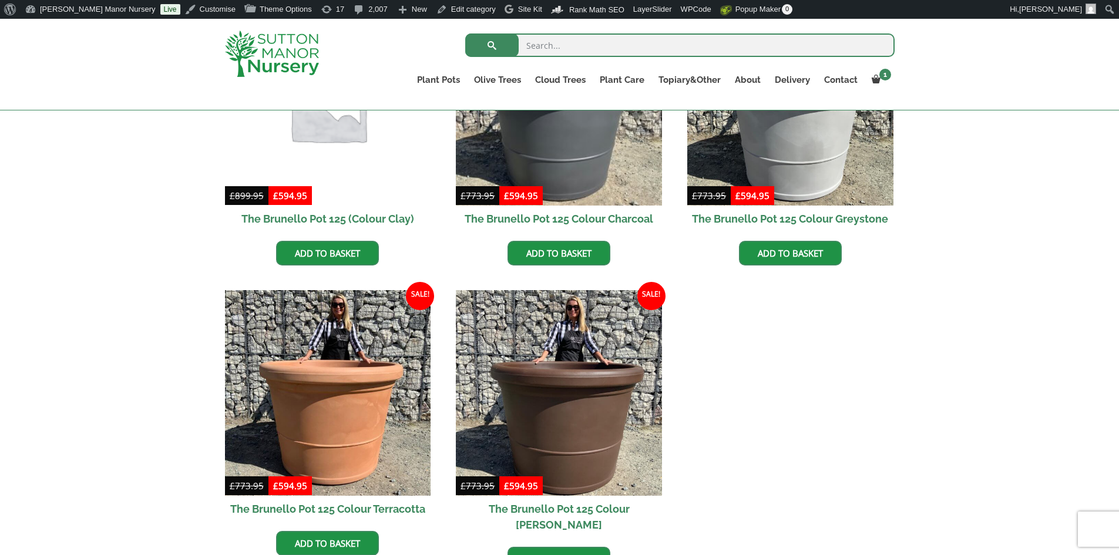
click at [328, 144] on img at bounding box center [328, 102] width 216 height 216
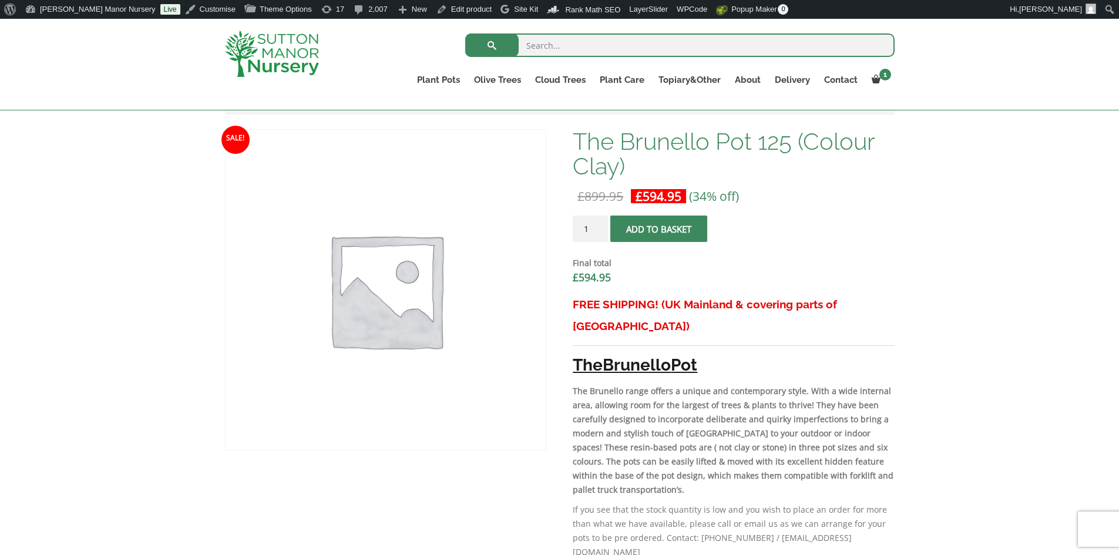
scroll to position [235, 0]
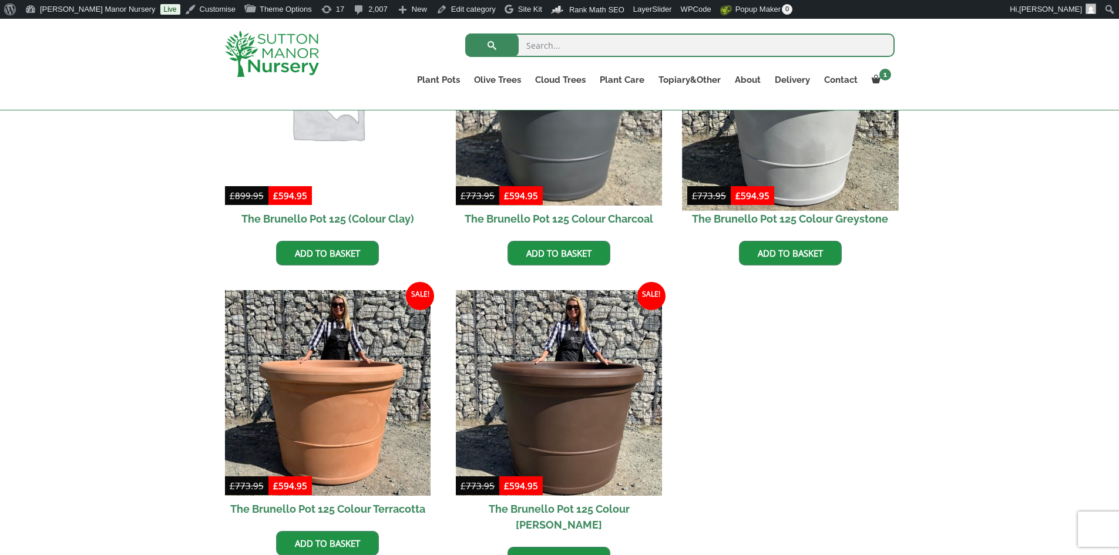
click at [730, 152] on img at bounding box center [790, 102] width 216 height 216
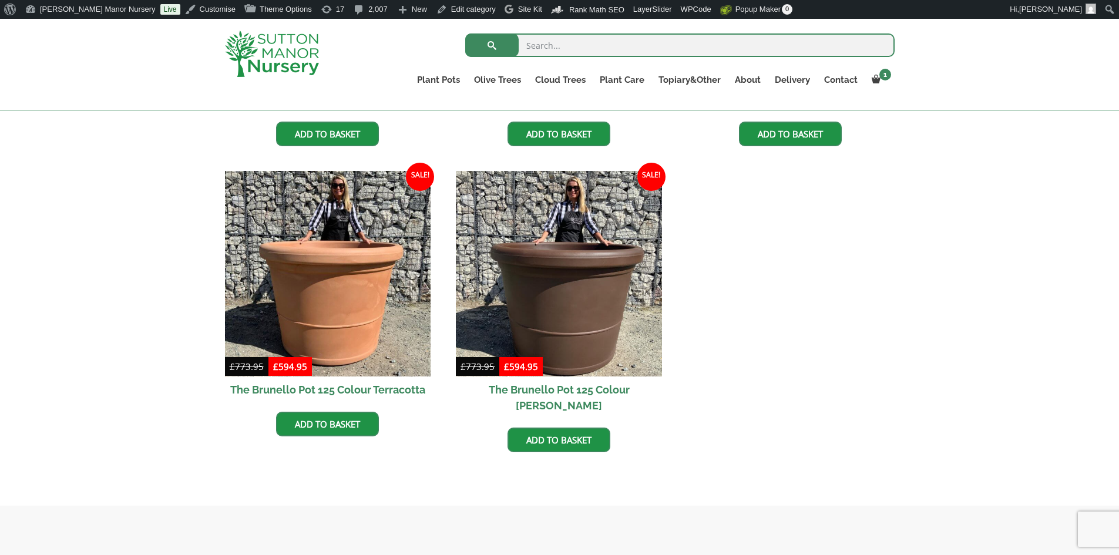
scroll to position [587, 0]
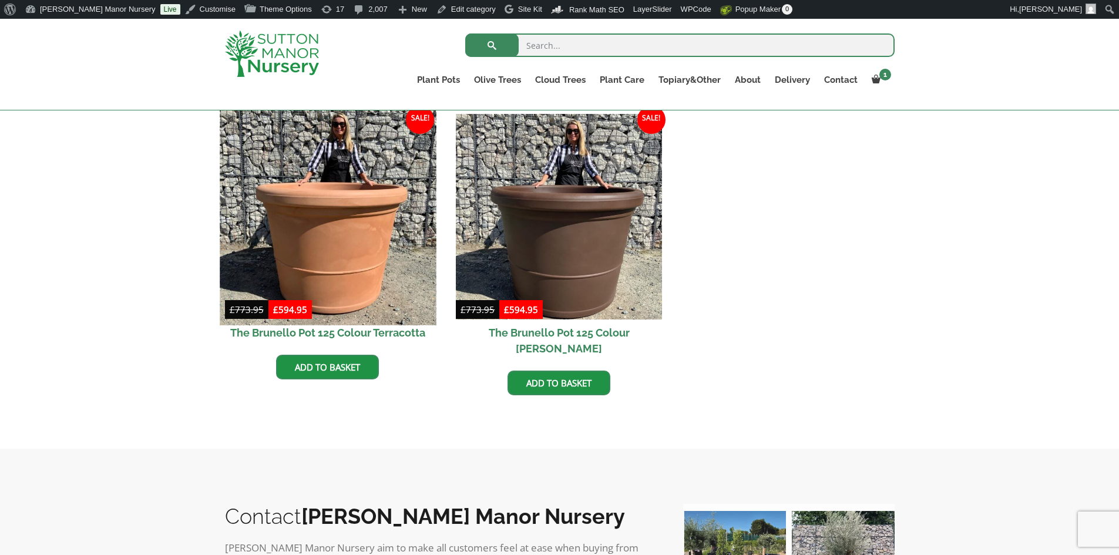
click at [365, 177] on img at bounding box center [328, 217] width 216 height 216
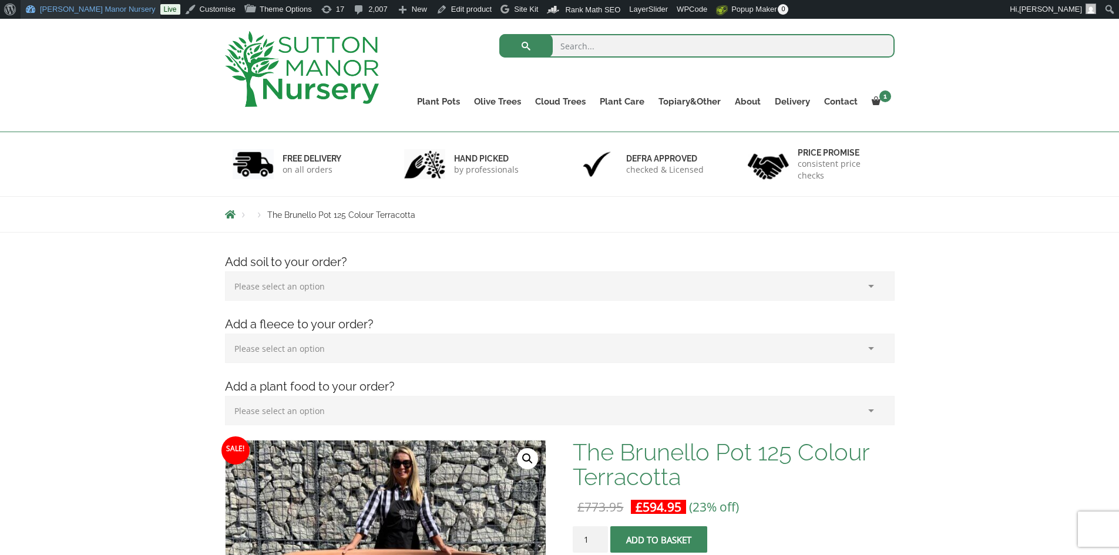
scroll to position [38, 0]
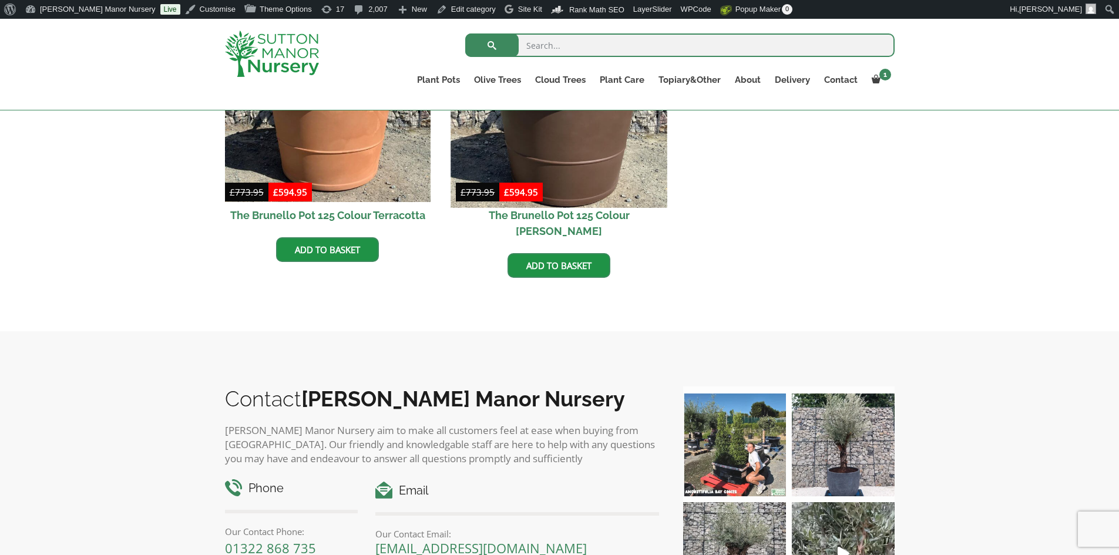
click at [608, 145] on img at bounding box center [559, 99] width 216 height 216
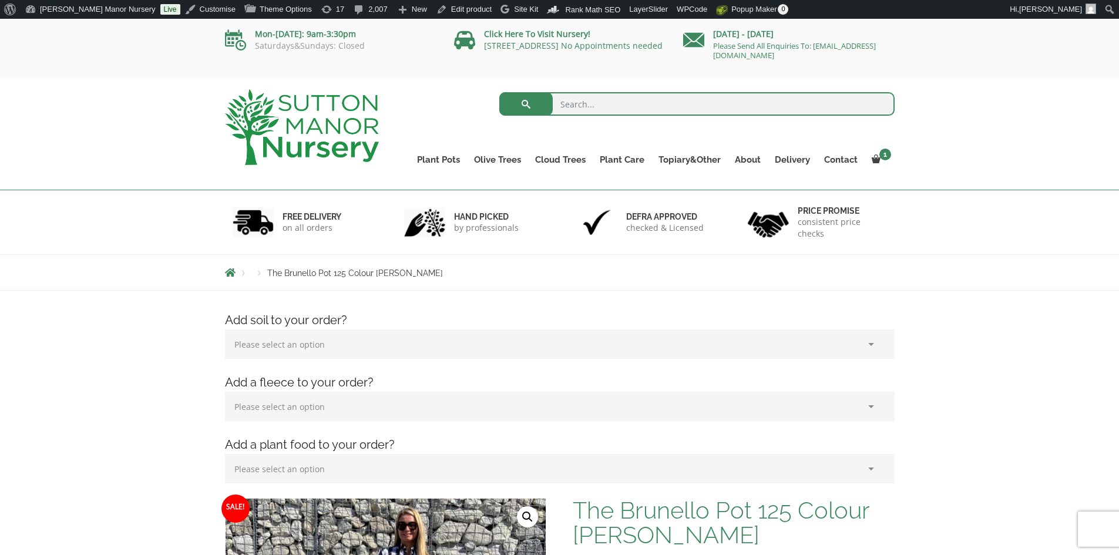
click at [335, 122] on img at bounding box center [302, 127] width 154 height 76
